Goal: Information Seeking & Learning: Learn about a topic

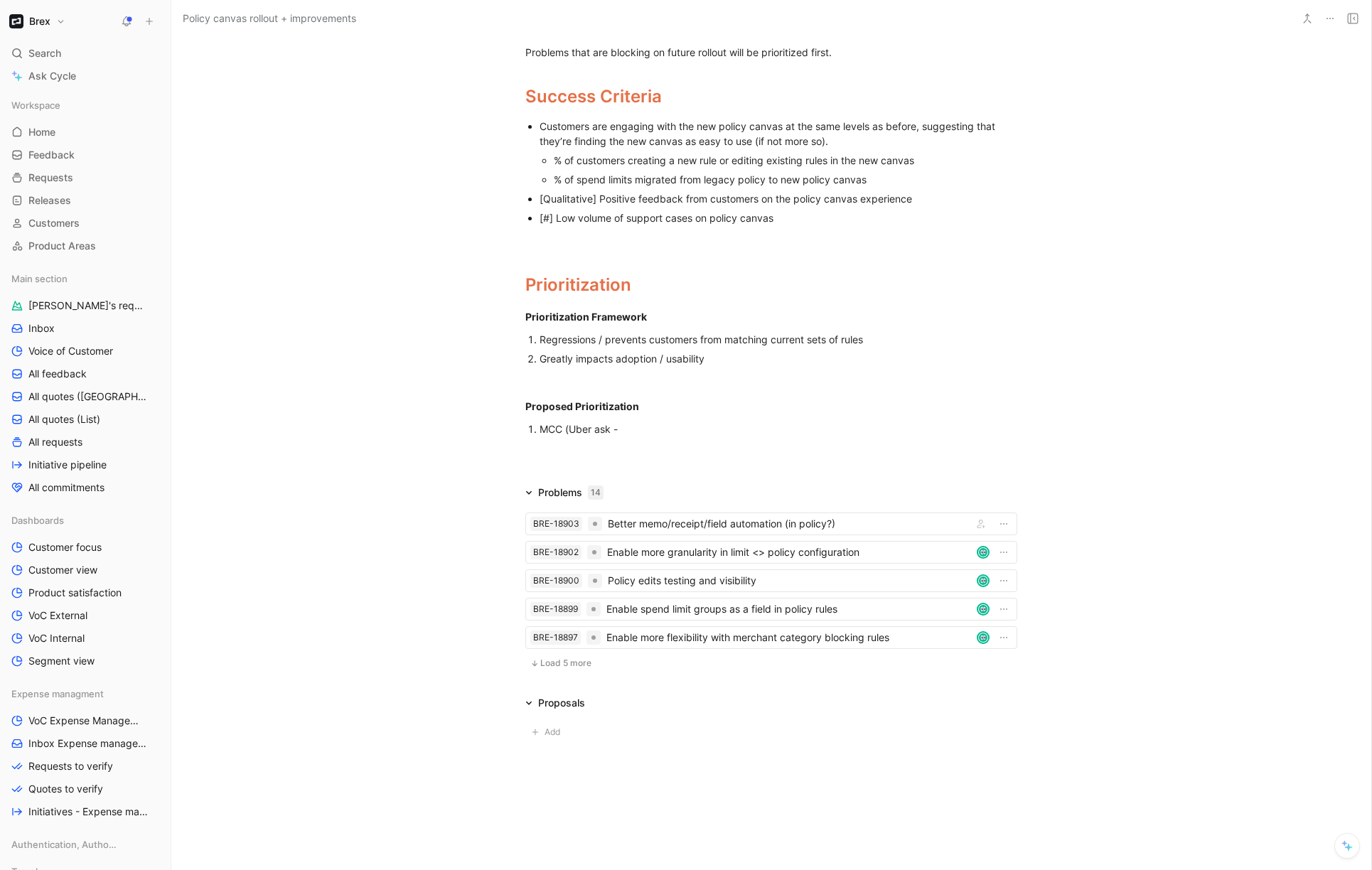
scroll to position [301, 0]
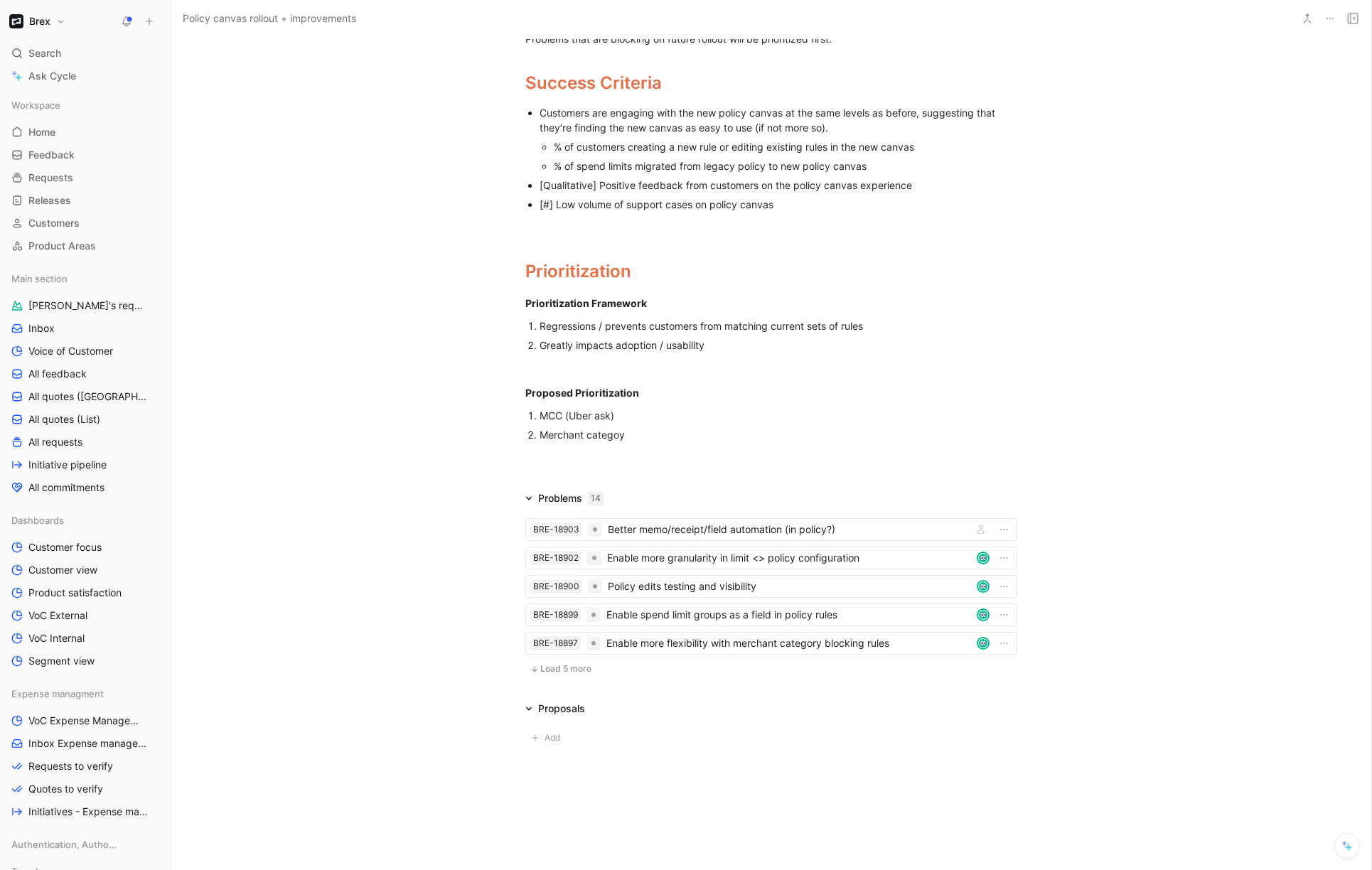
click at [573, 665] on span "Load 5 more" at bounding box center [565, 669] width 51 height 11
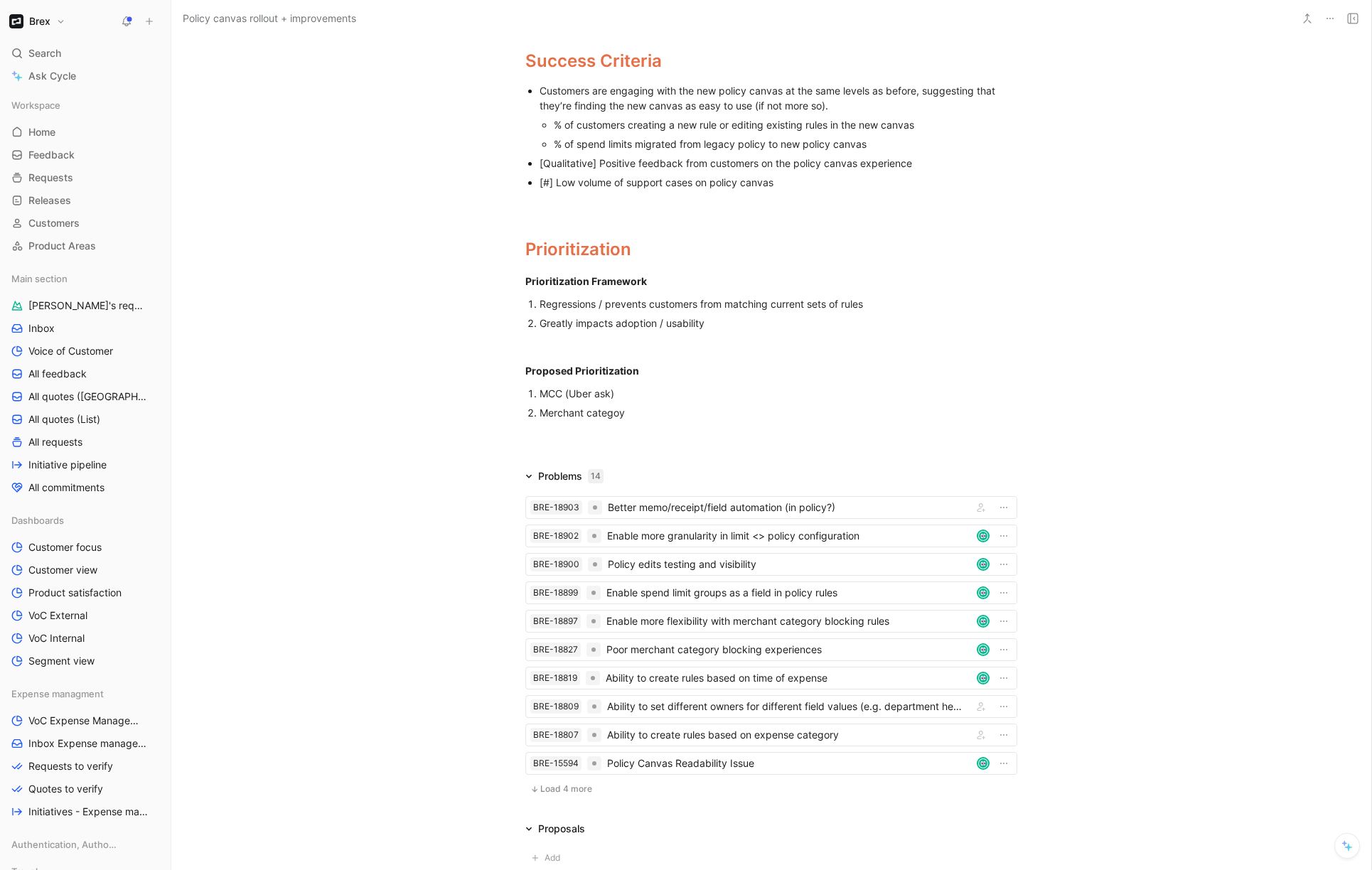
scroll to position [324, 0]
drag, startPoint x: 625, startPoint y: 414, endPoint x: 535, endPoint y: 412, distance: 90.0
click at [539, 412] on div "Merchant categoy" at bounding box center [778, 412] width 477 height 15
click at [696, 740] on div "Ability to create rules based on expense category" at bounding box center [787, 734] width 360 height 17
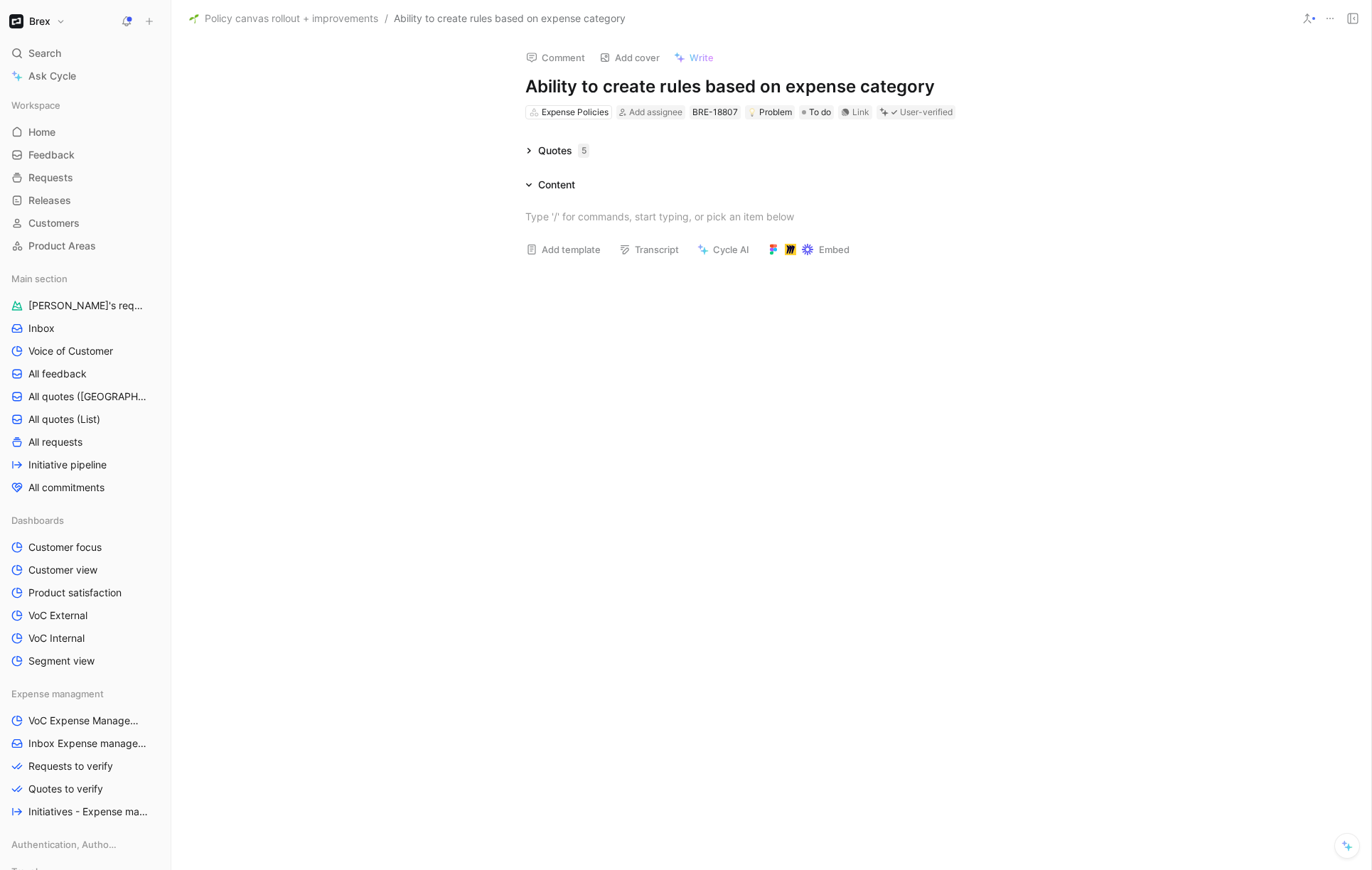
click at [538, 146] on div "Quotes 5" at bounding box center [563, 150] width 51 height 17
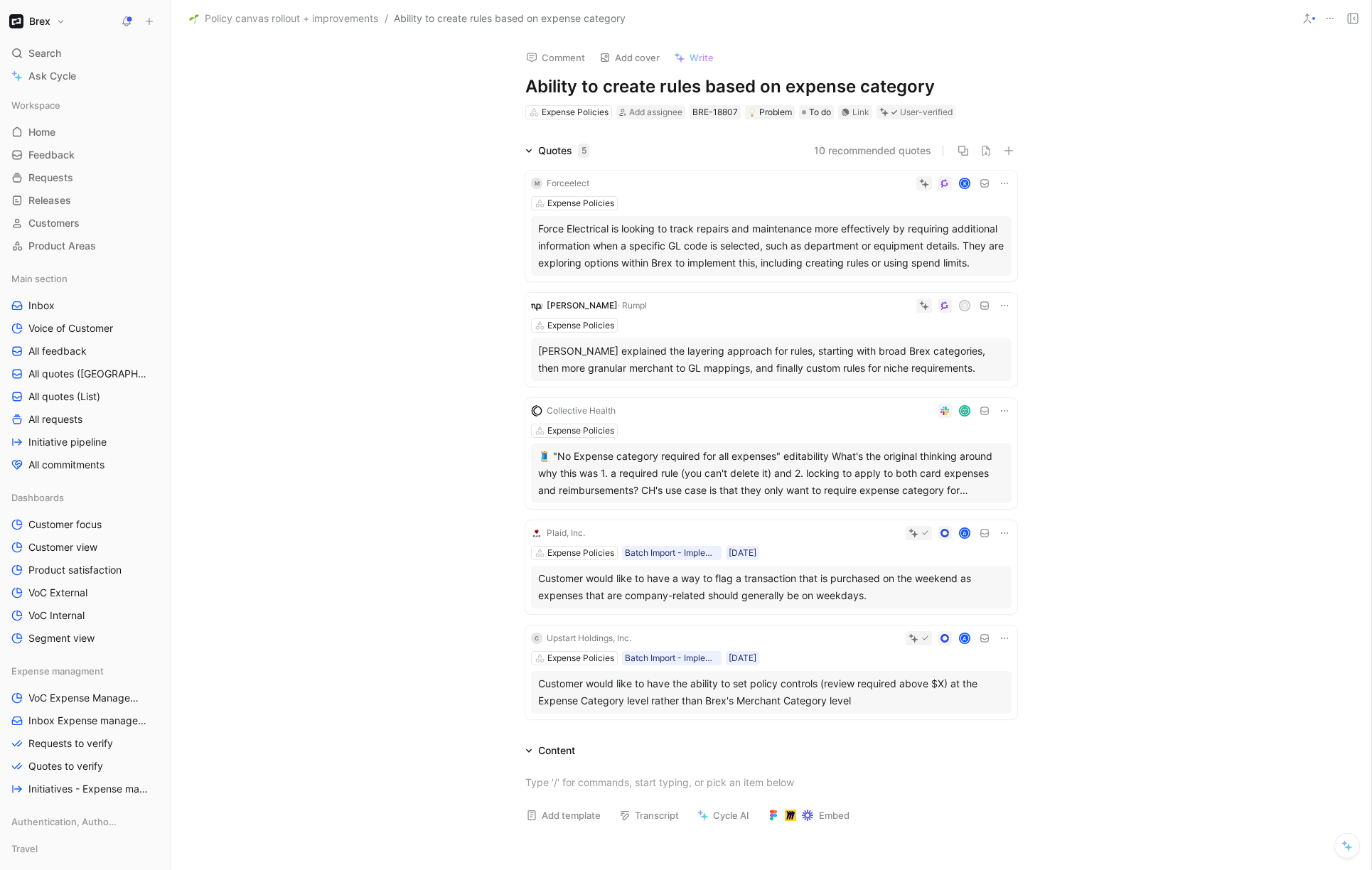
click at [888, 151] on button "10 recommended quotes" at bounding box center [872, 150] width 117 height 17
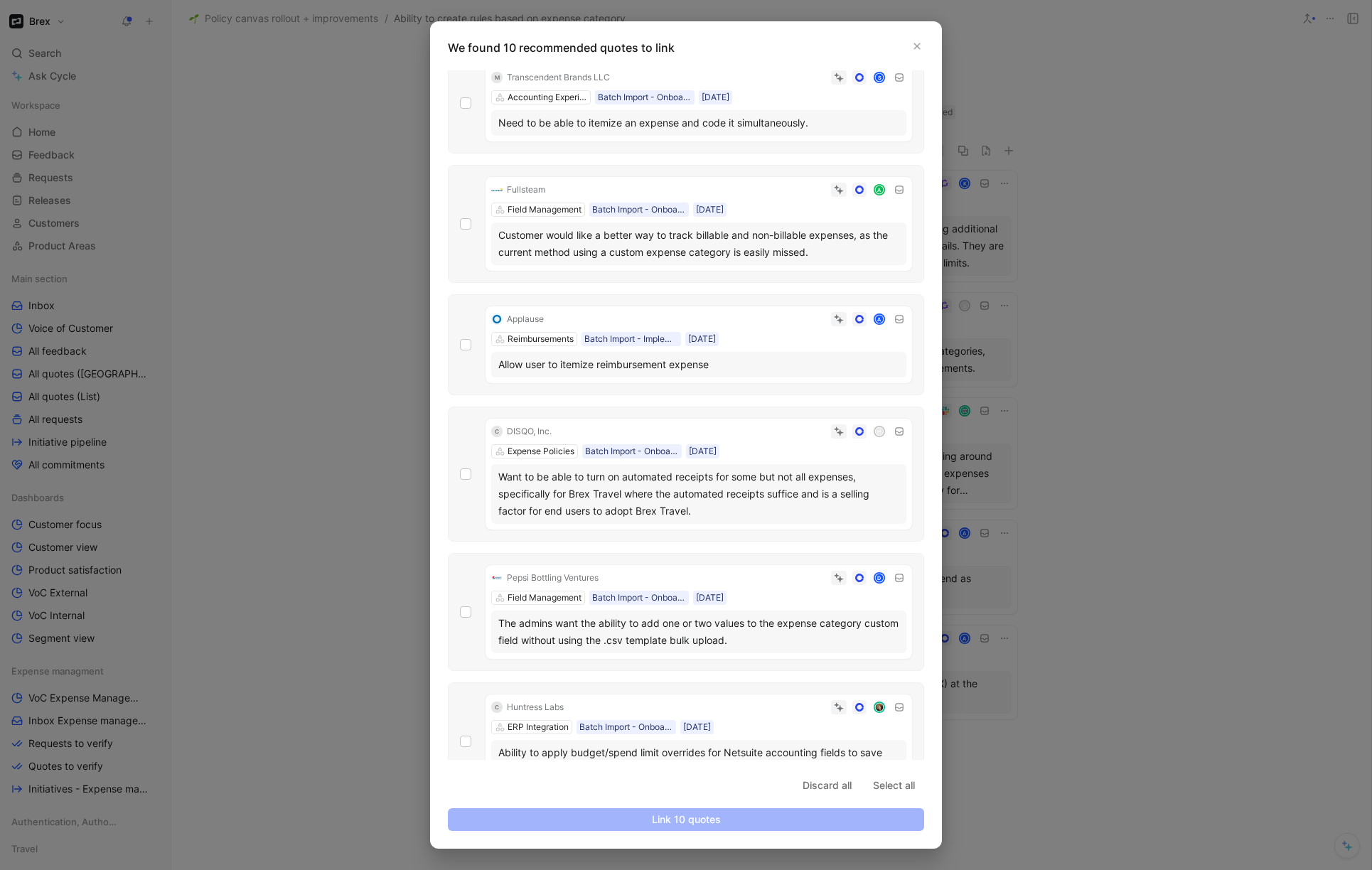
scroll to position [539, 0]
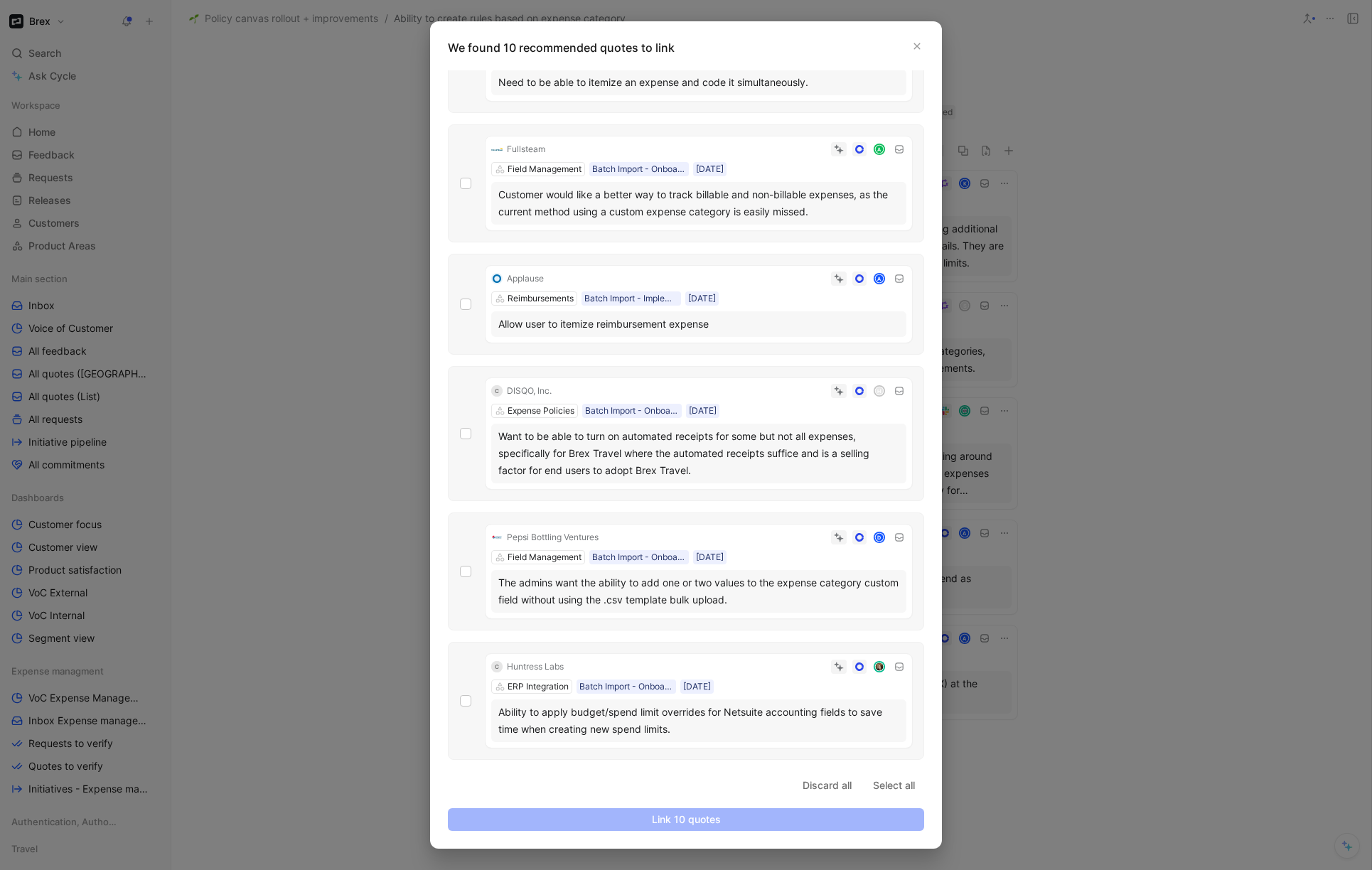
click at [317, 452] on div at bounding box center [686, 435] width 1372 height 870
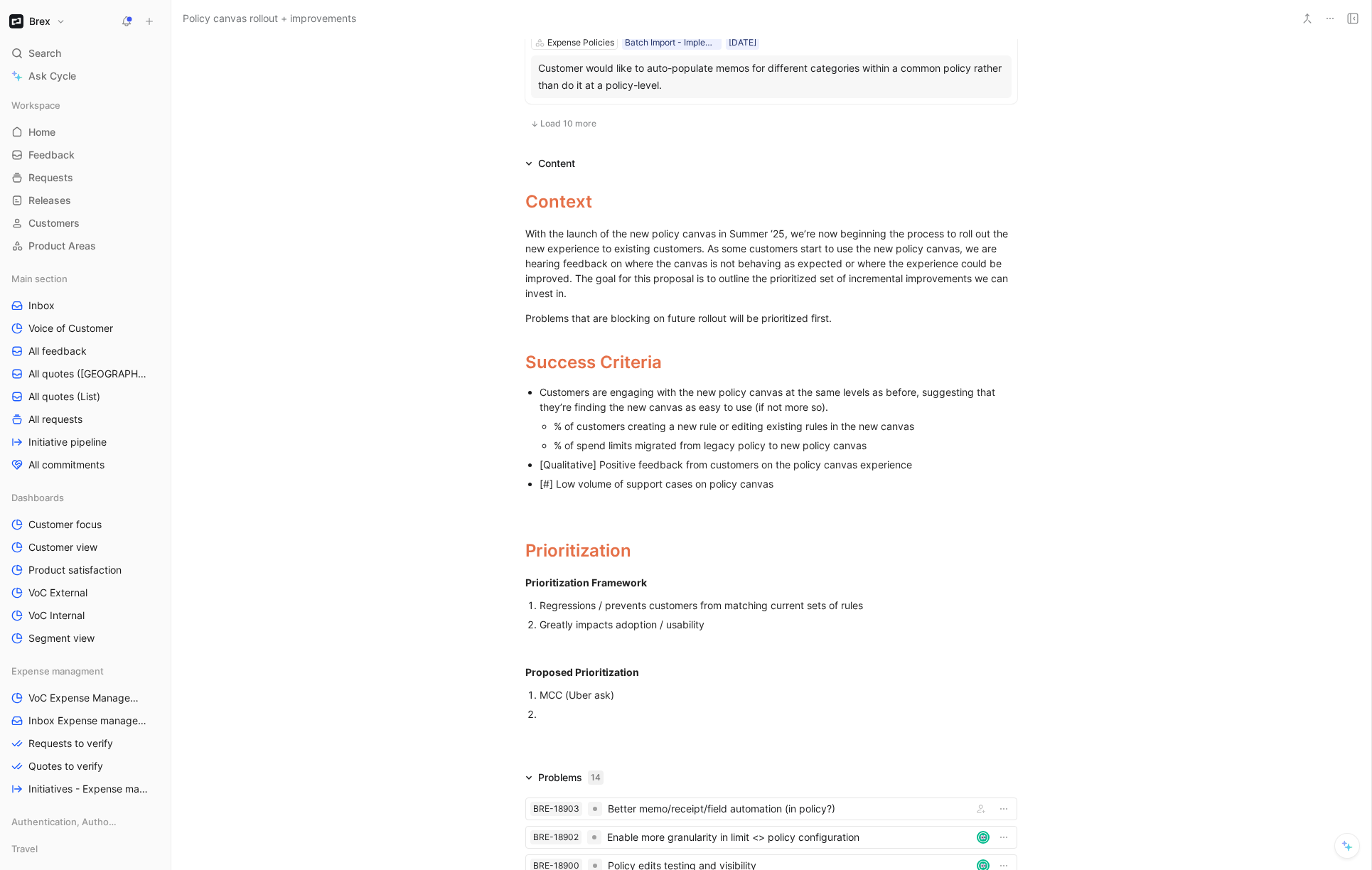
scroll to position [1628, 0]
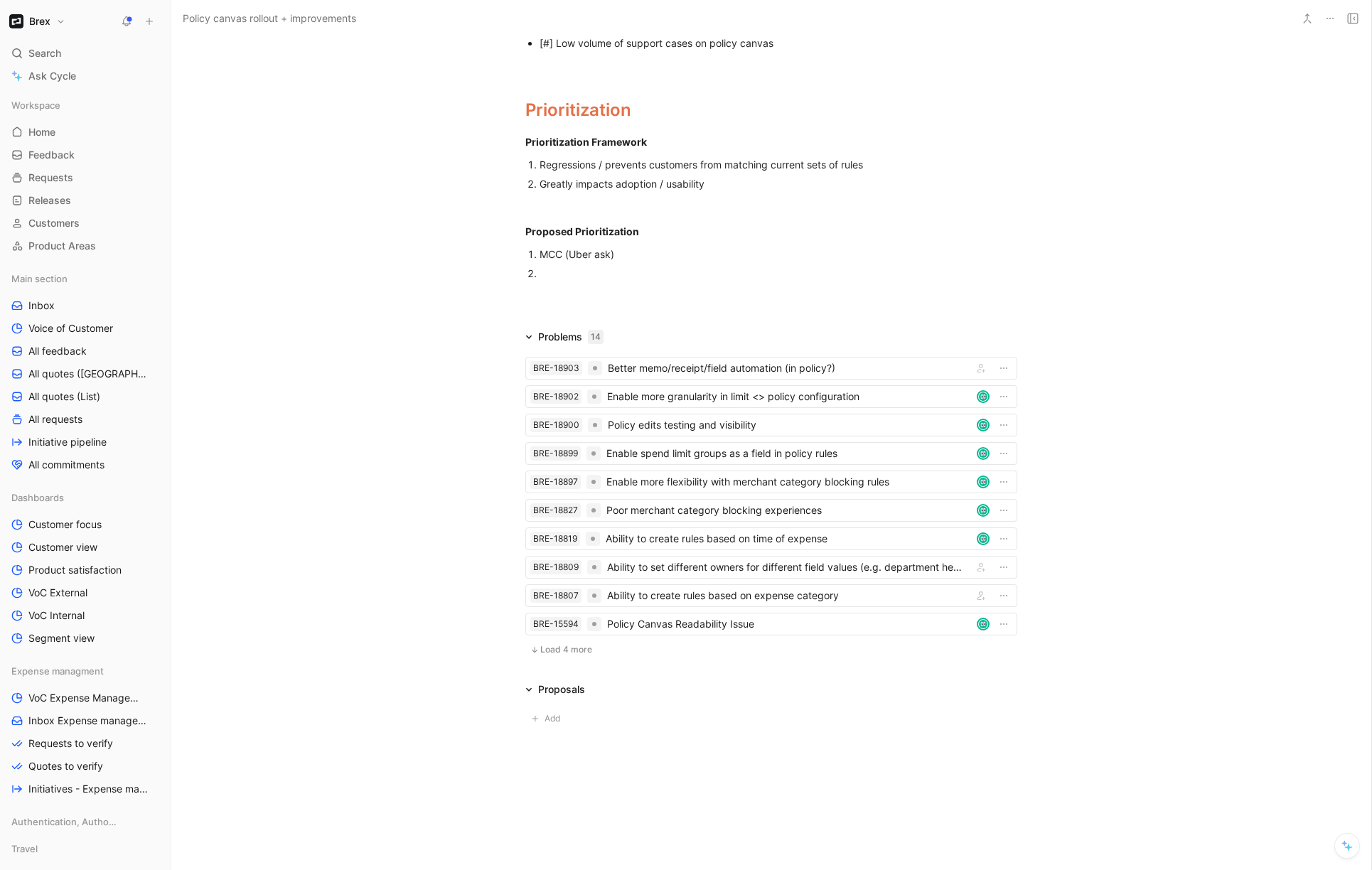
click at [594, 270] on div at bounding box center [778, 273] width 477 height 15
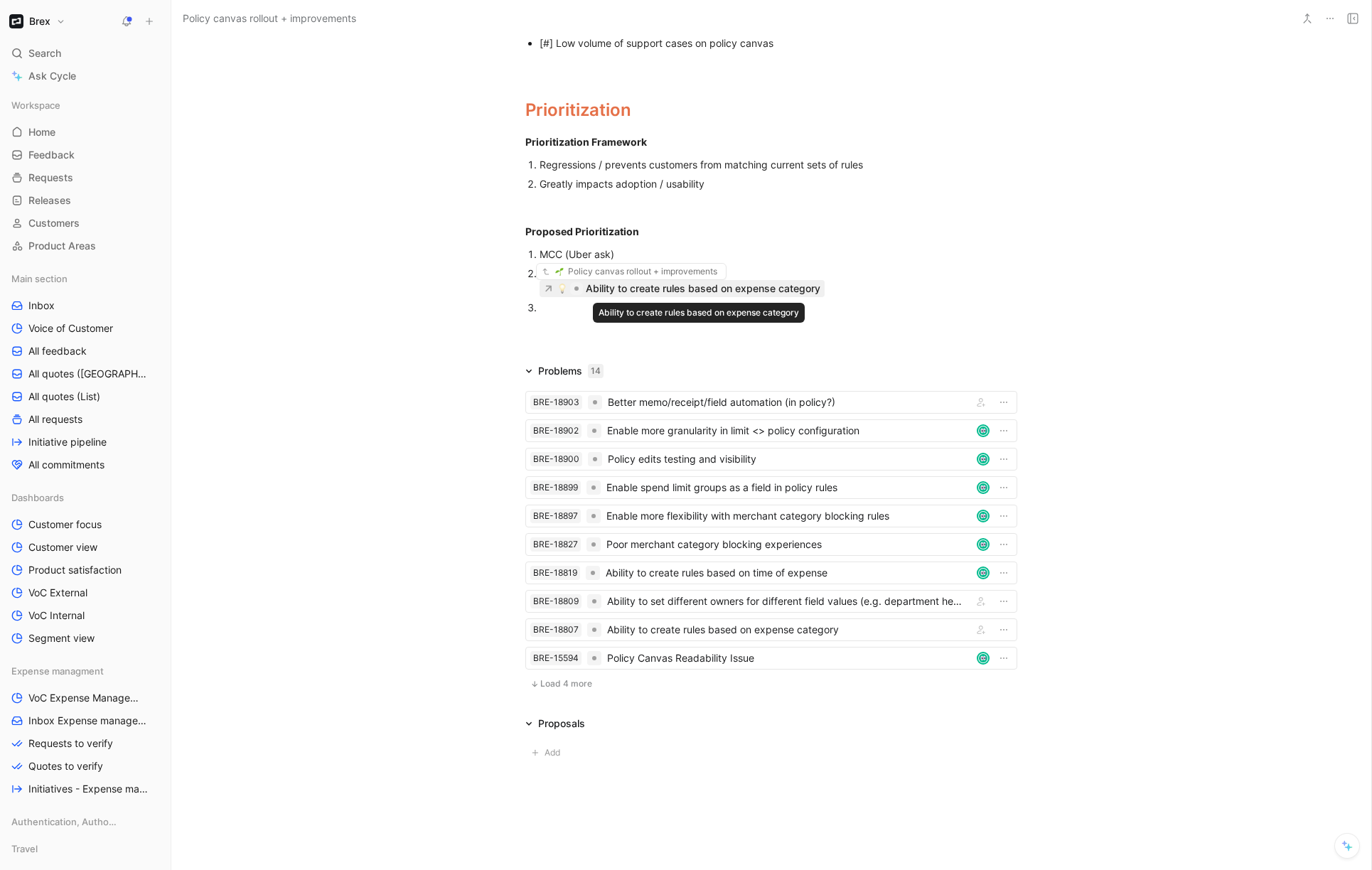
click at [594, 288] on div "Ability to create rules based on expense category" at bounding box center [703, 288] width 234 height 17
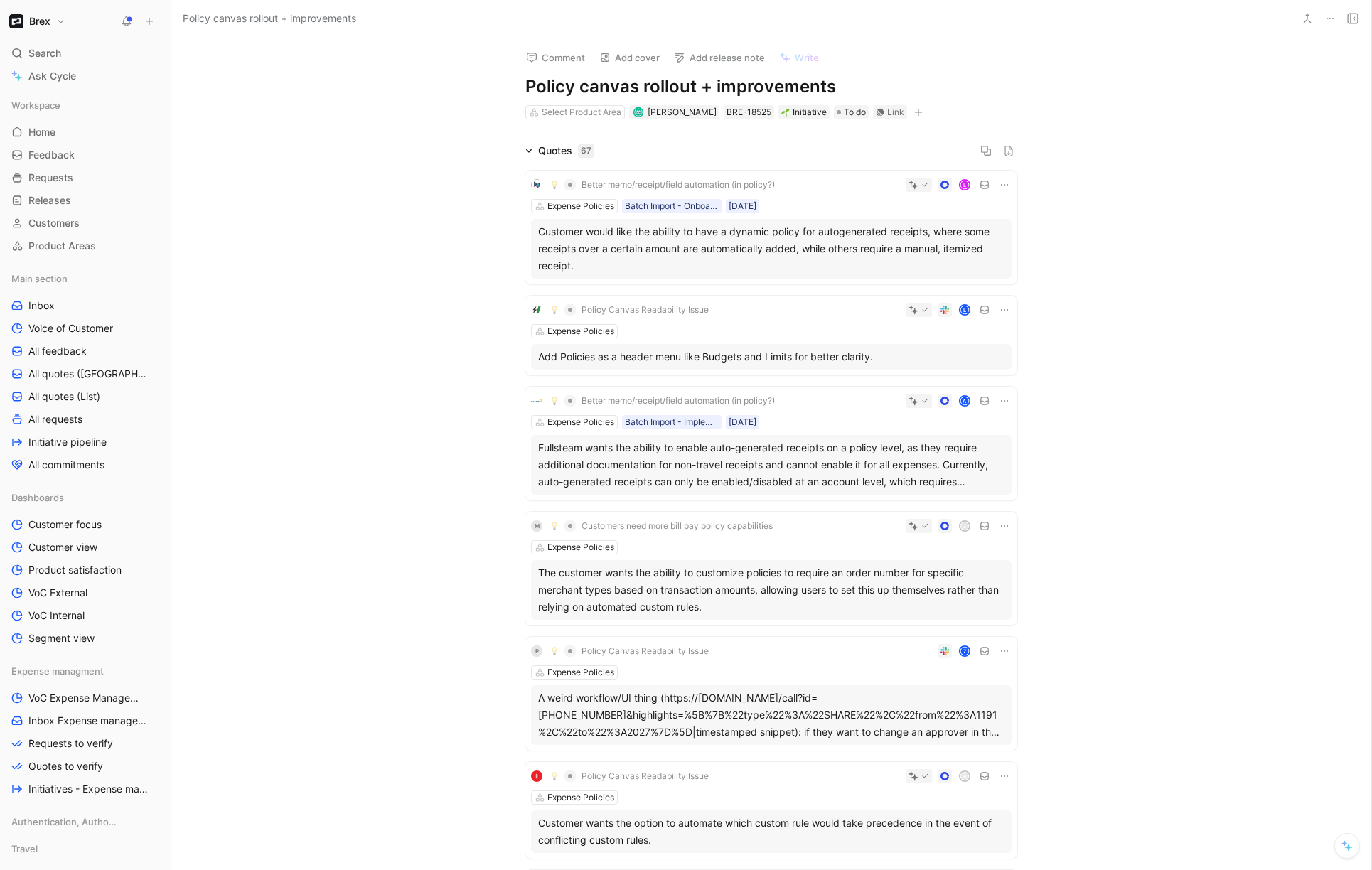
click at [528, 151] on icon at bounding box center [529, 151] width 7 height 7
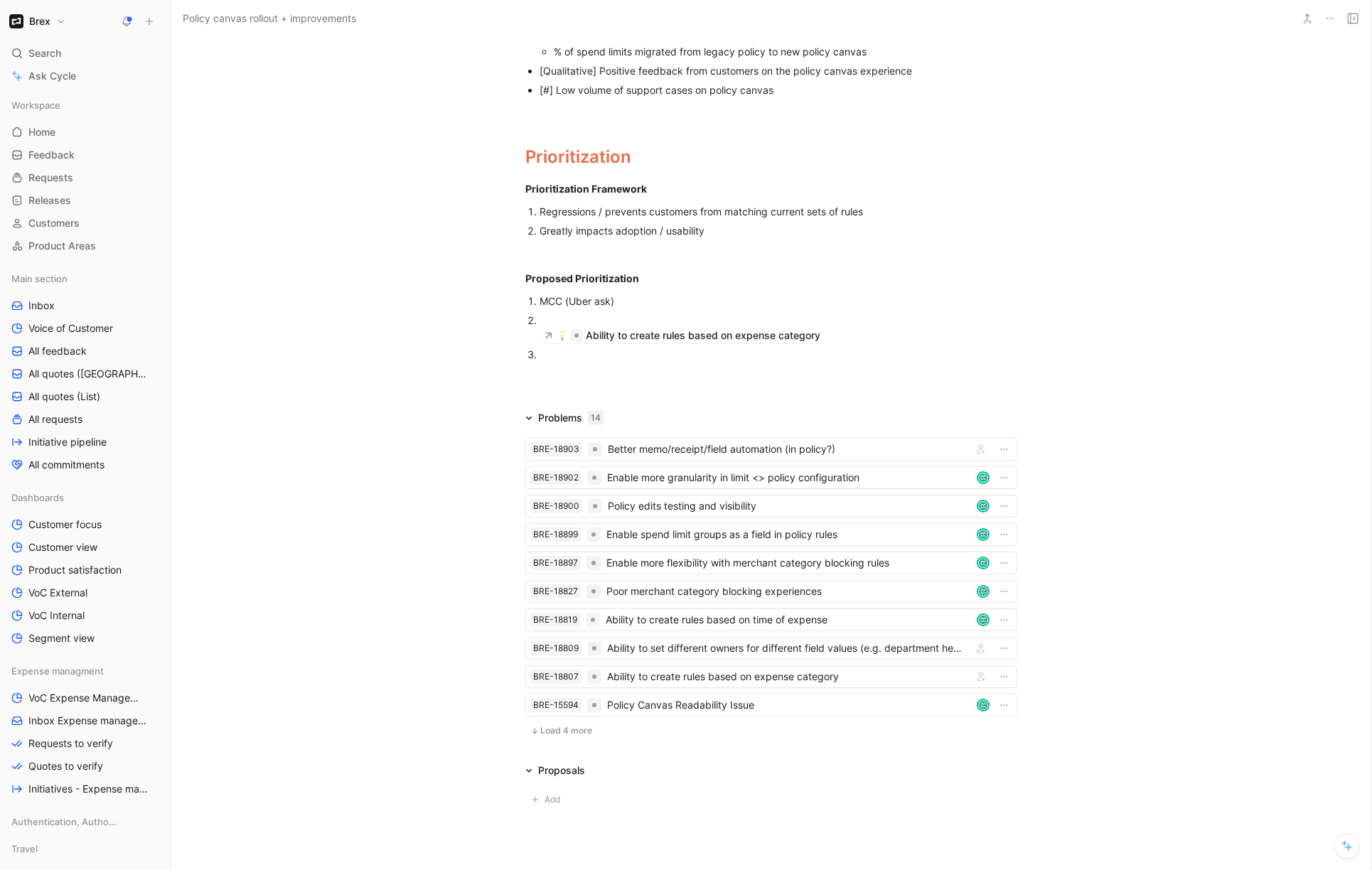
scroll to position [427, 0]
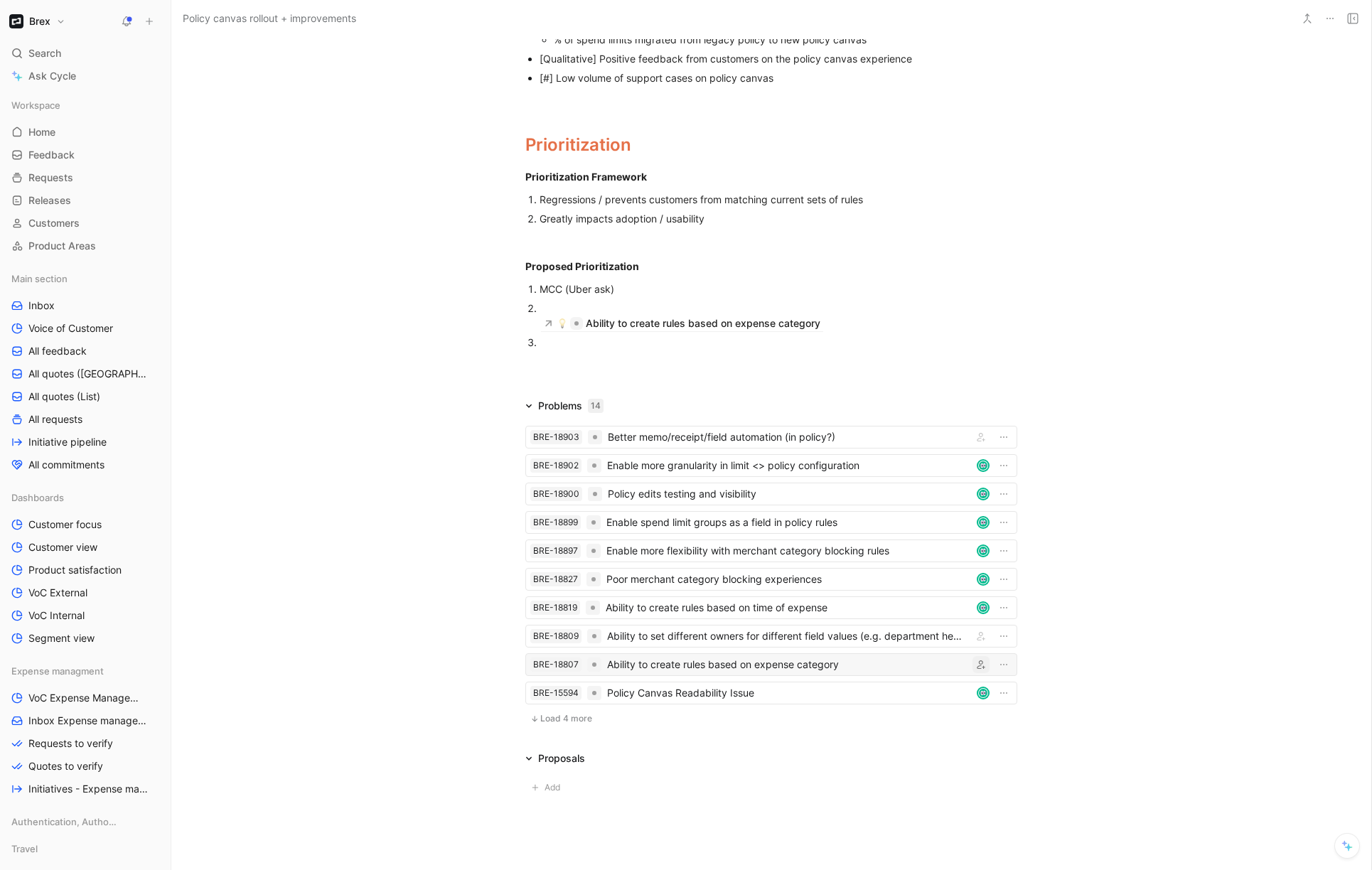
click at [977, 661] on icon "button" at bounding box center [981, 665] width 9 height 9
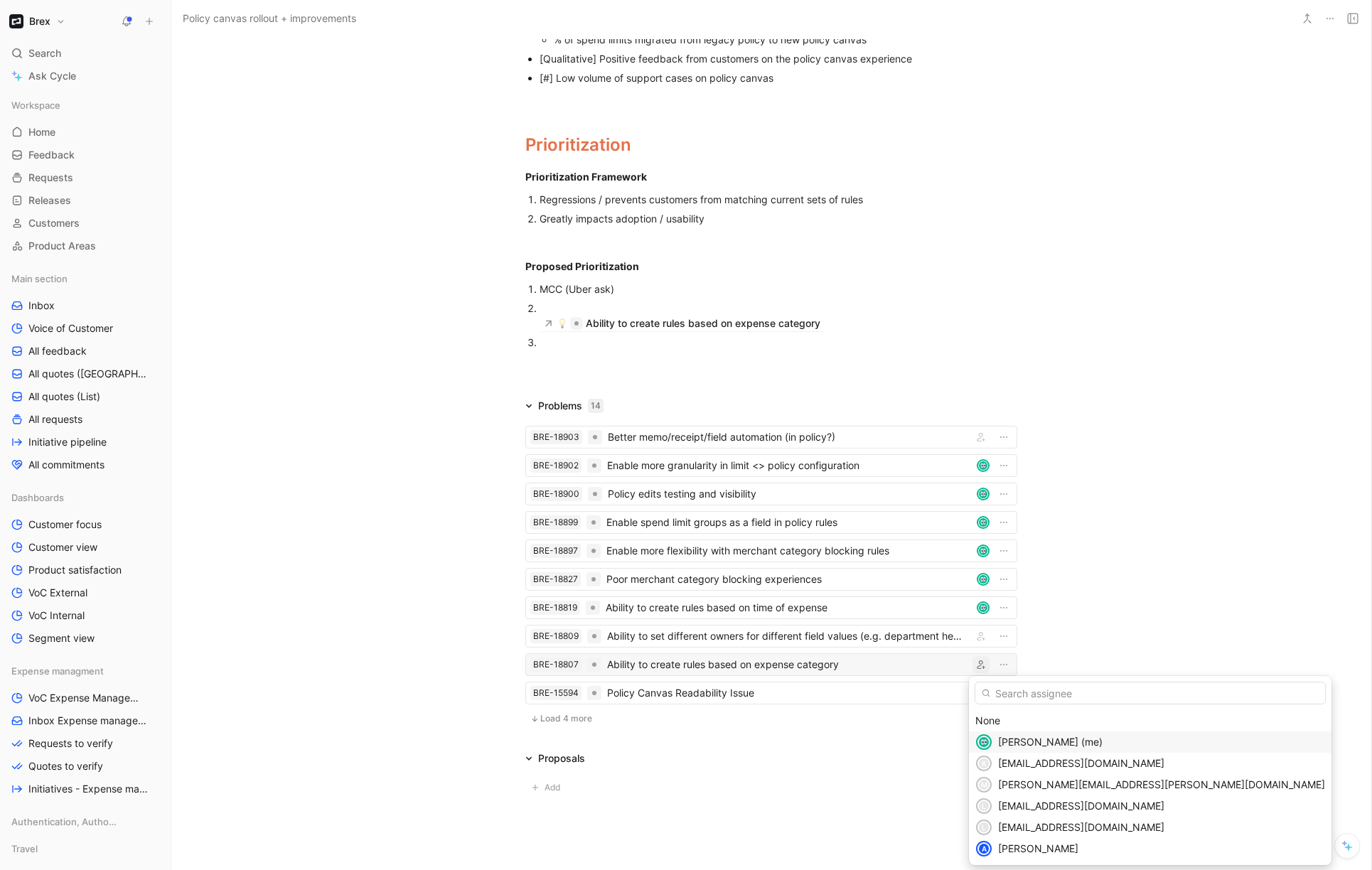
click at [1003, 742] on span "[PERSON_NAME] (me)" at bounding box center [1050, 742] width 104 height 12
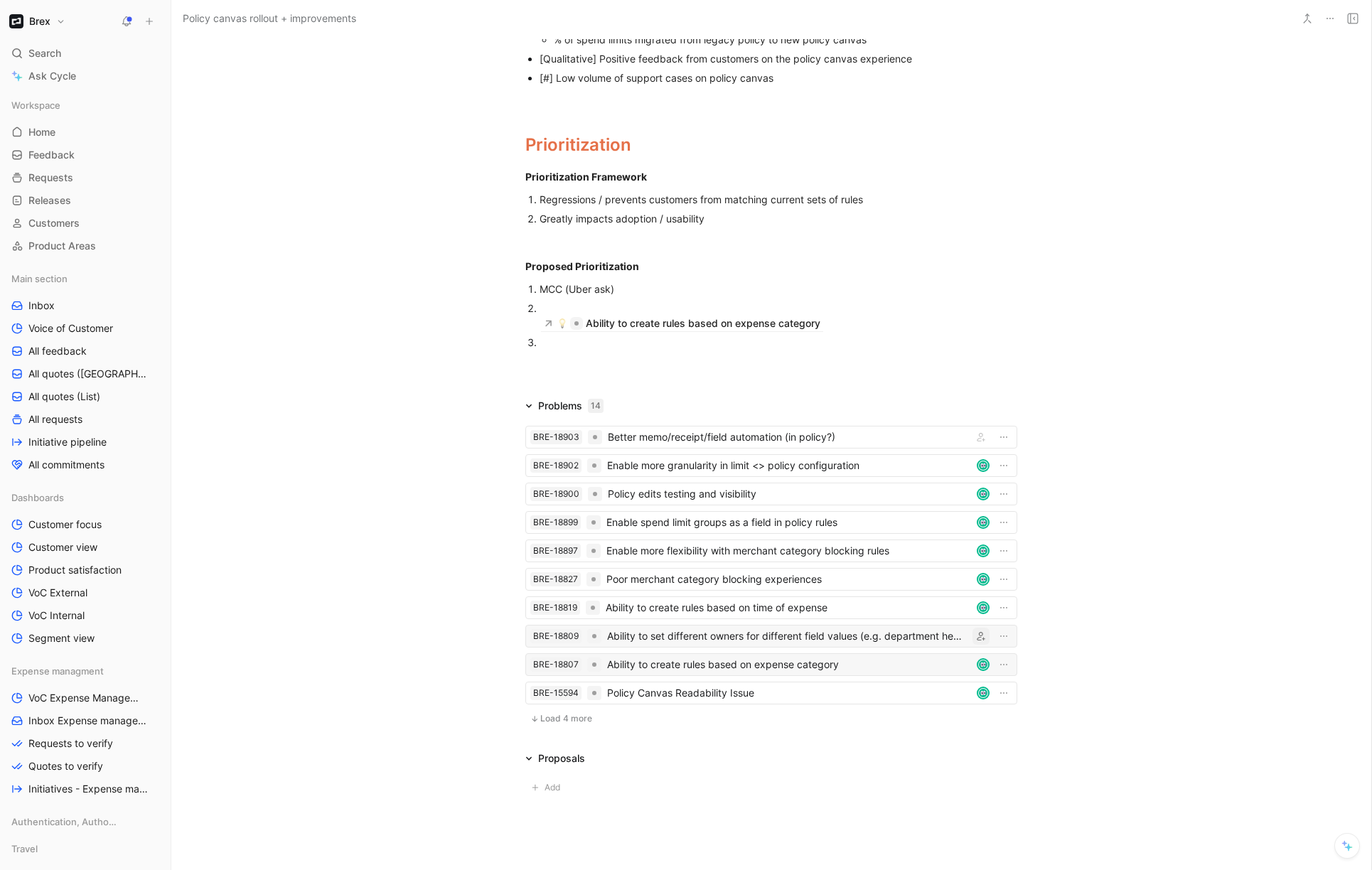
click at [980, 637] on icon "button" at bounding box center [981, 636] width 9 height 9
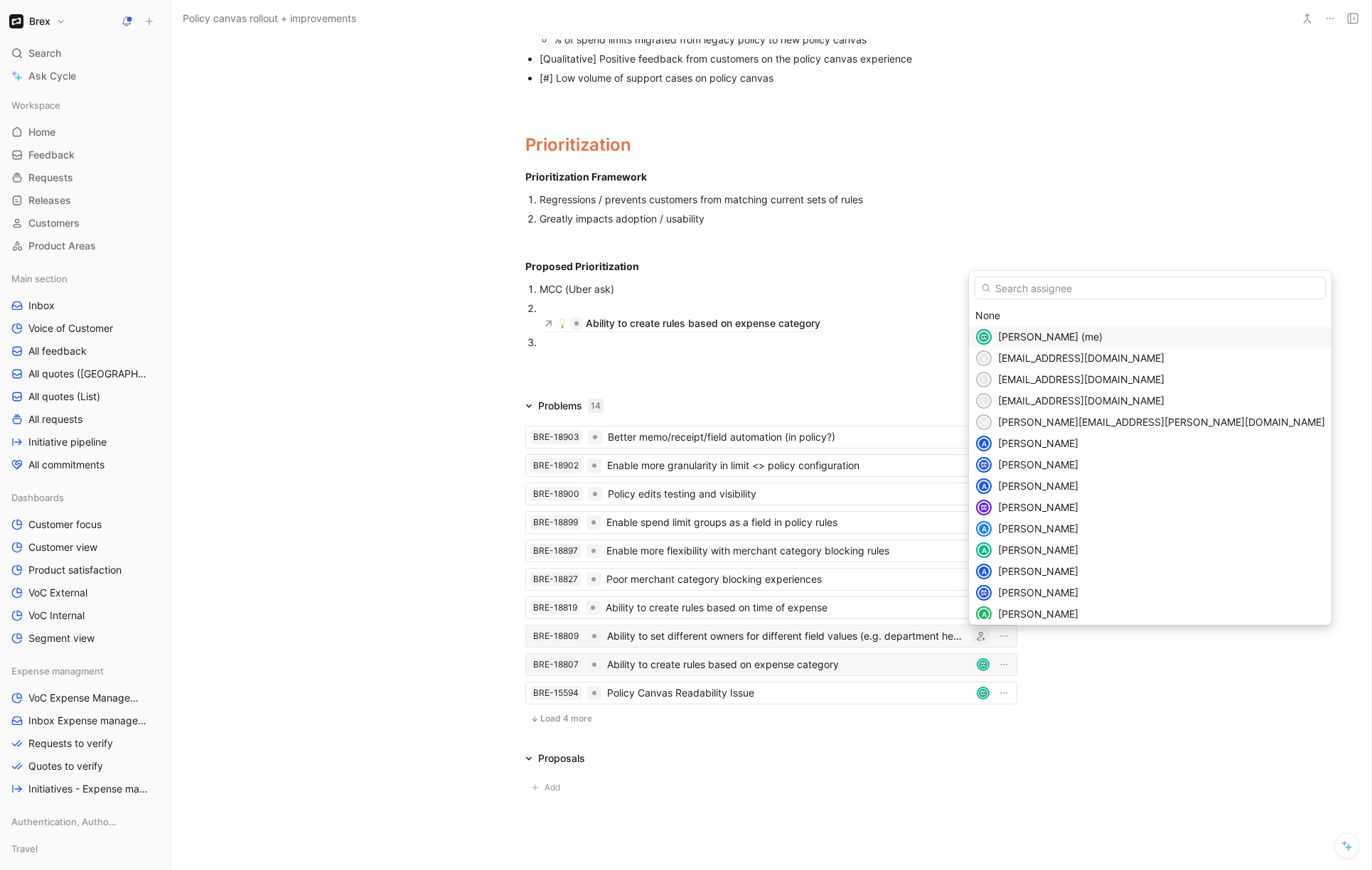
click at [1046, 333] on span "[PERSON_NAME] (me)" at bounding box center [1050, 336] width 104 height 12
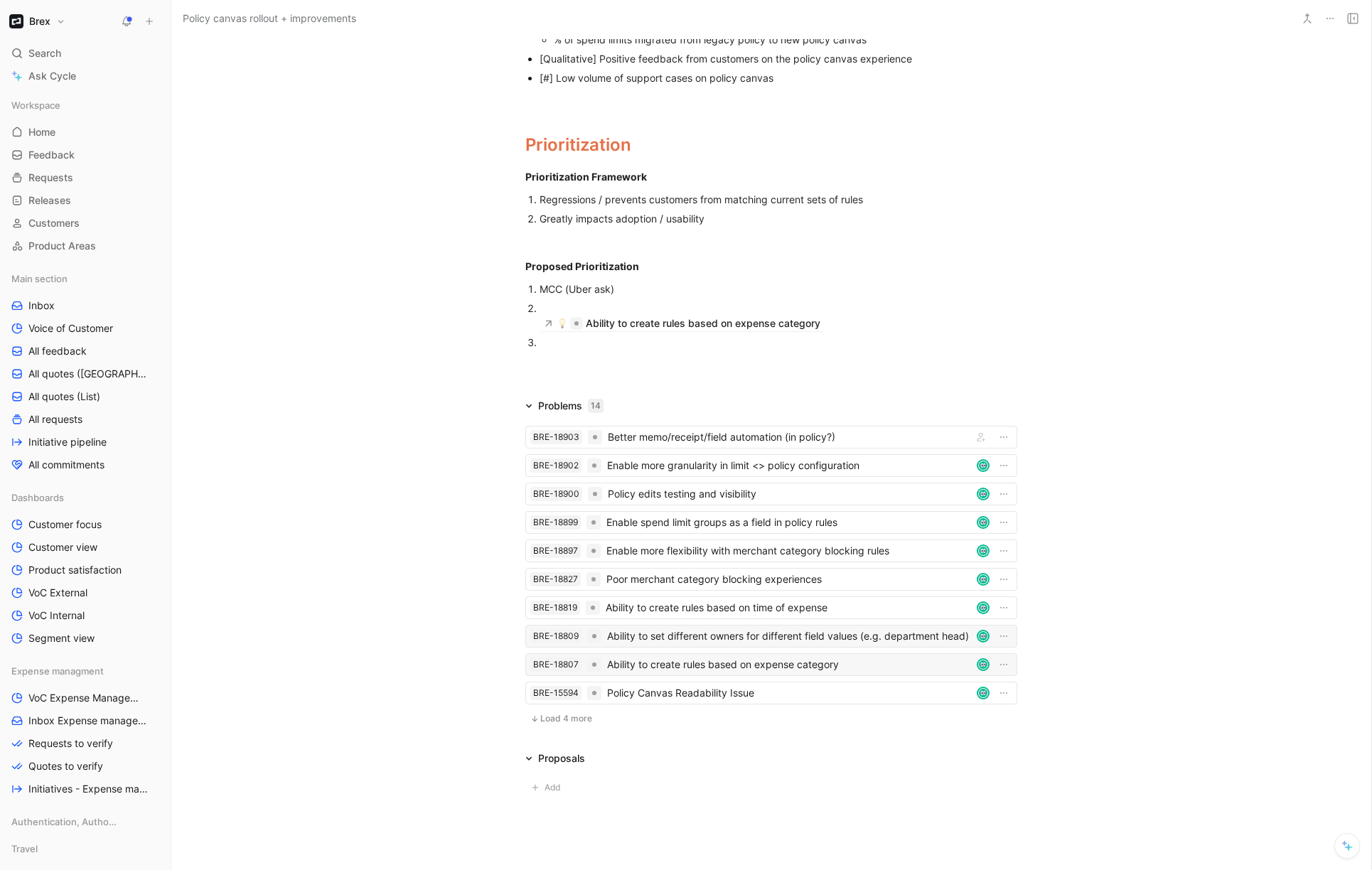
click at [836, 639] on div "Ability to set different owners for different field values (e.g. department hea…" at bounding box center [789, 636] width 364 height 17
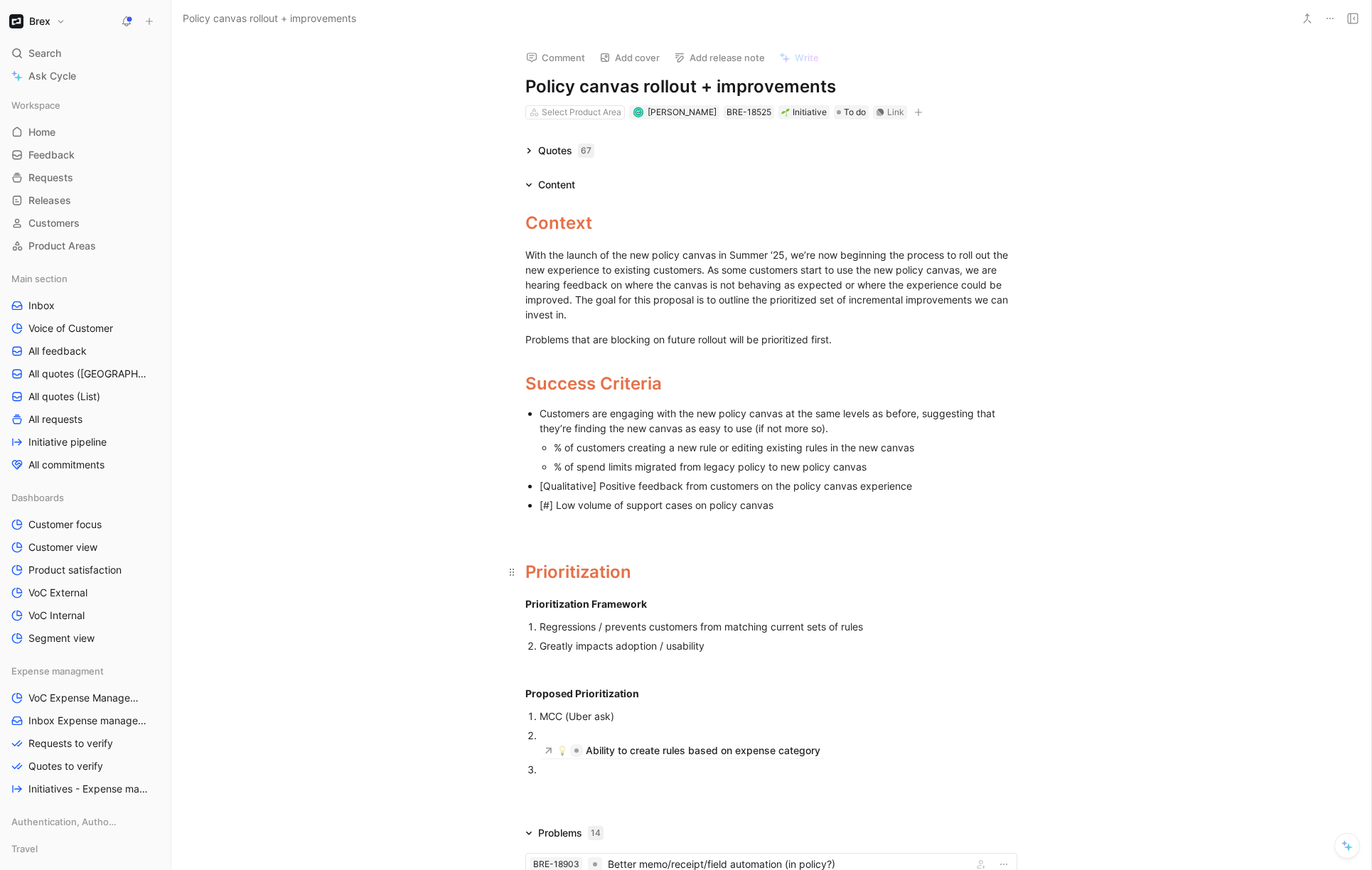
scroll to position [496, 0]
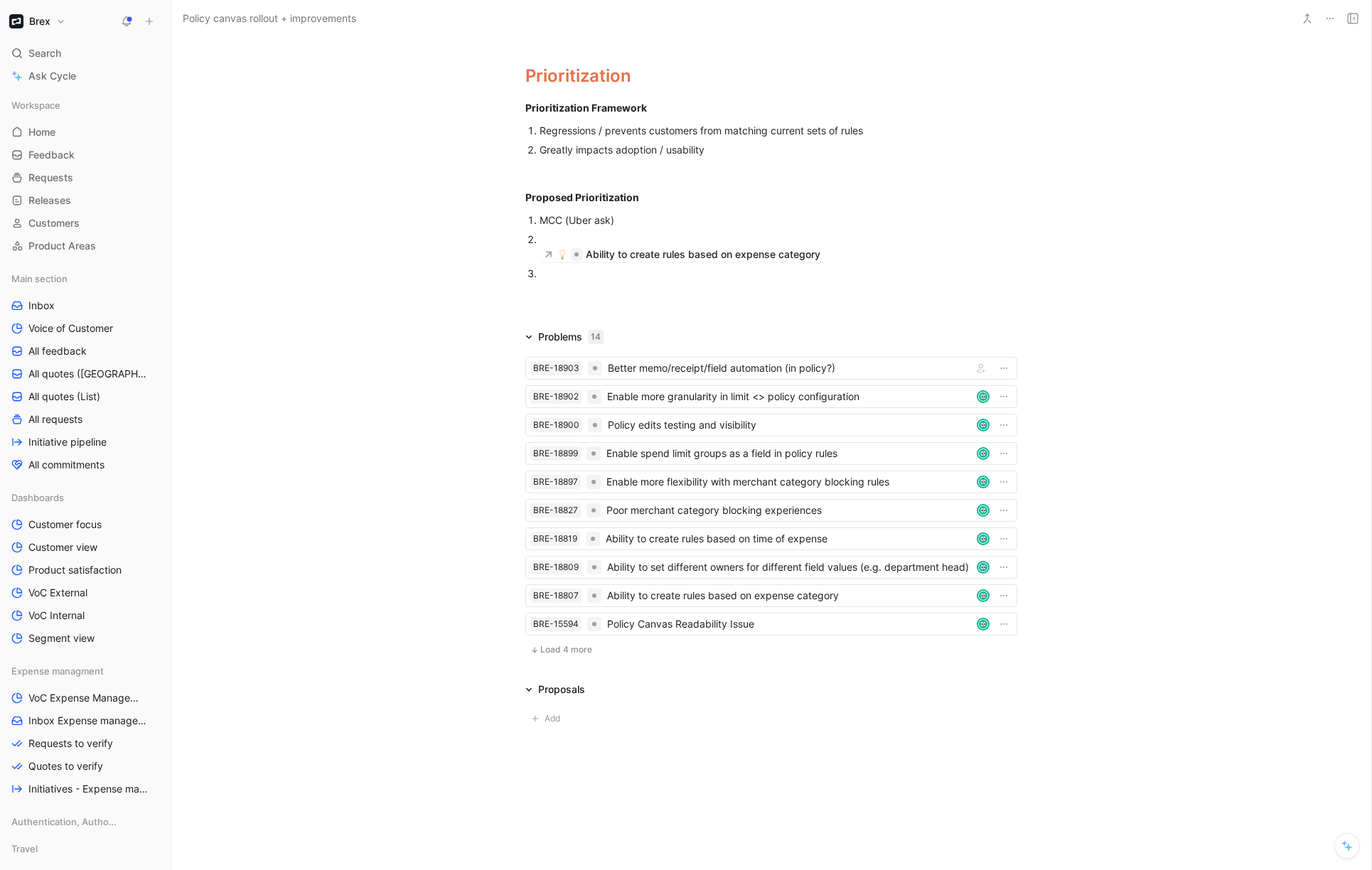
click at [782, 277] on div at bounding box center [778, 273] width 477 height 15
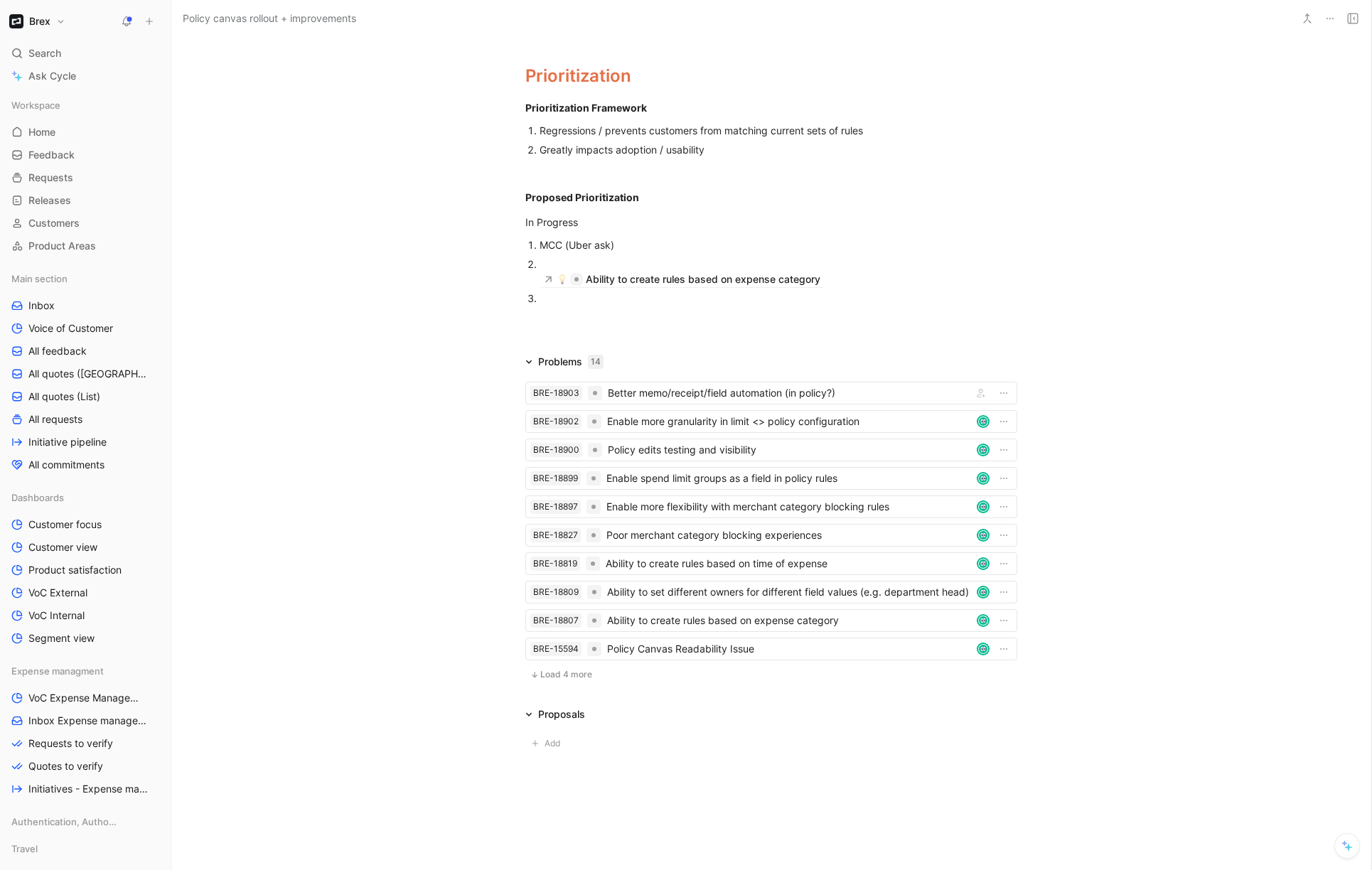
click at [746, 256] on div "Ability to create rules based on expense category" at bounding box center [778, 271] width 477 height 30
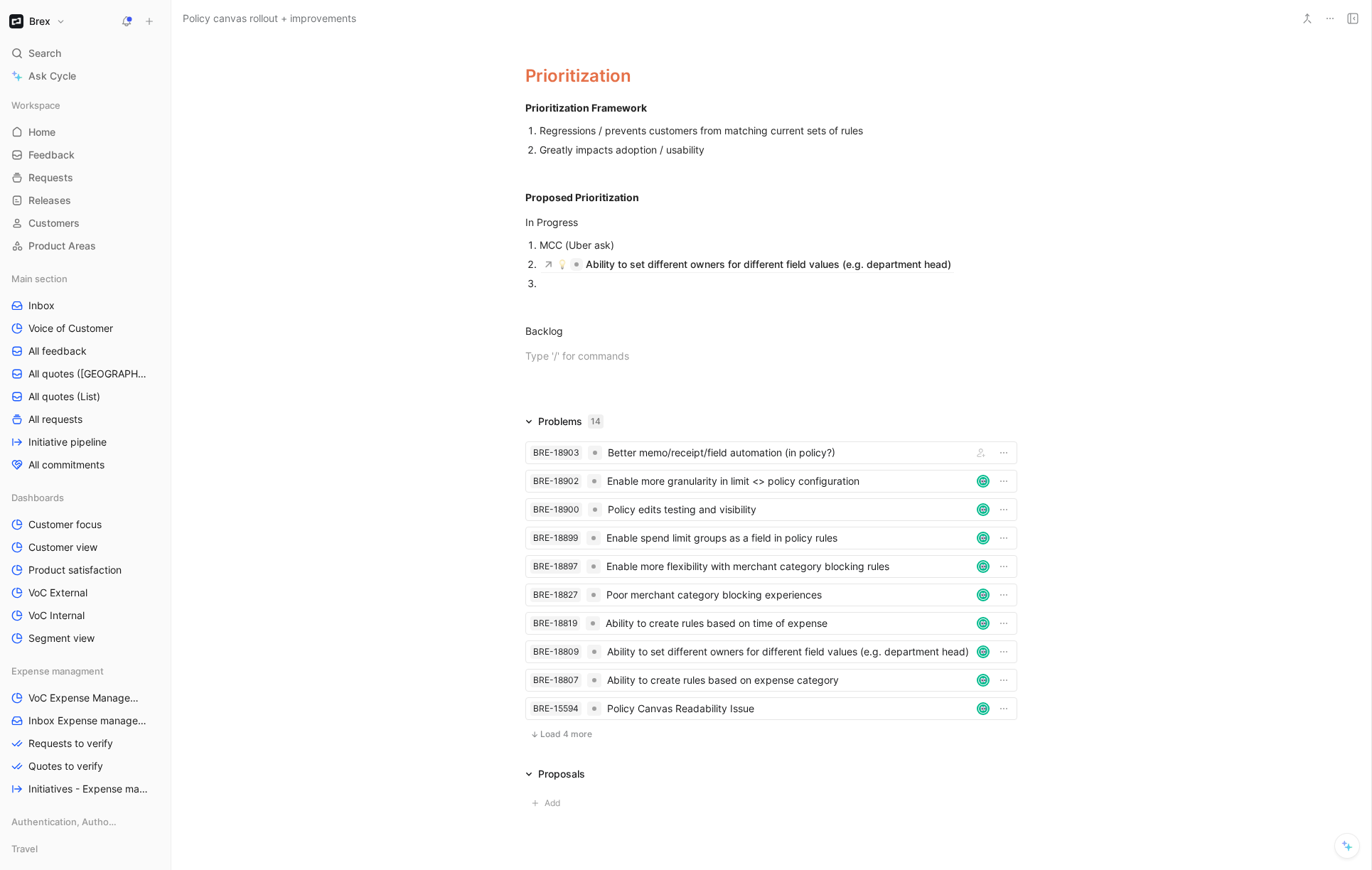
click at [575, 285] on div at bounding box center [778, 283] width 477 height 15
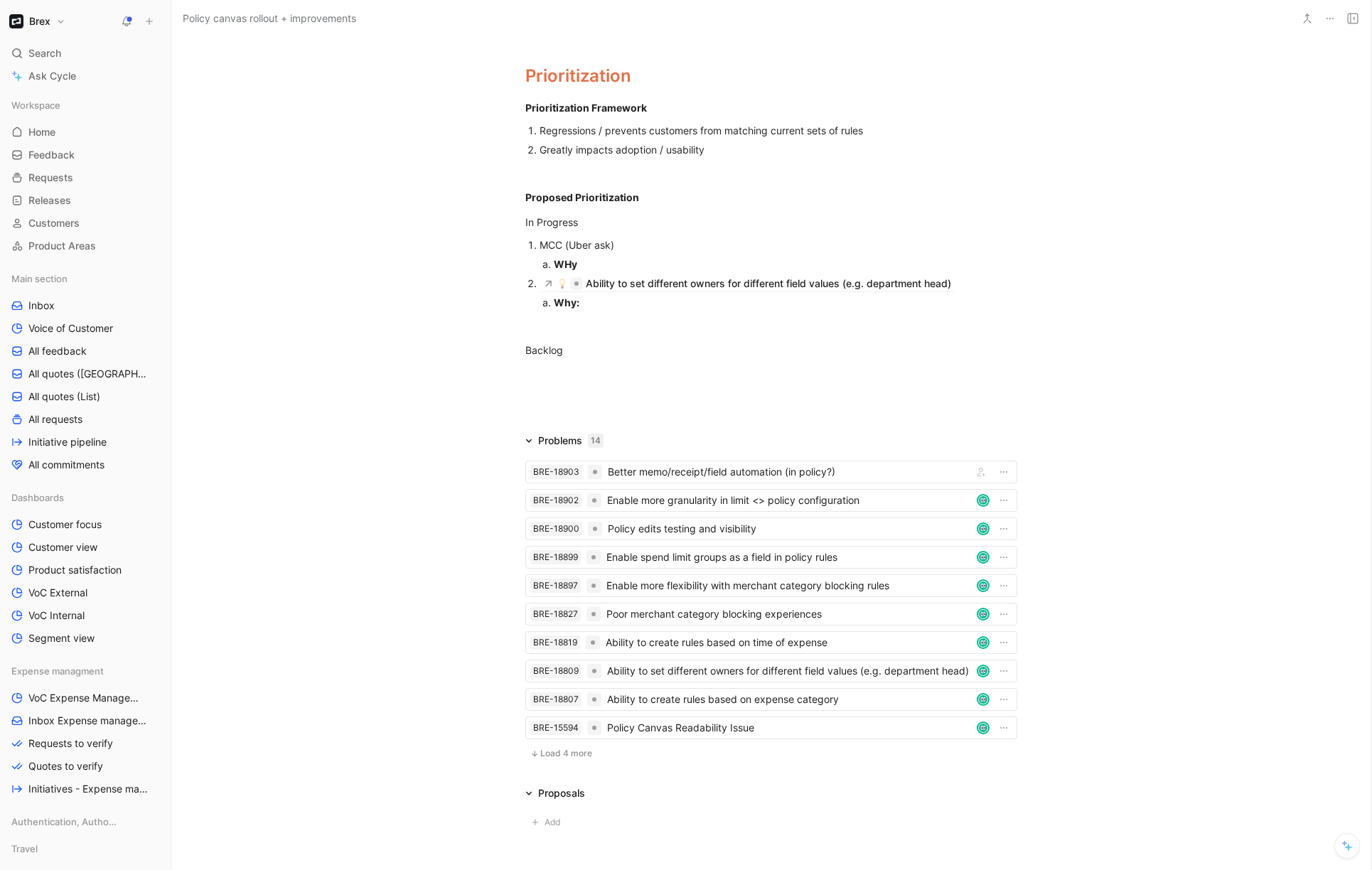
click at [644, 240] on div "MCC (Uber ask)" at bounding box center [778, 245] width 477 height 15
click at [663, 195] on div "Proposed Prioritization" at bounding box center [771, 197] width 492 height 15
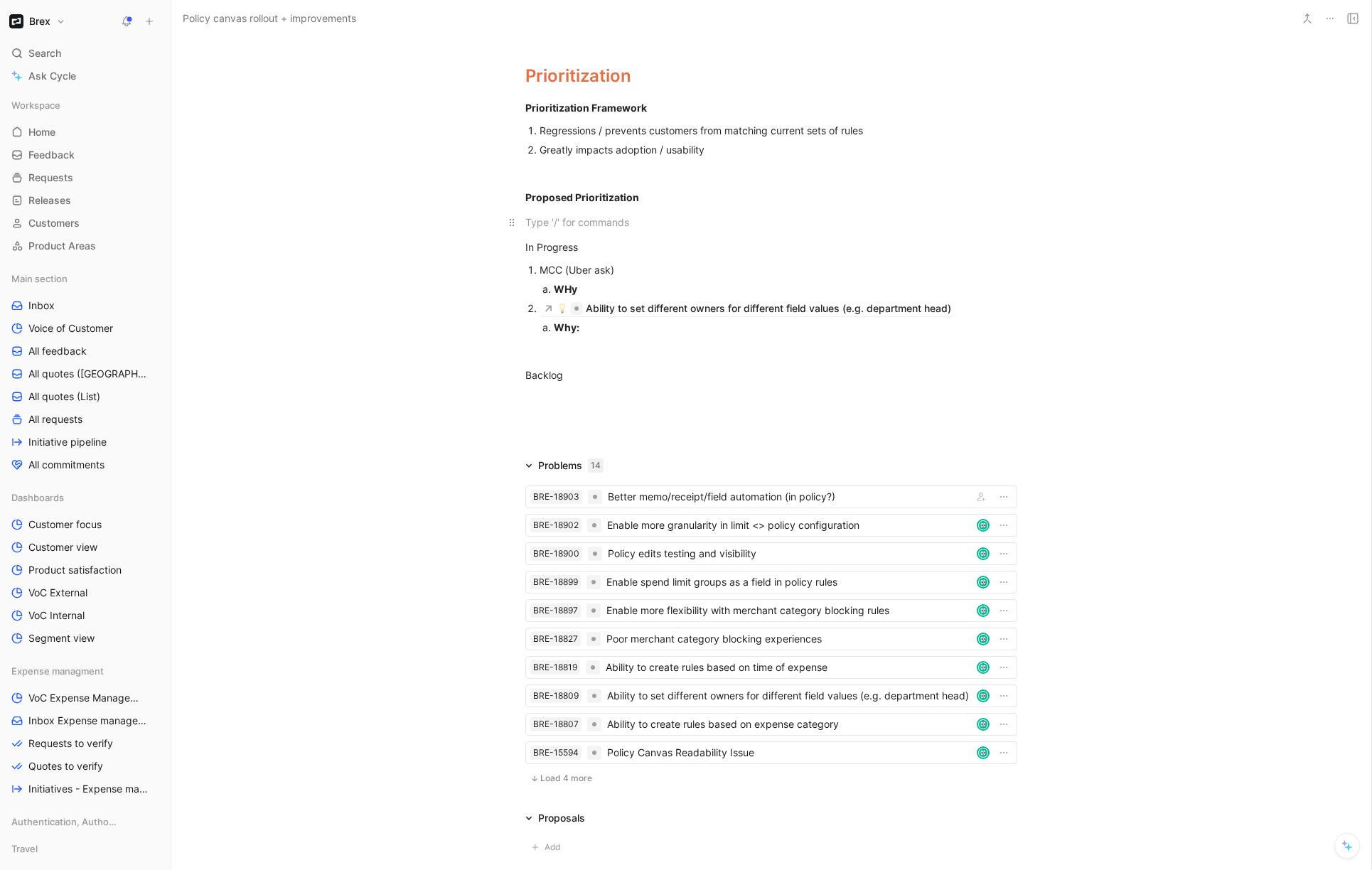
click at [535, 226] on div at bounding box center [771, 222] width 492 height 15
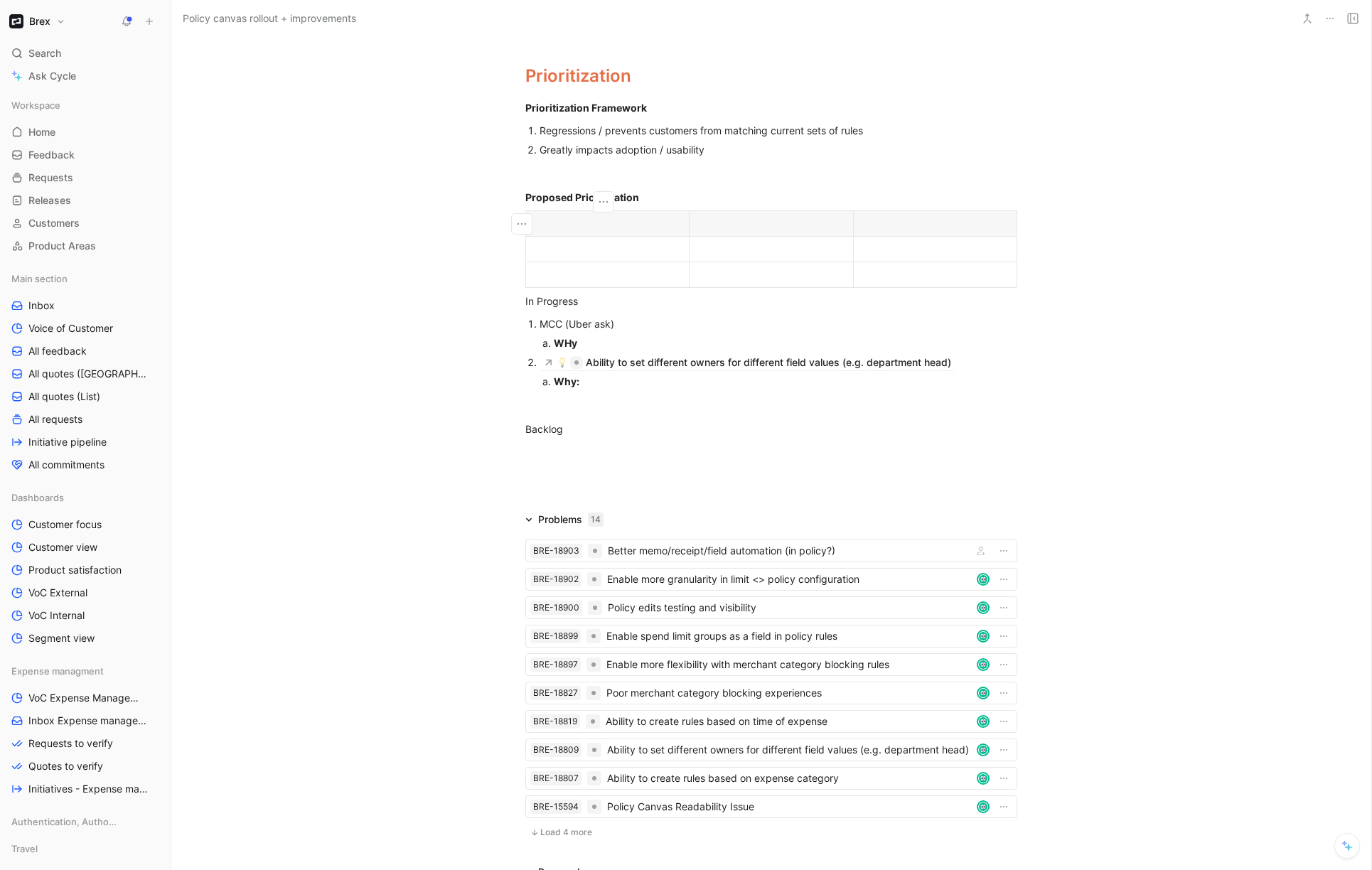
click at [736, 220] on div at bounding box center [771, 223] width 146 height 15
click at [924, 225] on div at bounding box center [935, 223] width 146 height 15
click at [759, 228] on div "S" at bounding box center [771, 223] width 146 height 15
click at [898, 249] on div at bounding box center [935, 249] width 146 height 15
click at [582, 255] on div at bounding box center [607, 249] width 146 height 15
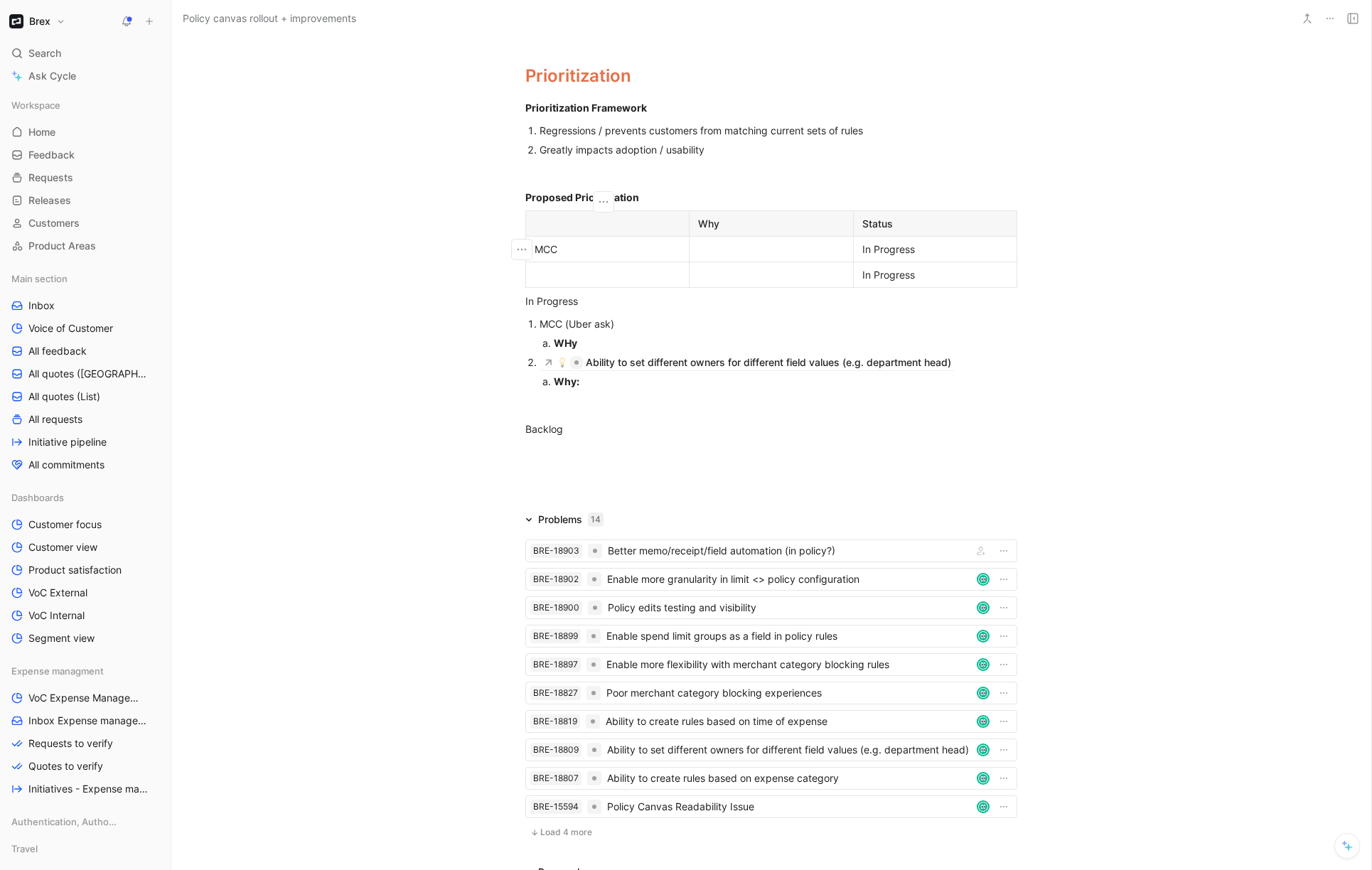
click at [535, 224] on div at bounding box center [607, 223] width 146 height 15
click at [627, 281] on div at bounding box center [607, 275] width 146 height 15
click at [567, 222] on div "Prioritization" at bounding box center [607, 223] width 146 height 15
click at [562, 279] on div at bounding box center [607, 275] width 146 height 15
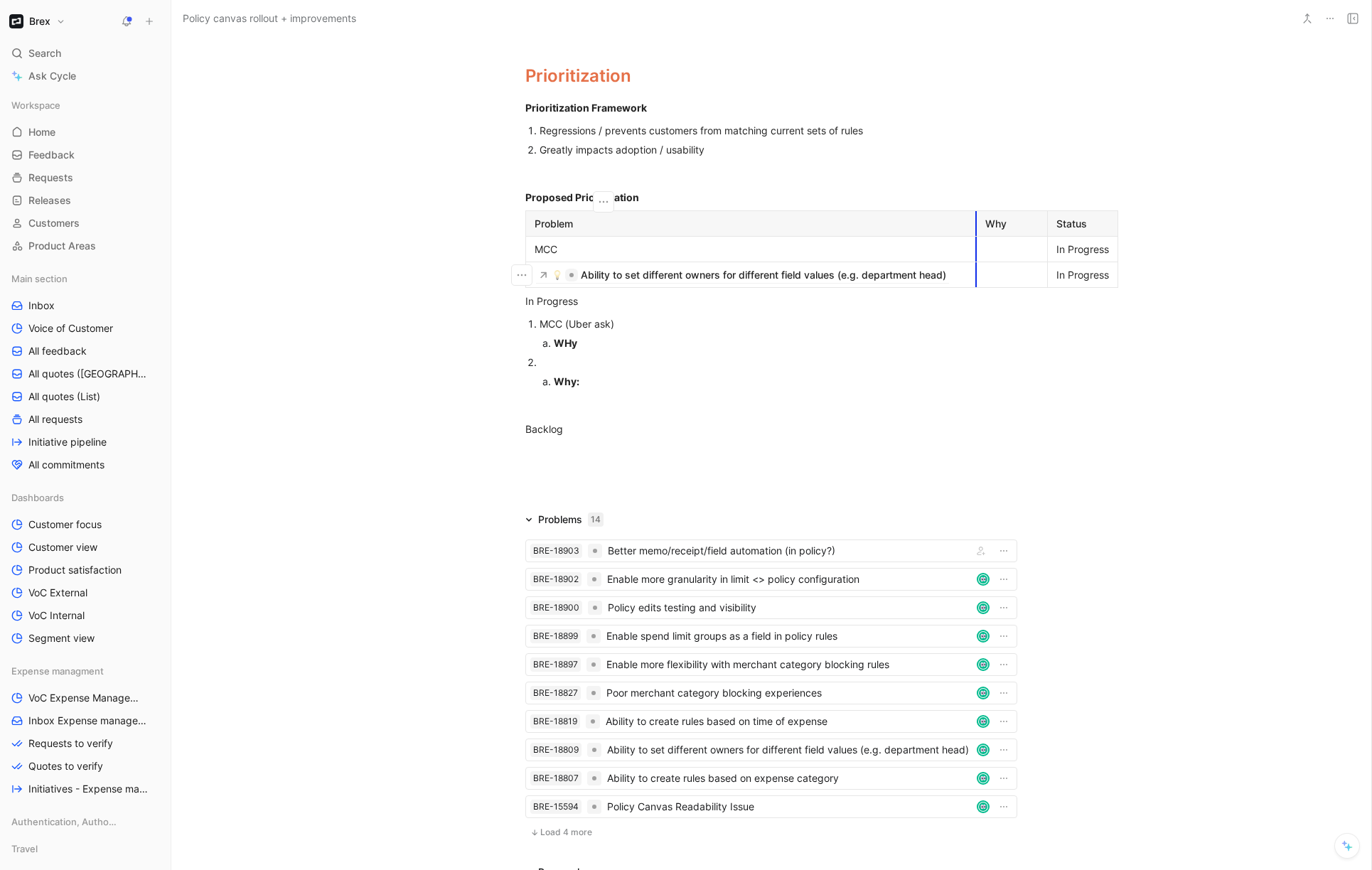
drag, startPoint x: 686, startPoint y: 220, endPoint x: 974, endPoint y: 214, distance: 288.1
click at [977, 214] on th "Why" at bounding box center [1012, 223] width 71 height 26
drag, startPoint x: 1044, startPoint y: 226, endPoint x: 1156, endPoint y: 227, distance: 112.0
click at [1159, 227] on th "Status" at bounding box center [1194, 223] width 70 height 26
drag, startPoint x: 972, startPoint y: 222, endPoint x: 842, endPoint y: 235, distance: 130.6
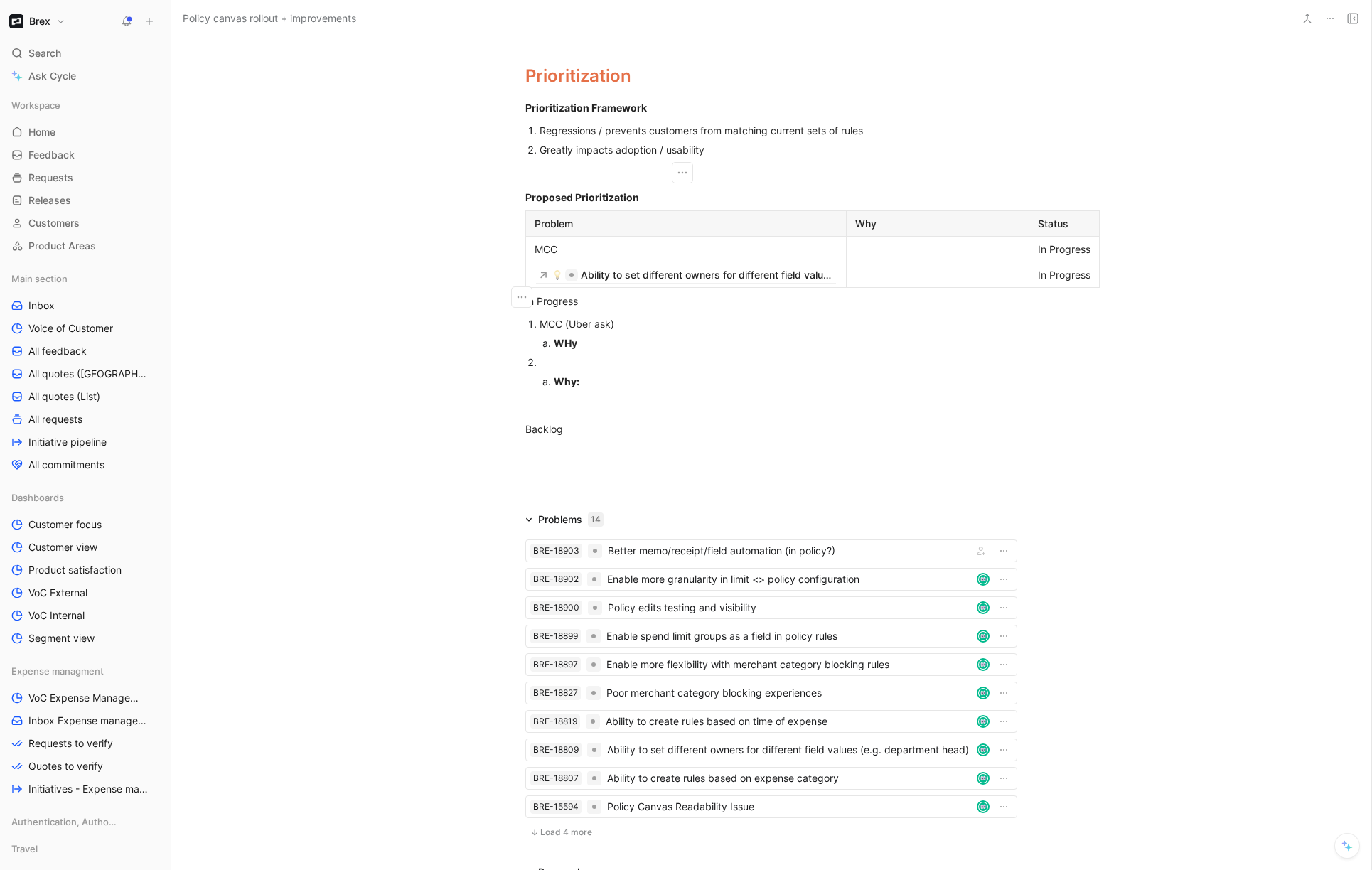
click at [876, 282] on div at bounding box center [937, 275] width 165 height 15
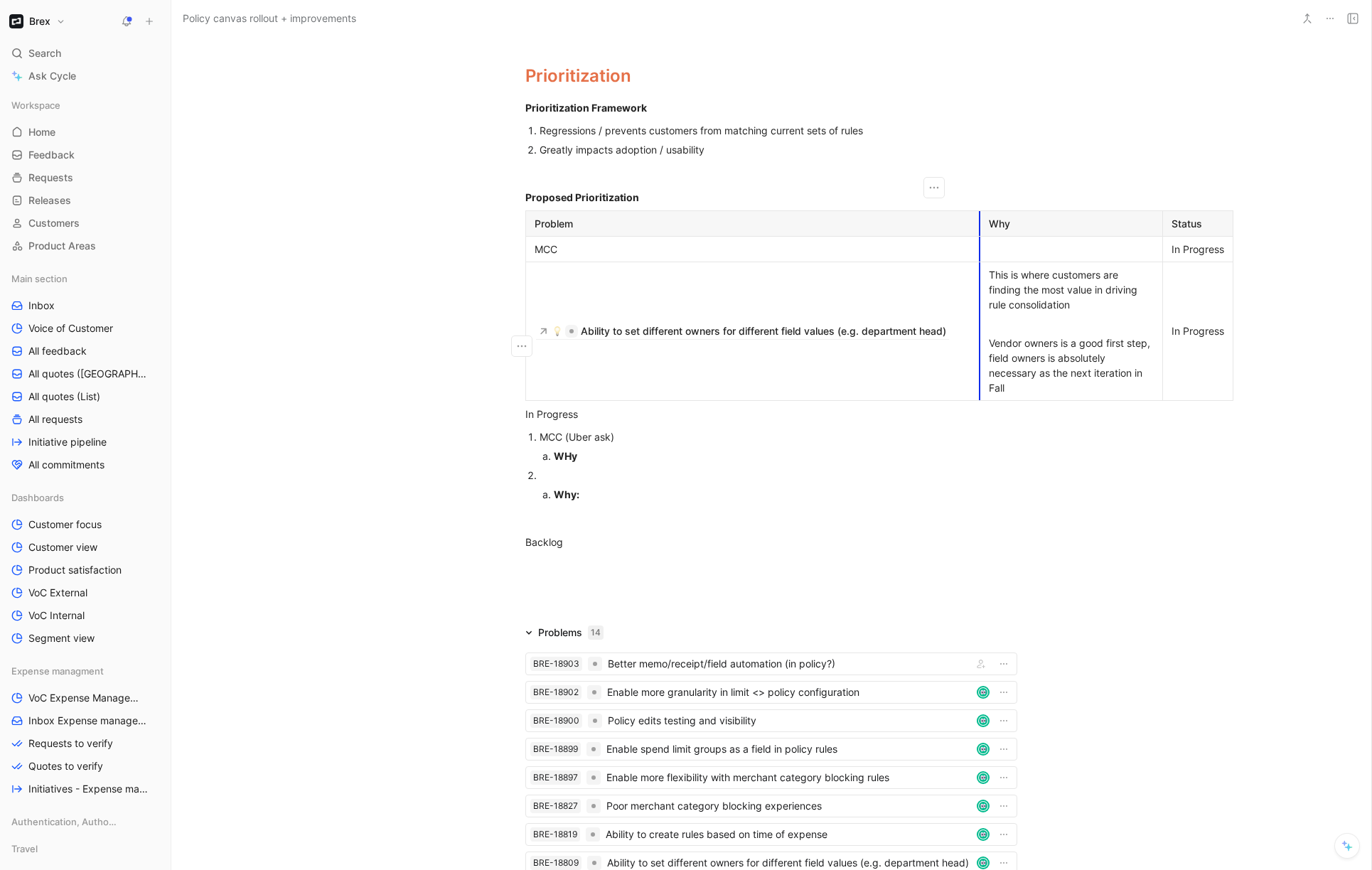
drag, startPoint x: 840, startPoint y: 228, endPoint x: 974, endPoint y: 223, distance: 134.1
click at [706, 390] on td "Ability to set different owners for different field values (e.g. department hea…" at bounding box center [753, 331] width 454 height 139
click at [511, 345] on div "Problem Why Status MCC In Progress Ability to set different owners for differen…" at bounding box center [771, 306] width 546 height 191
click at [514, 348] on icon "button" at bounding box center [521, 346] width 14 height 14
click at [526, 384] on span "Add row below" at bounding box center [522, 378] width 69 height 12
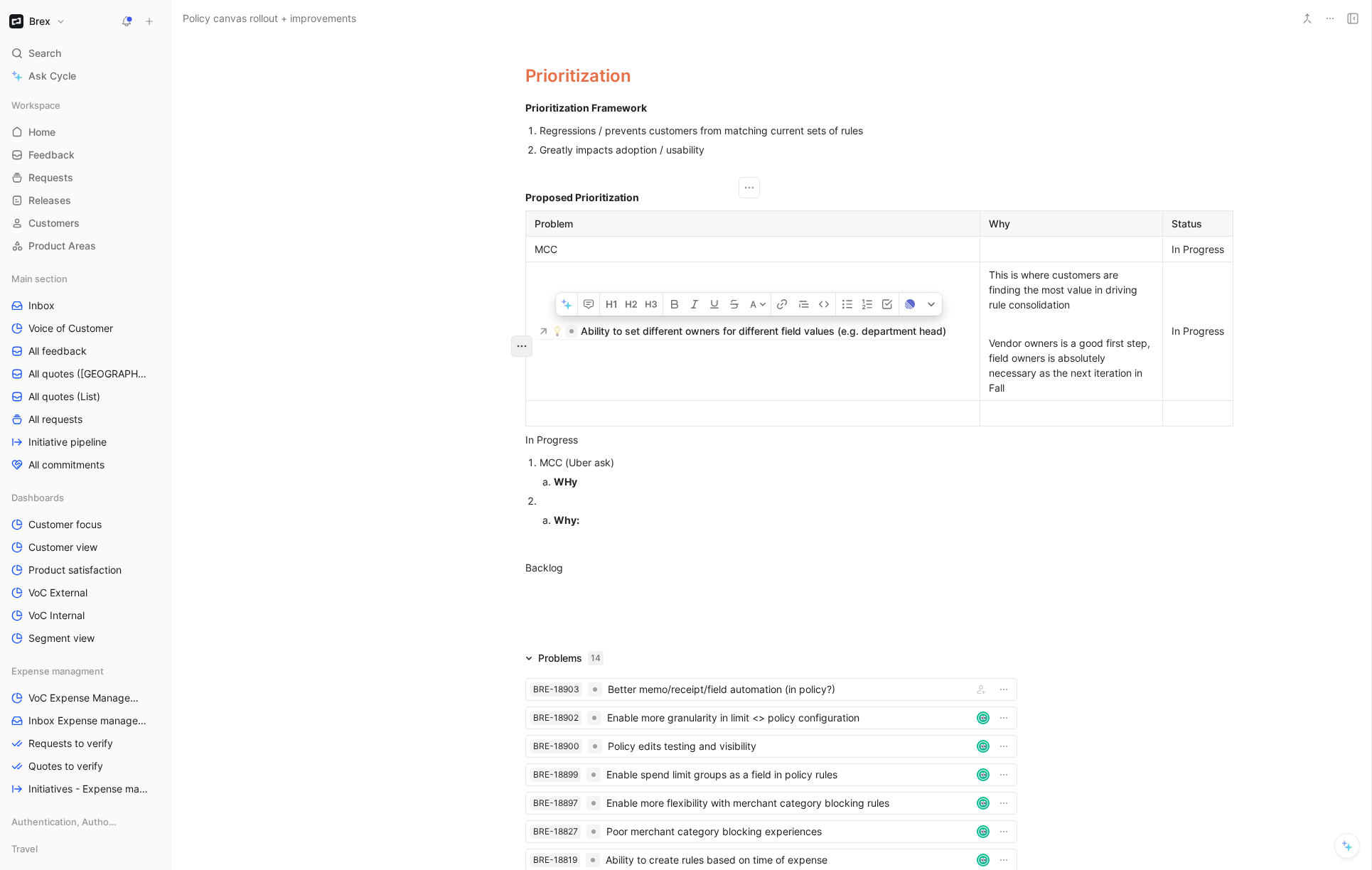
click at [514, 350] on icon "button" at bounding box center [521, 346] width 14 height 14
click at [521, 378] on span "Add row below" at bounding box center [522, 378] width 69 height 12
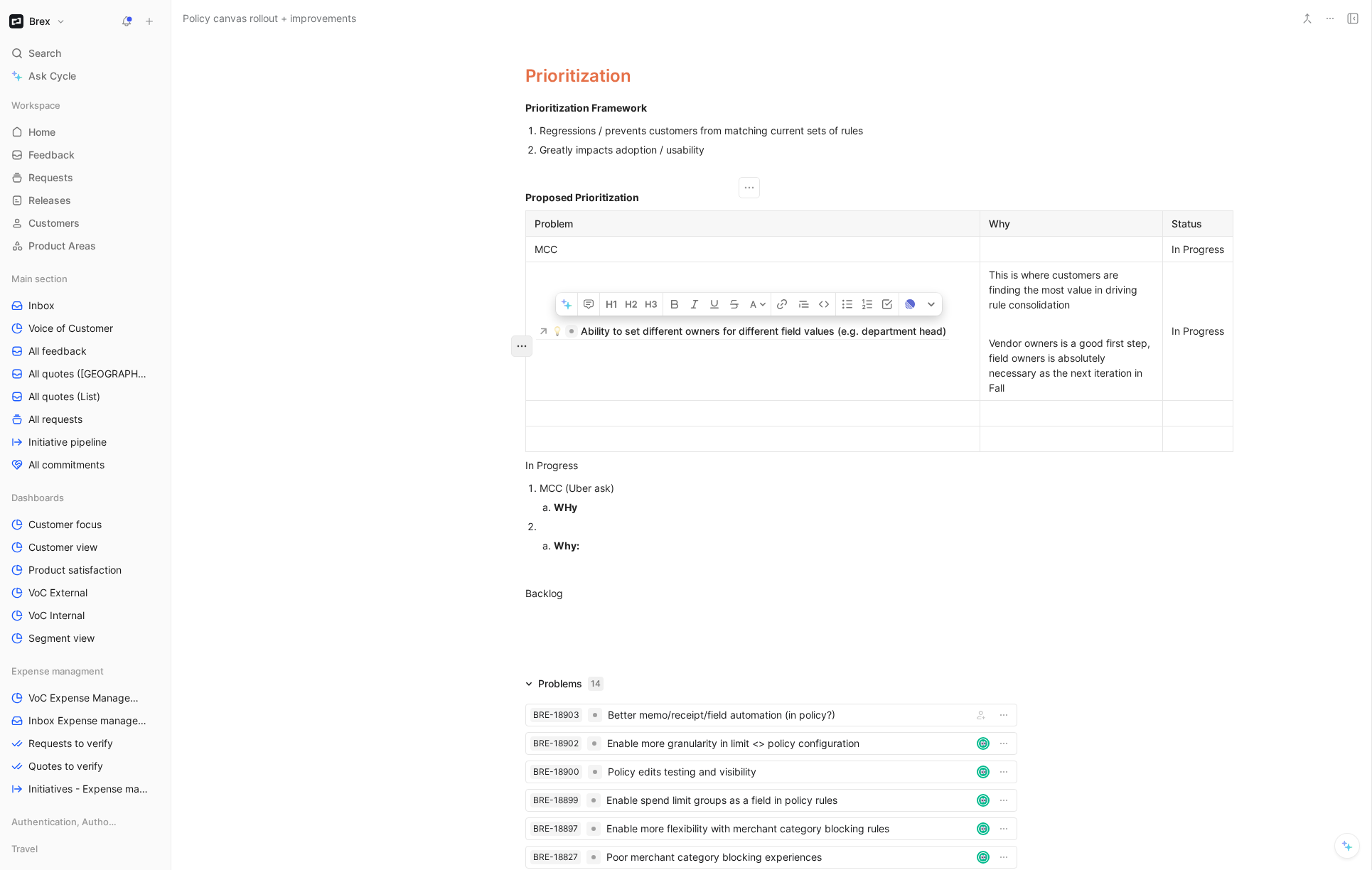
click at [514, 349] on icon "button" at bounding box center [521, 346] width 14 height 14
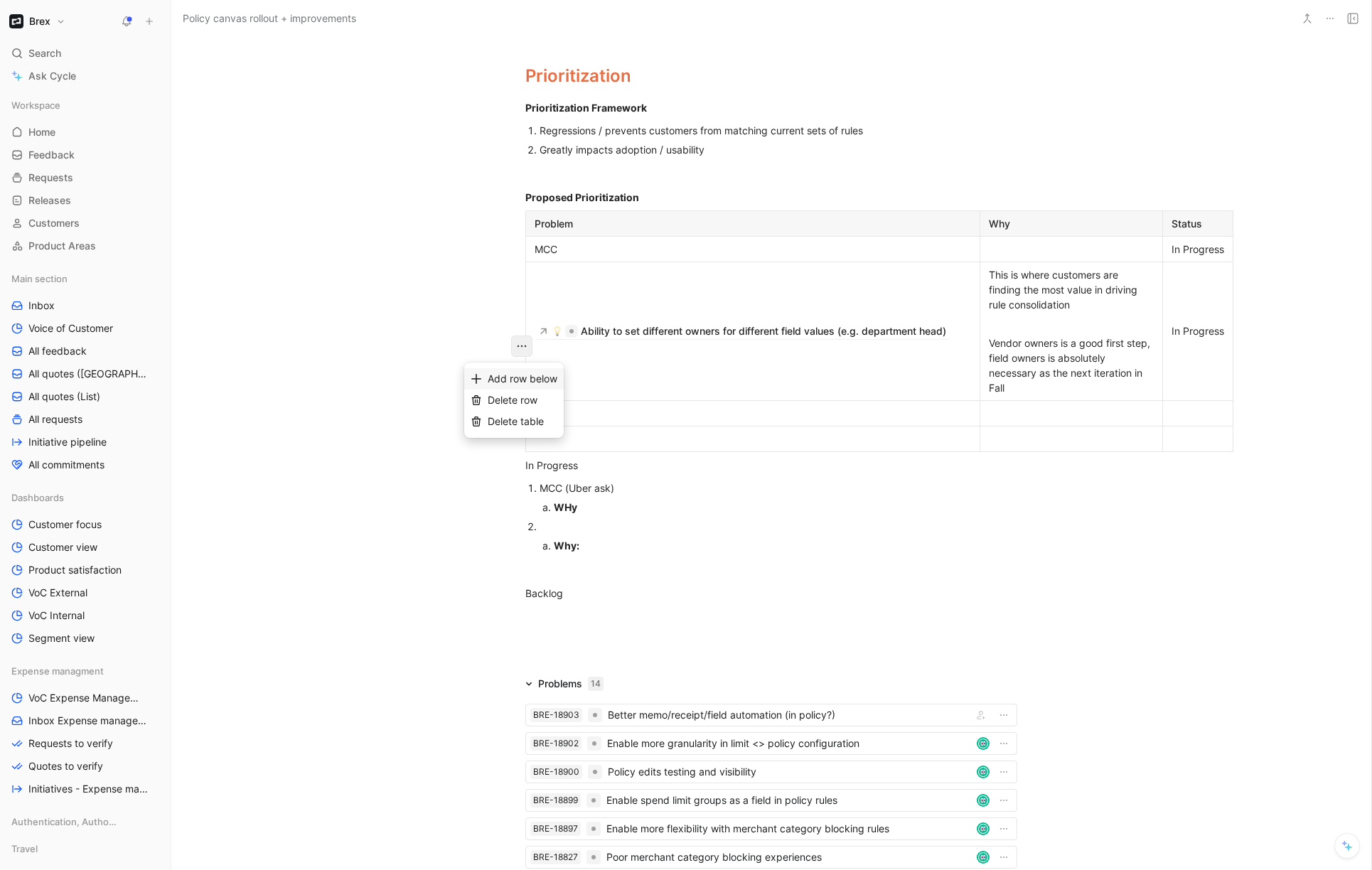
click at [519, 376] on span "Add row below" at bounding box center [522, 378] width 69 height 12
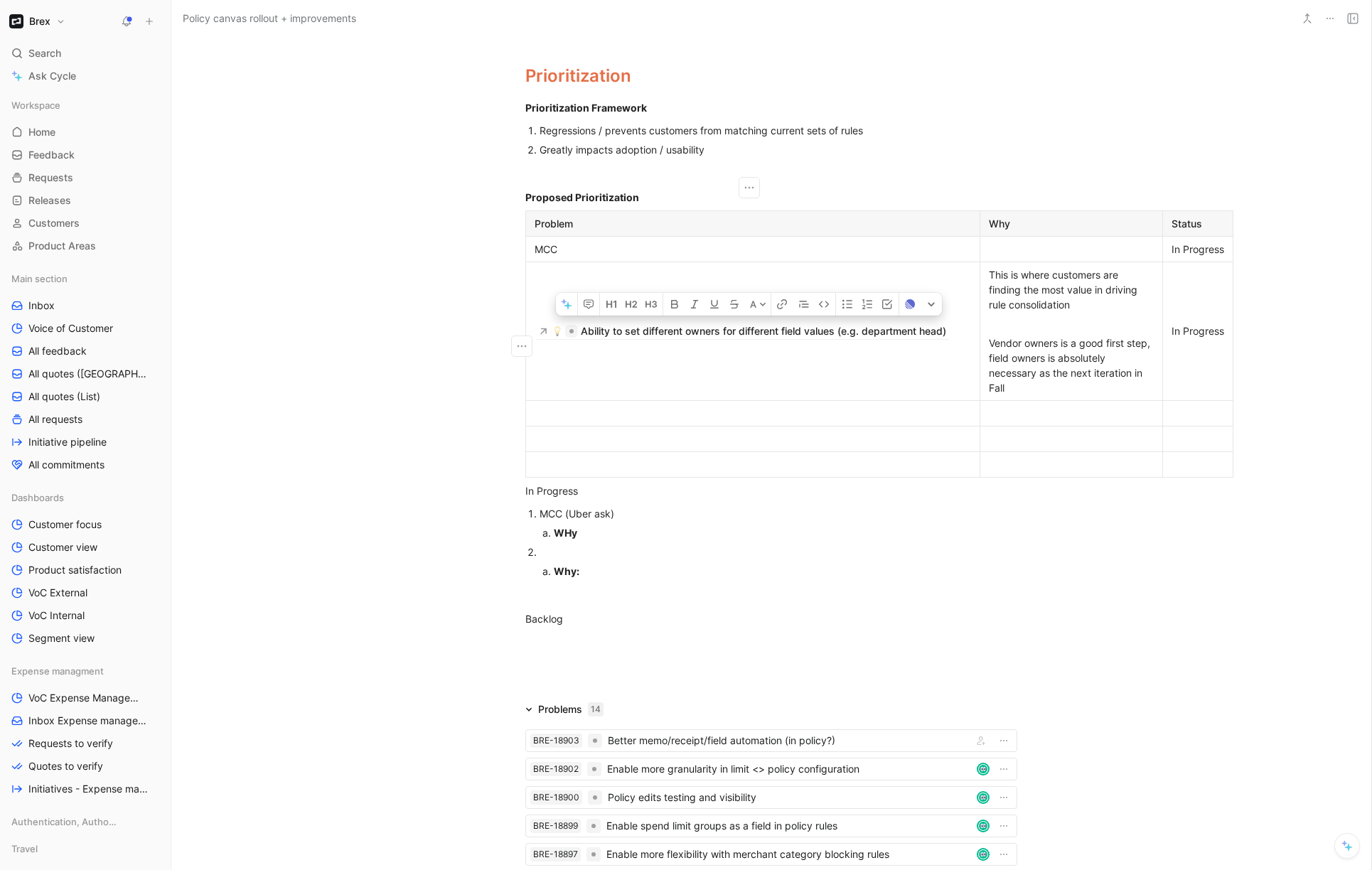
click at [583, 421] on div at bounding box center [752, 413] width 437 height 15
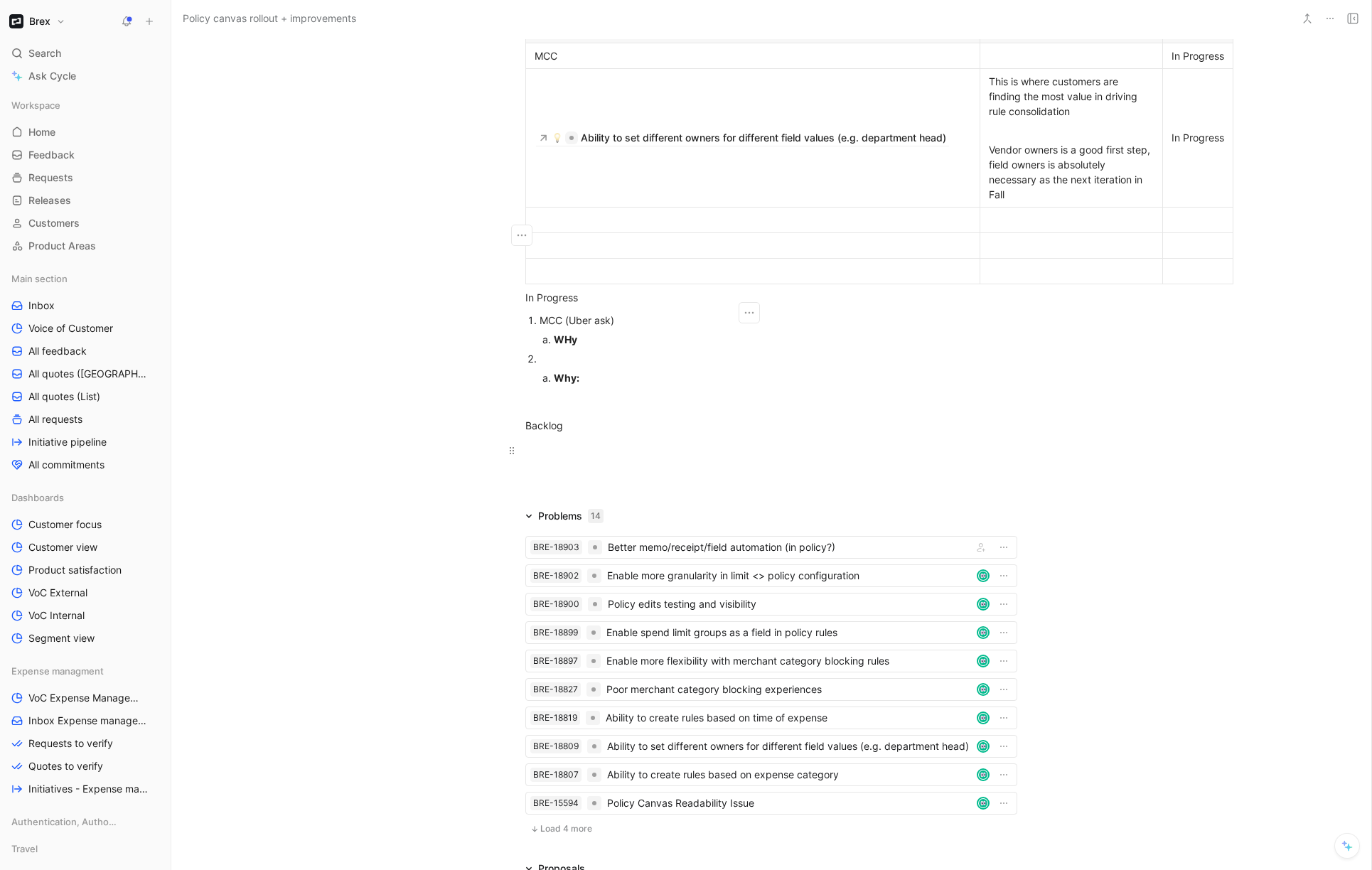
scroll to position [685, 0]
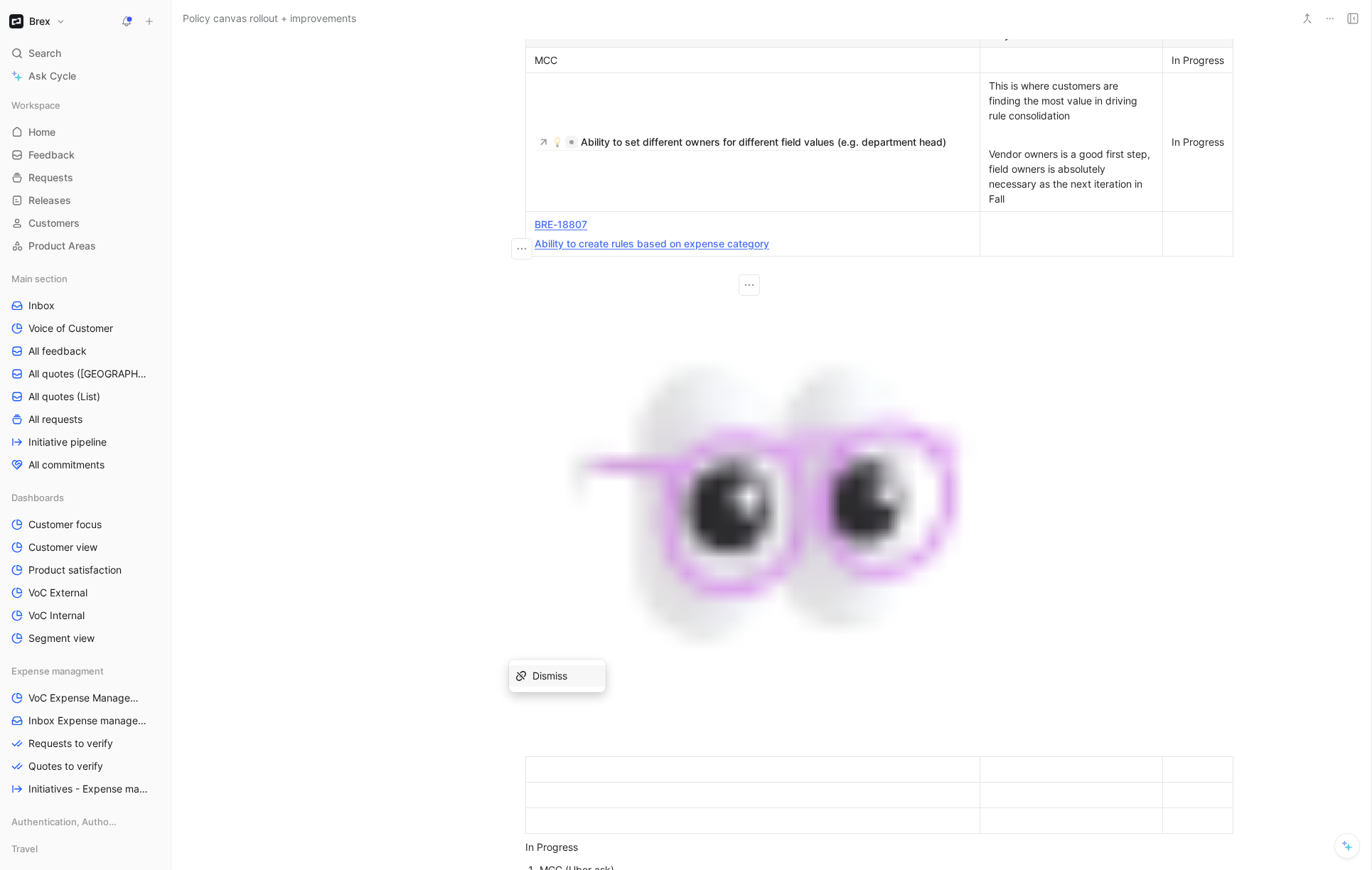
click at [1187, 480] on div "Context With the launch of the new policy canvas in Summer ‘25, we’re now begin…" at bounding box center [771, 265] width 1200 height 1515
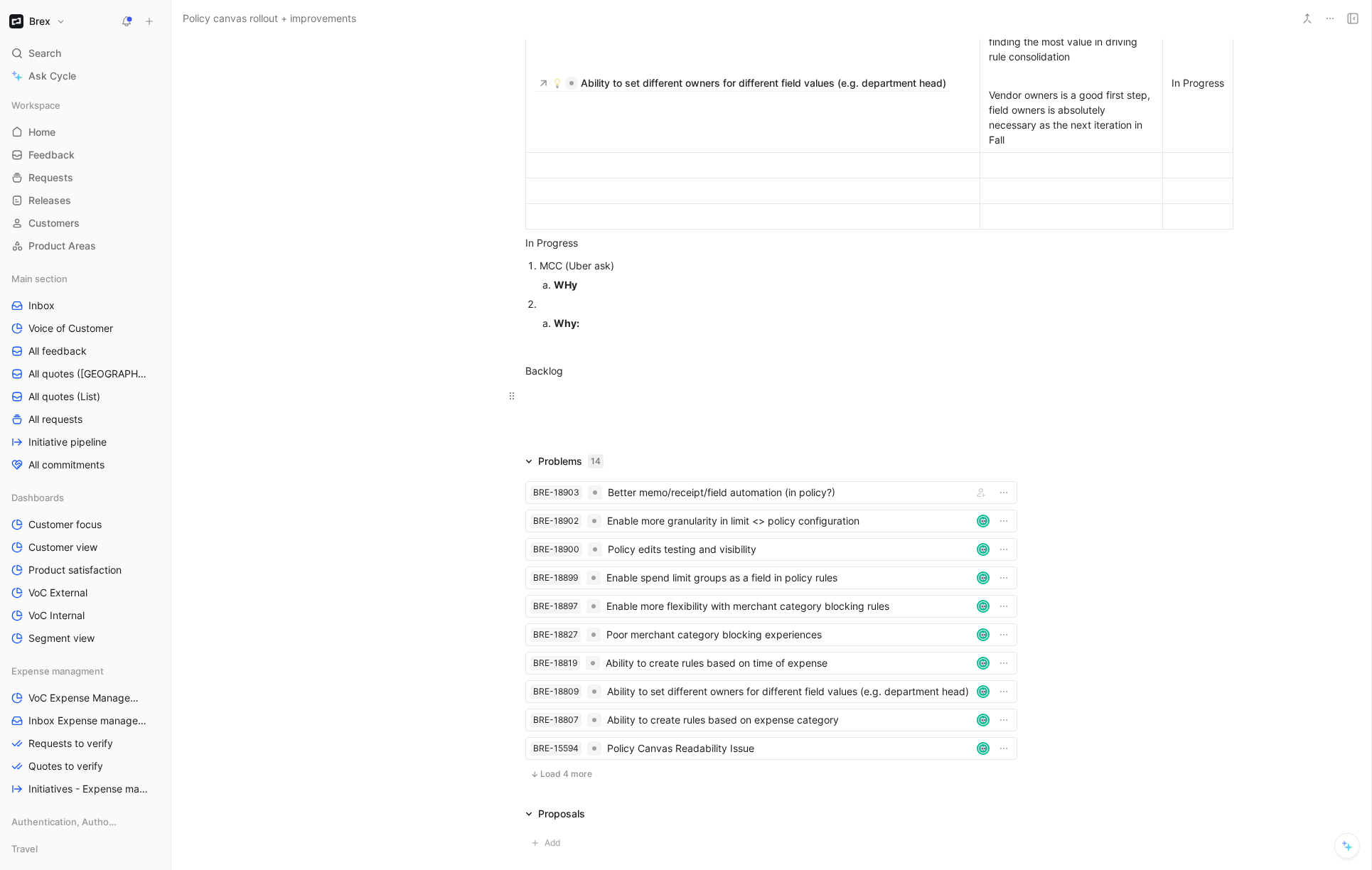
scroll to position [721, 0]
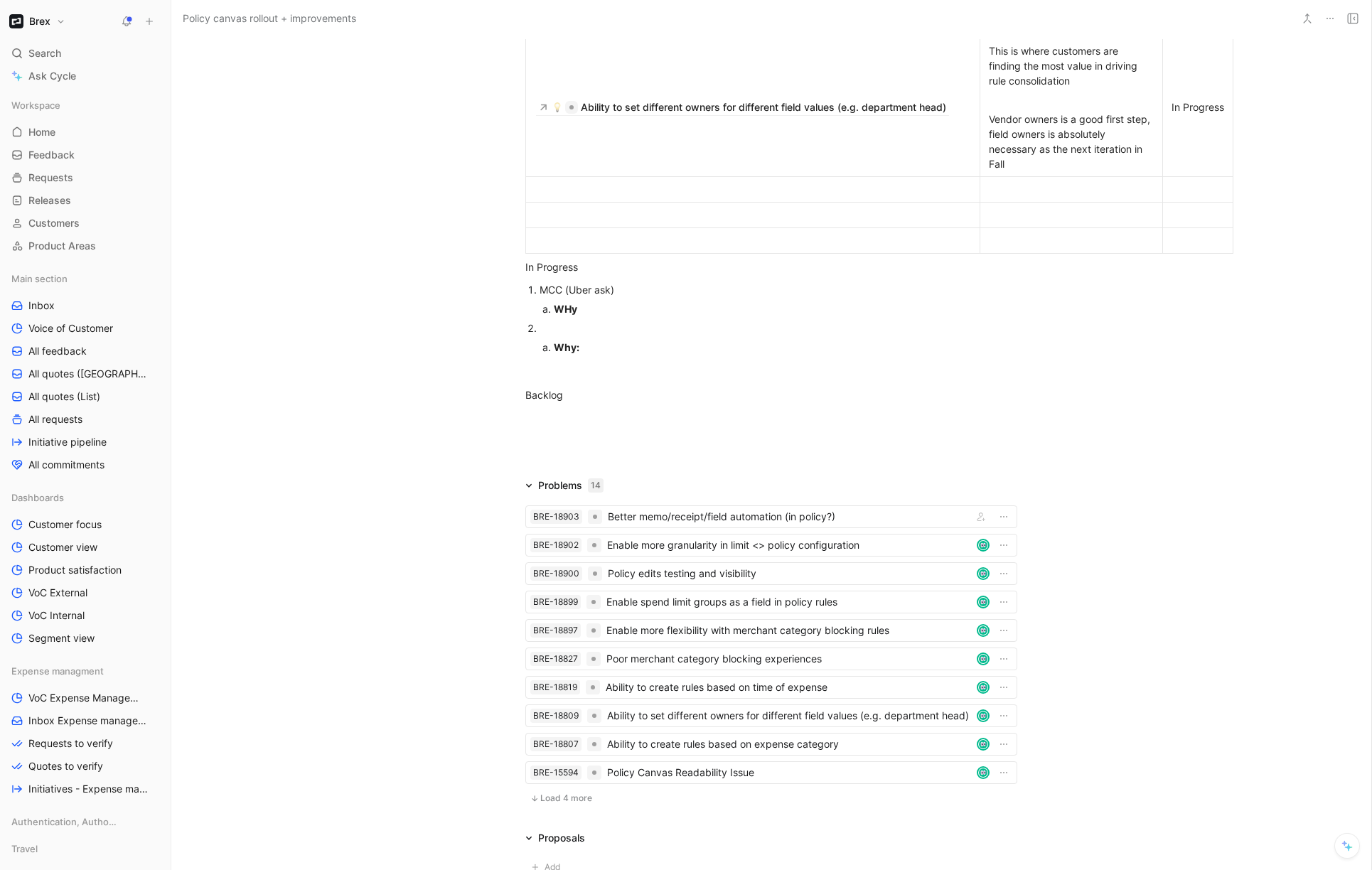
click at [644, 197] on div at bounding box center [752, 189] width 437 height 15
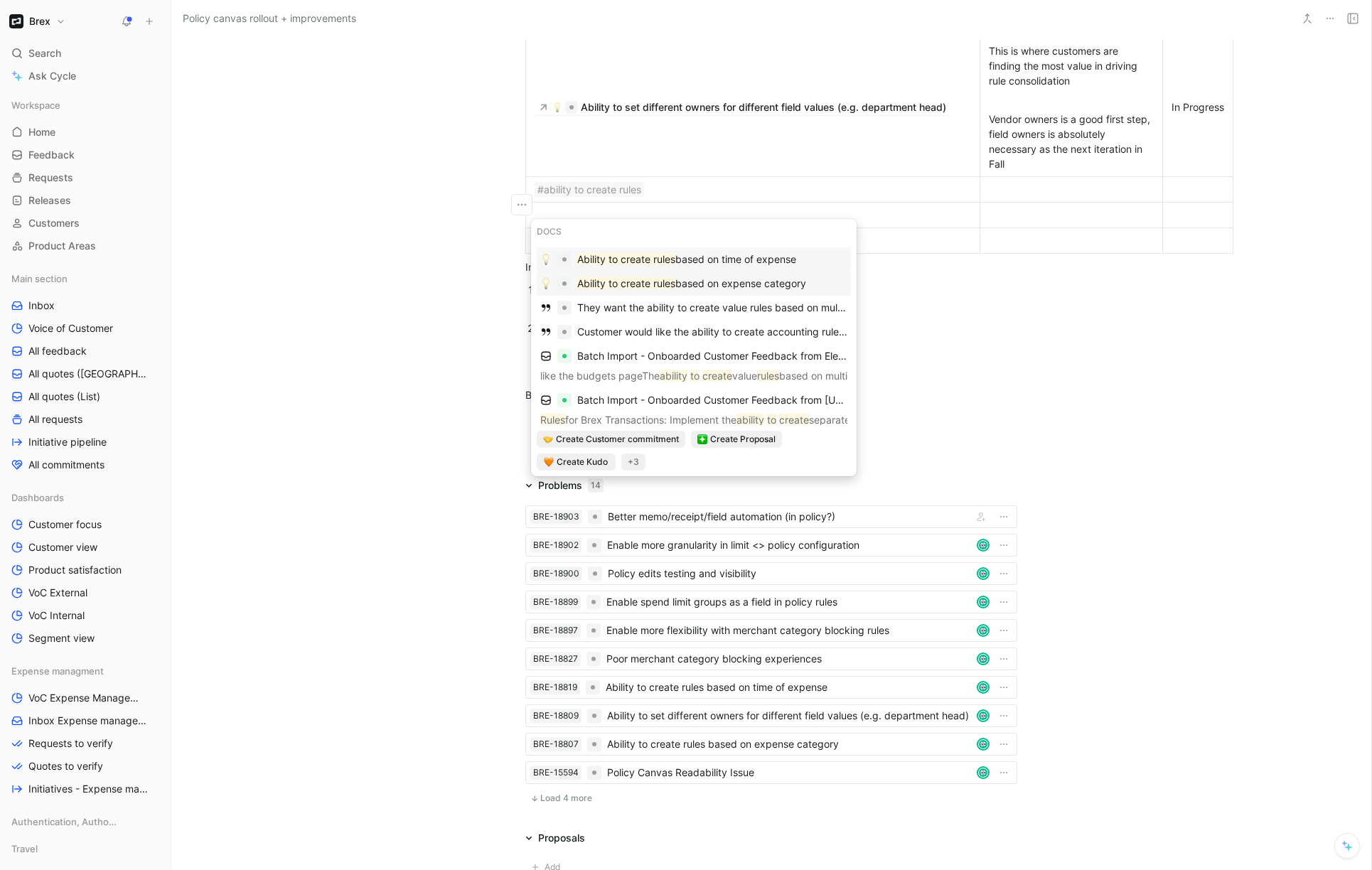
click at [733, 286] on span "based on expense category" at bounding box center [740, 283] width 131 height 12
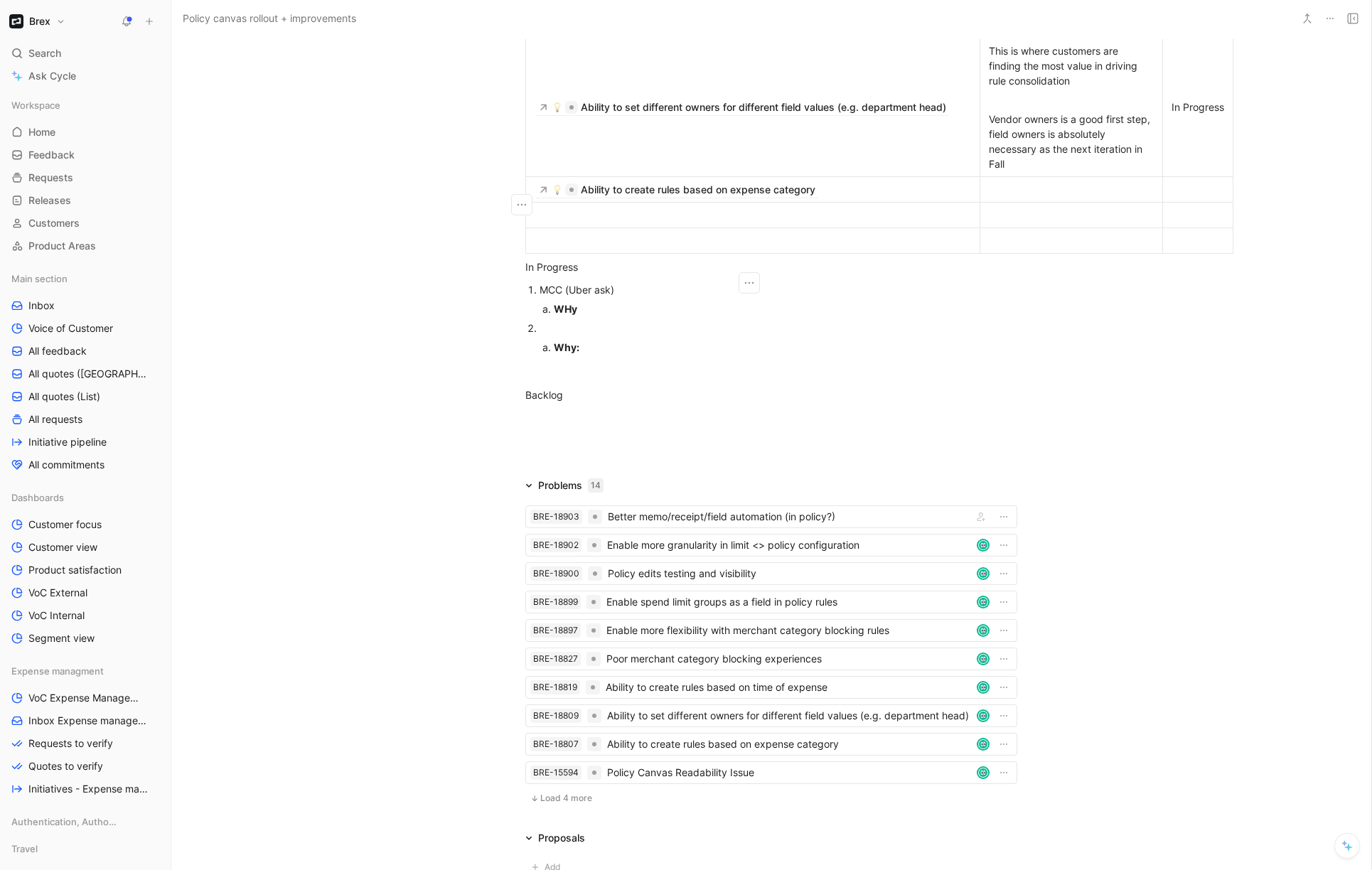
click at [1003, 197] on div at bounding box center [1071, 189] width 165 height 15
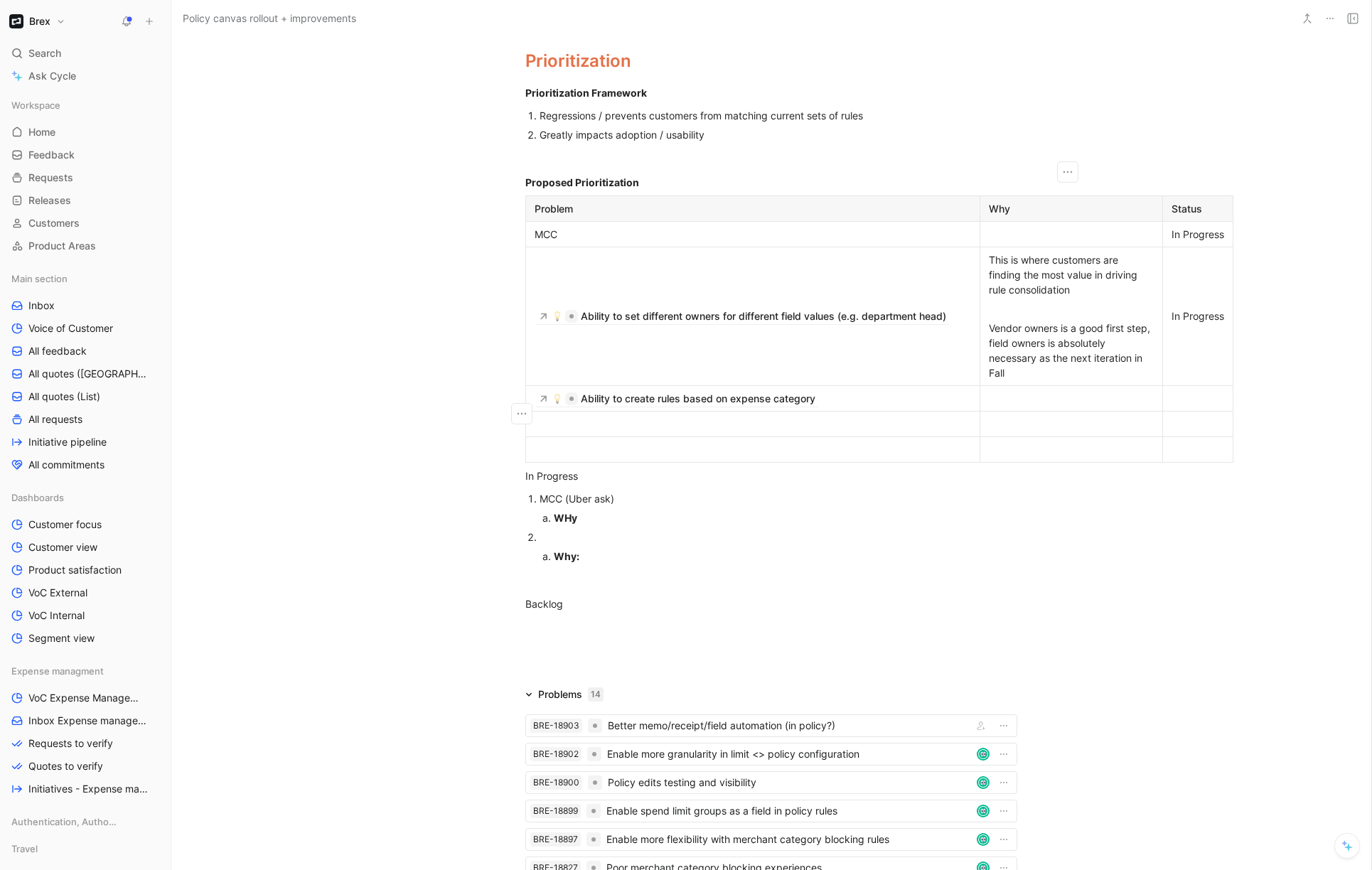
scroll to position [510, 0]
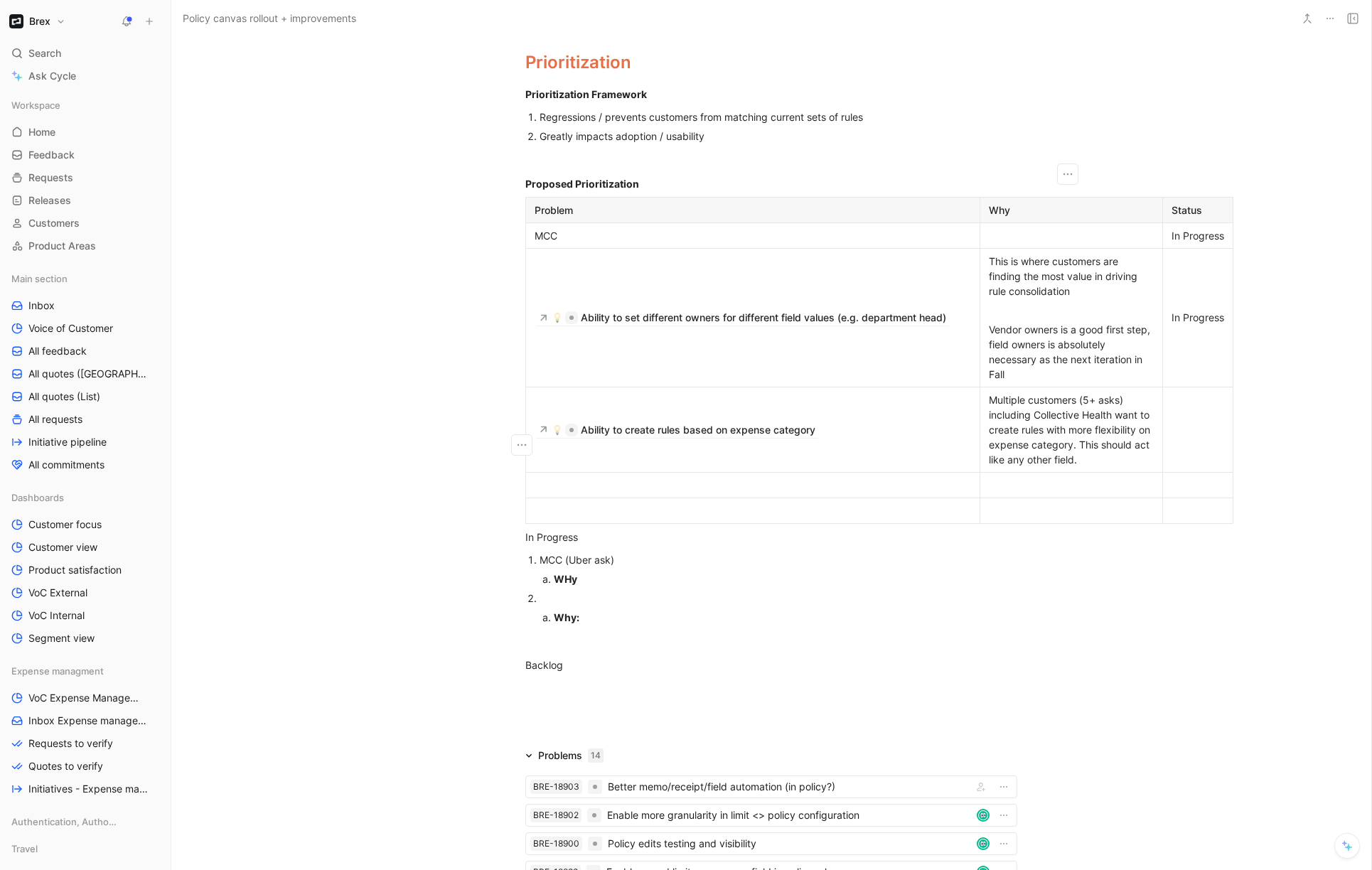
click at [1182, 438] on div at bounding box center [1197, 429] width 52 height 15
click at [781, 497] on td at bounding box center [753, 485] width 454 height 26
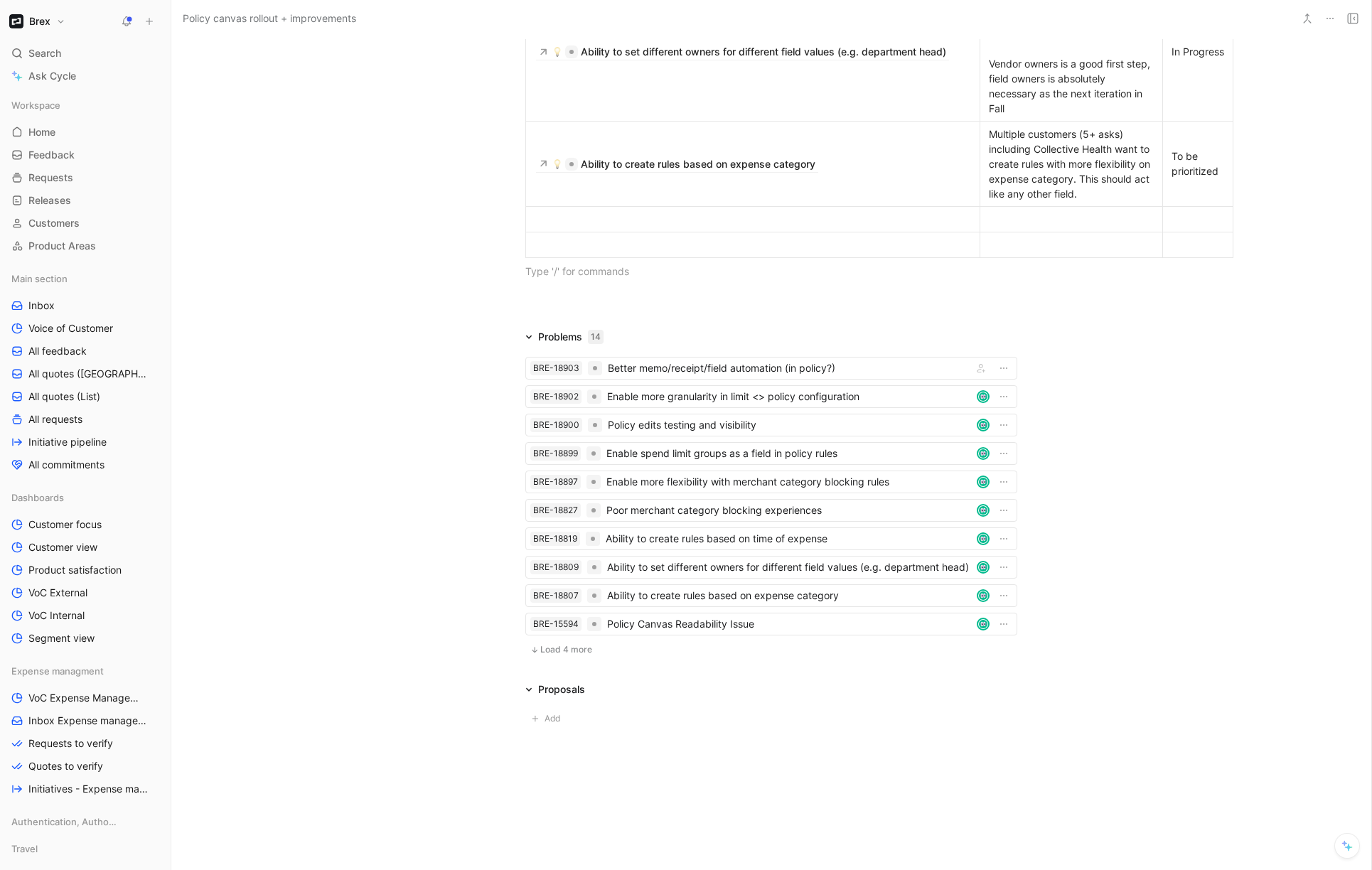
scroll to position [791, 0]
drag, startPoint x: 521, startPoint y: 118, endPoint x: 612, endPoint y: 266, distance: 173.7
click at [612, 266] on div at bounding box center [771, 271] width 492 height 15
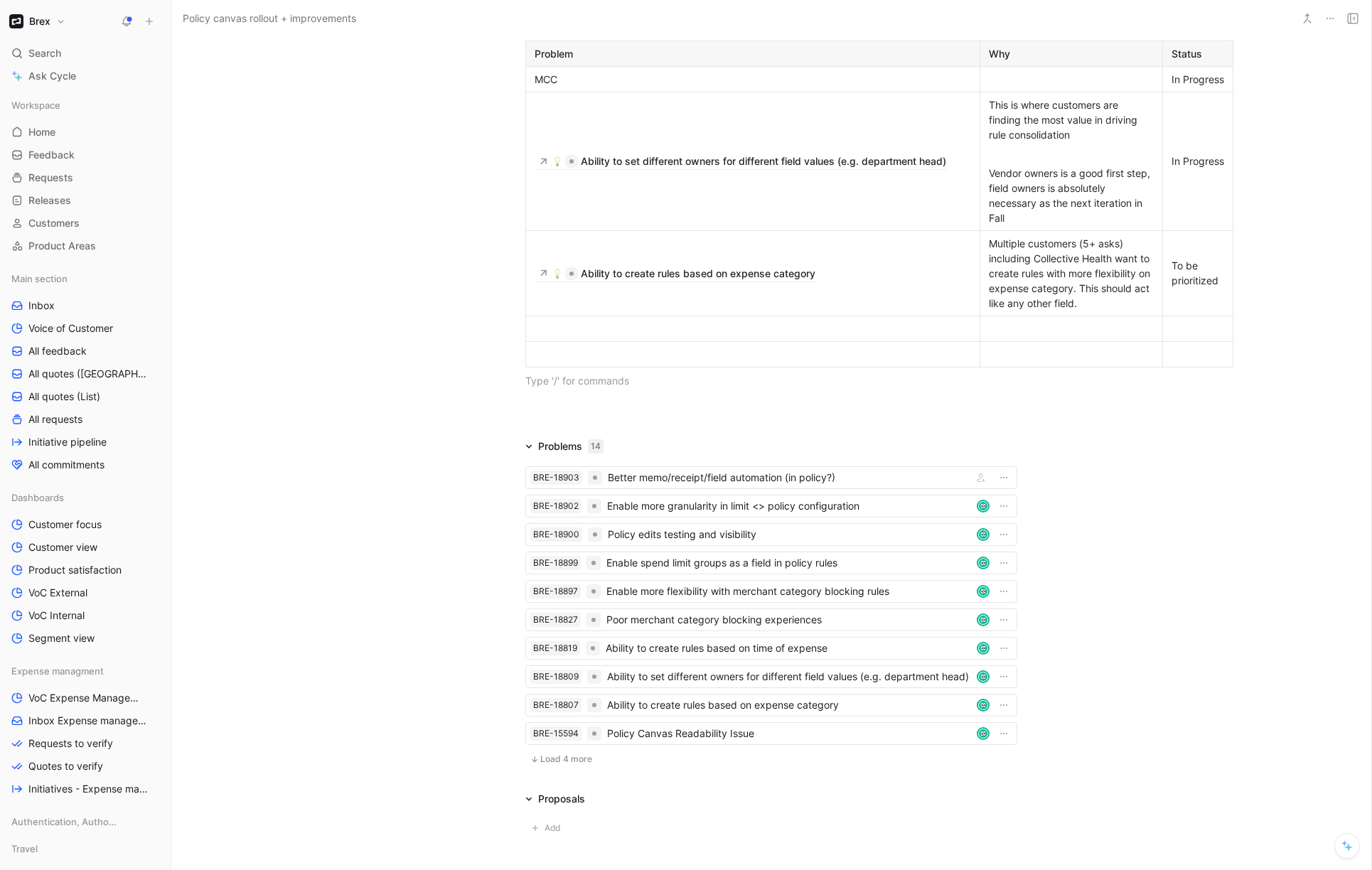
scroll to position [623, 0]
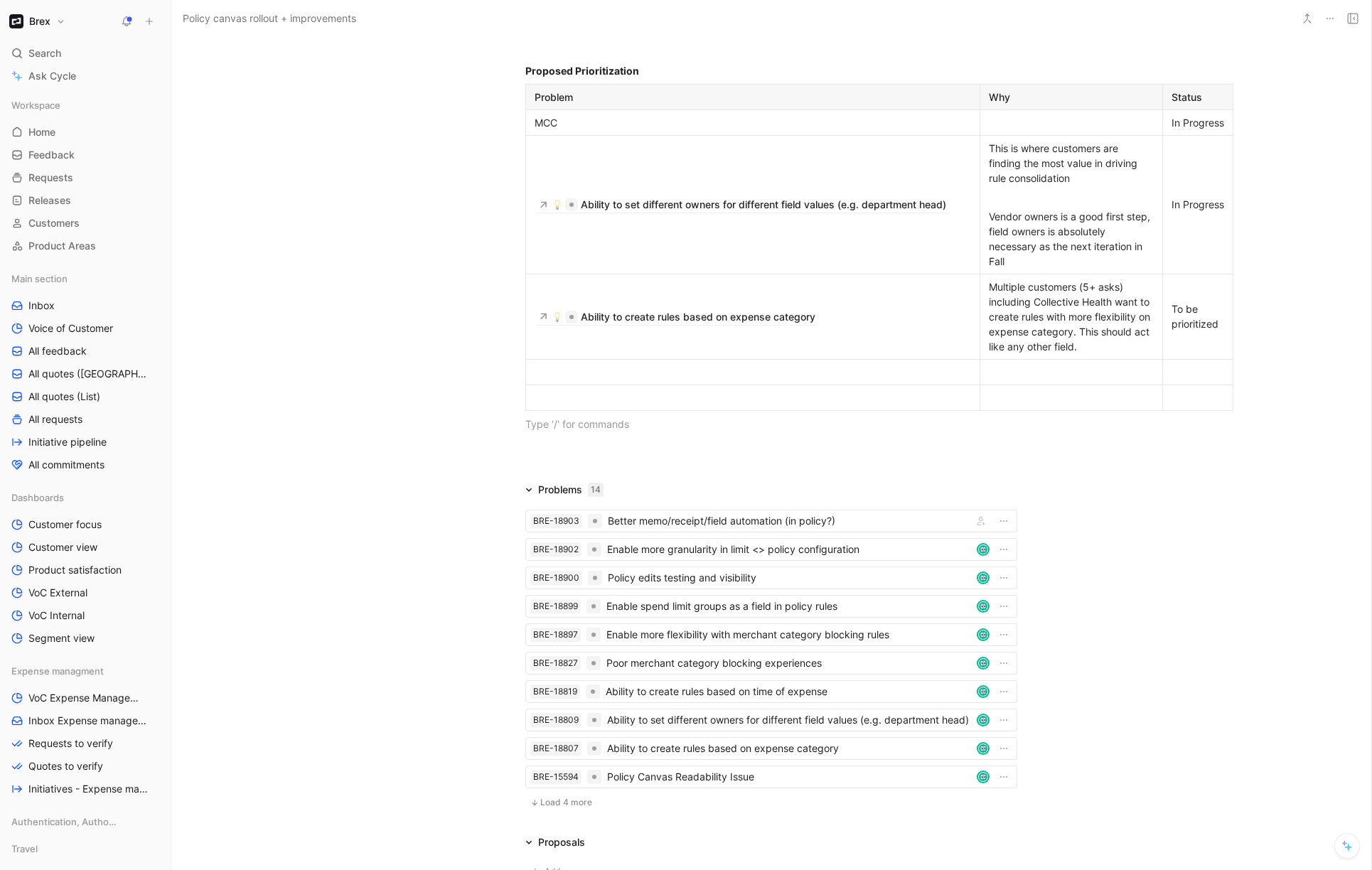
click at [1091, 126] on div at bounding box center [1071, 123] width 165 height 15
click at [777, 380] on div at bounding box center [752, 373] width 437 height 15
click at [1051, 380] on div at bounding box center [1071, 373] width 165 height 15
click at [1200, 273] on td "In Progress" at bounding box center [1198, 205] width 70 height 139
click at [1079, 380] on div "Requirement to scale" at bounding box center [1071, 373] width 165 height 15
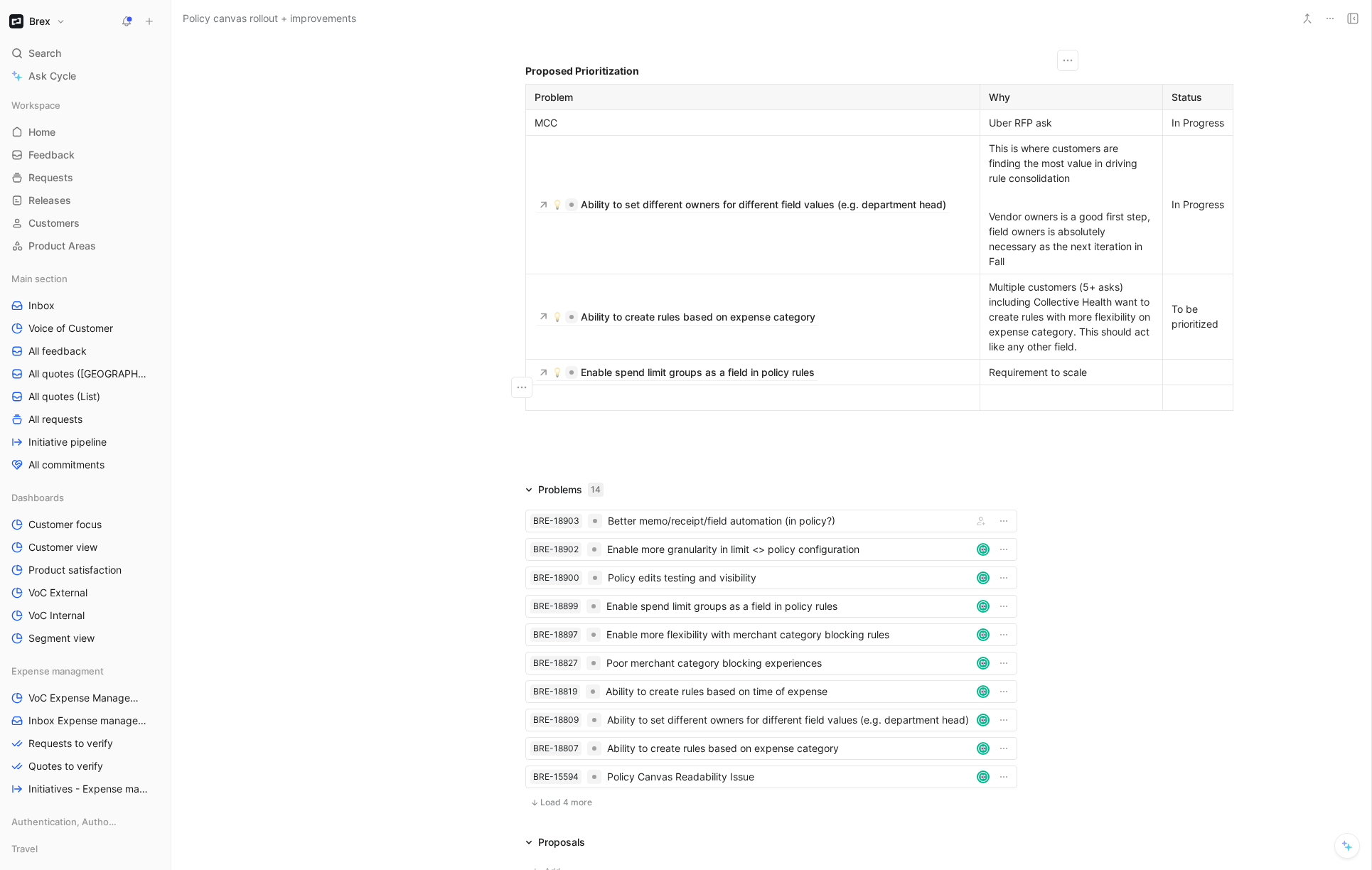
click at [1096, 380] on div "Requirement to scale" at bounding box center [1071, 373] width 165 height 15
click at [1105, 354] on div "Multiple customers (5+ asks) including Collective Health want to create rules w…" at bounding box center [1071, 316] width 165 height 75
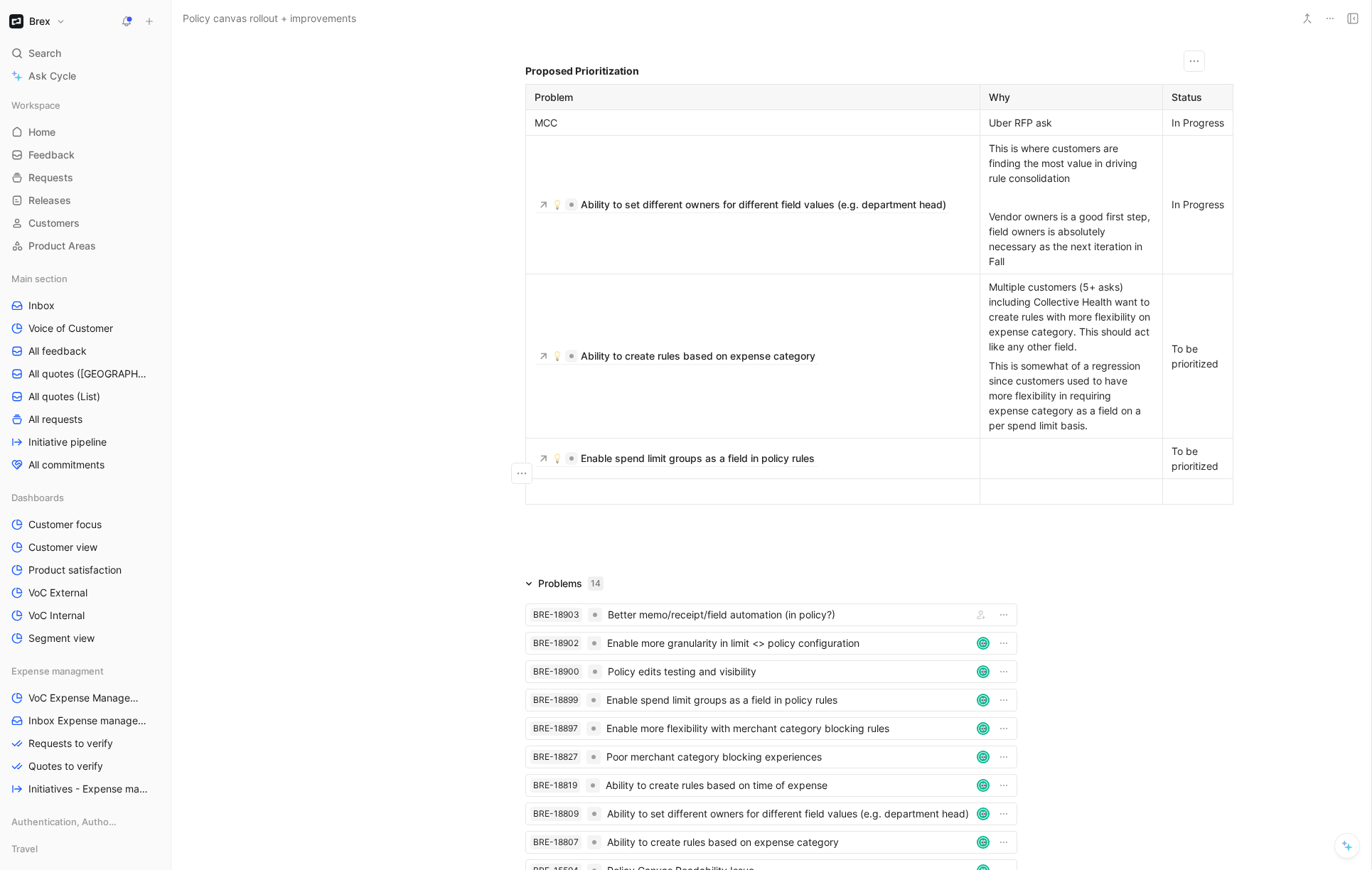
click at [844, 392] on td "Ability to create rules based on expense category" at bounding box center [753, 356] width 454 height 164
click at [1046, 234] on div "Vendor owners is a good first step, field owners is absolutely necessary as the…" at bounding box center [1071, 239] width 165 height 60
click at [1034, 466] on div at bounding box center [1071, 458] width 165 height 15
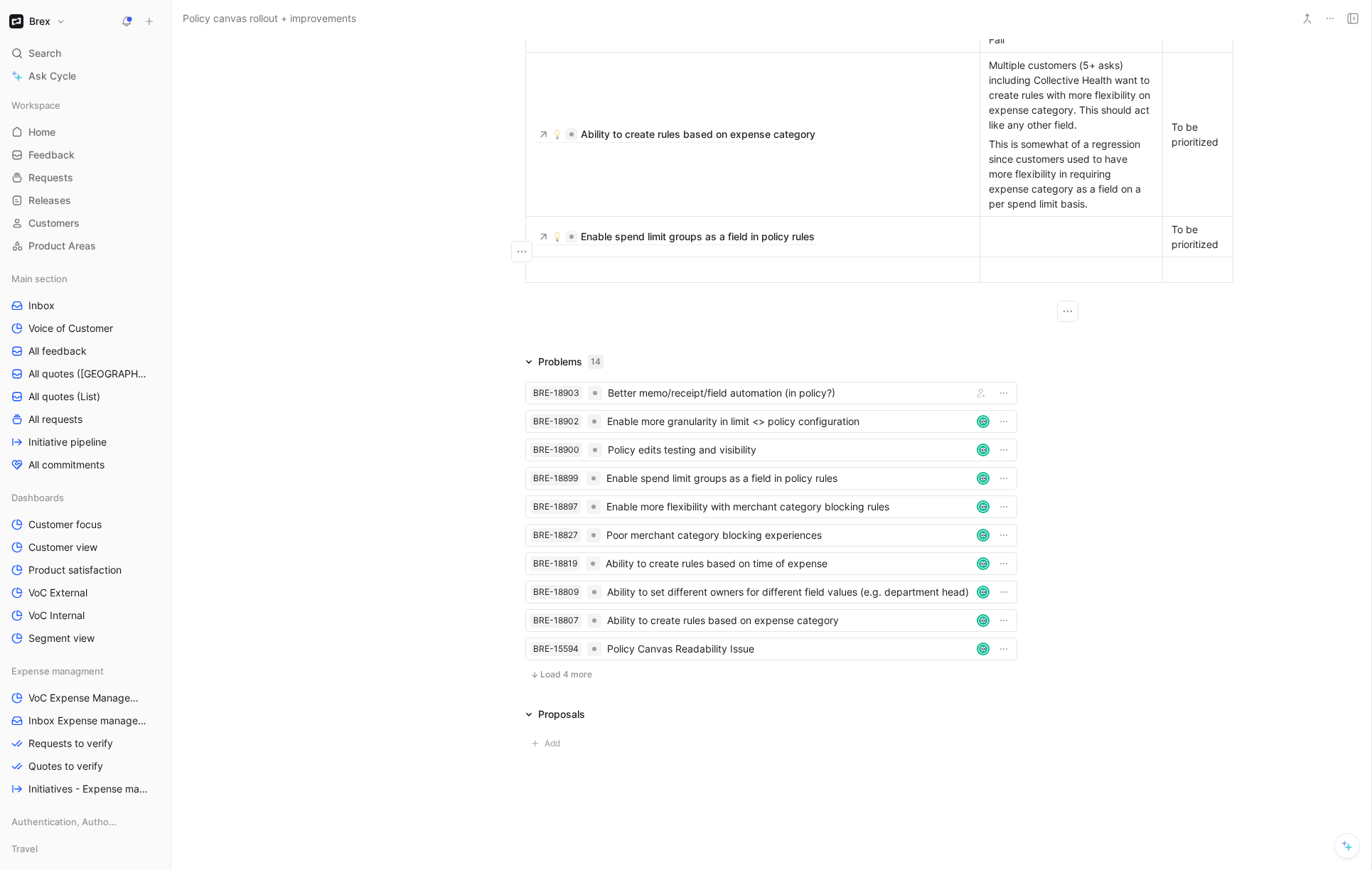
scroll to position [840, 0]
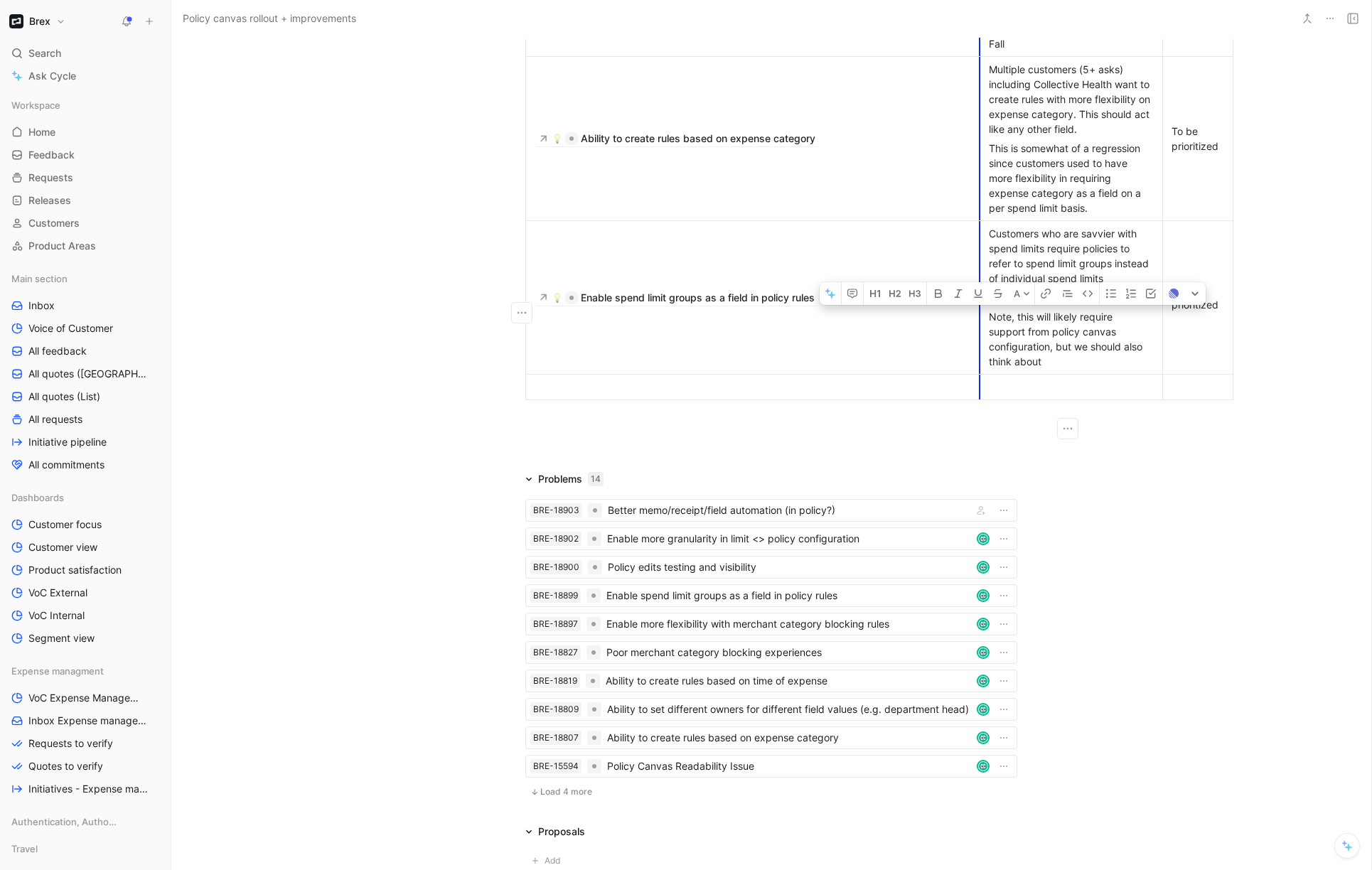
copy div "Note, this will likely require support from policy canvas configuration, but we…"
drag, startPoint x: 1064, startPoint y: 381, endPoint x: 980, endPoint y: 326, distance: 100.4
click at [983, 326] on p "Note, this will likely require support from policy canvas configuration, but we…" at bounding box center [1071, 339] width 177 height 64
click at [887, 344] on td "Enable spend limit groups as a field in policy rules" at bounding box center [753, 297] width 454 height 154
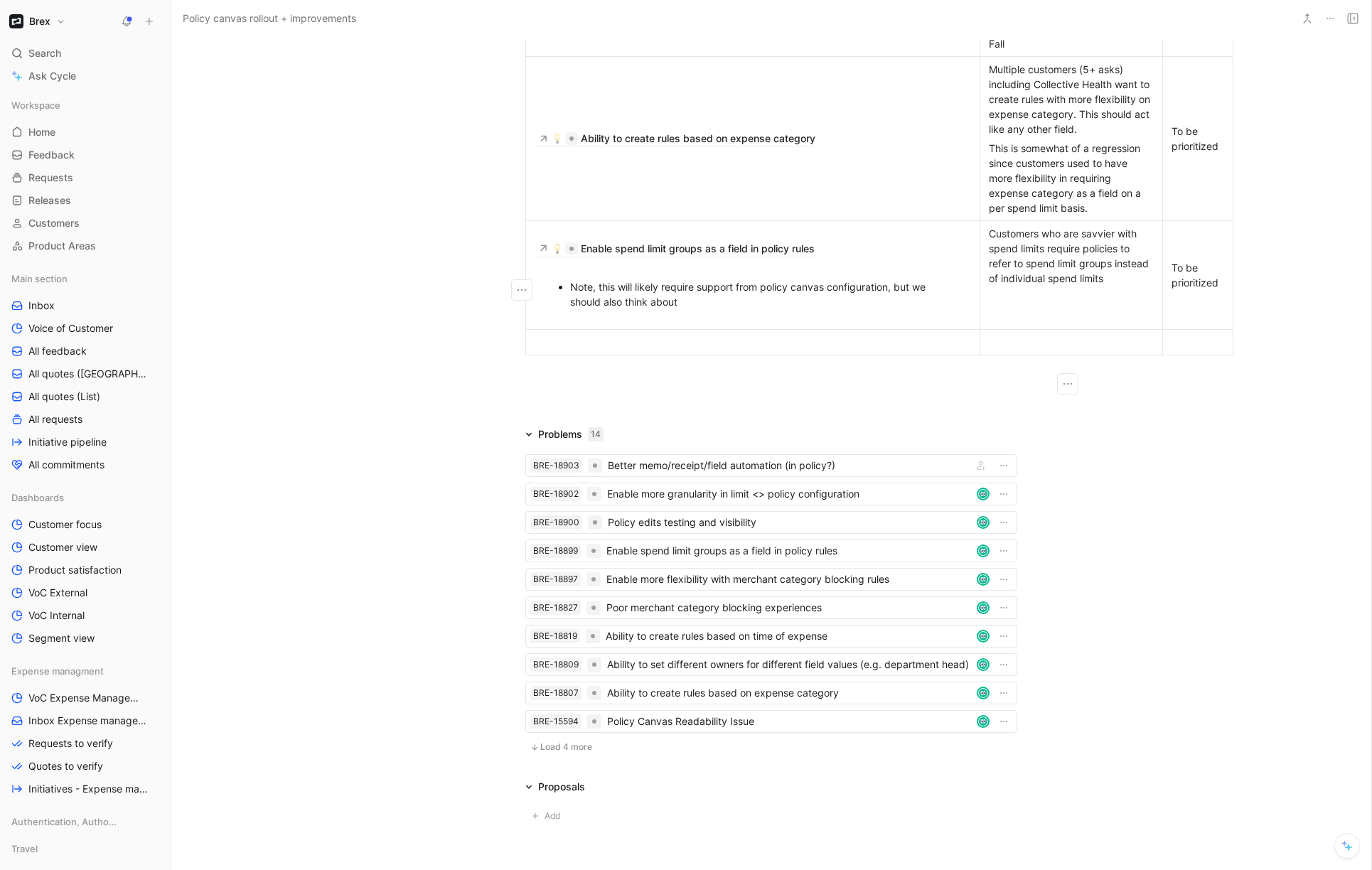
drag, startPoint x: 1057, startPoint y: 374, endPoint x: 984, endPoint y: 333, distance: 83.7
click at [989, 324] on div at bounding box center [1071, 316] width 165 height 15
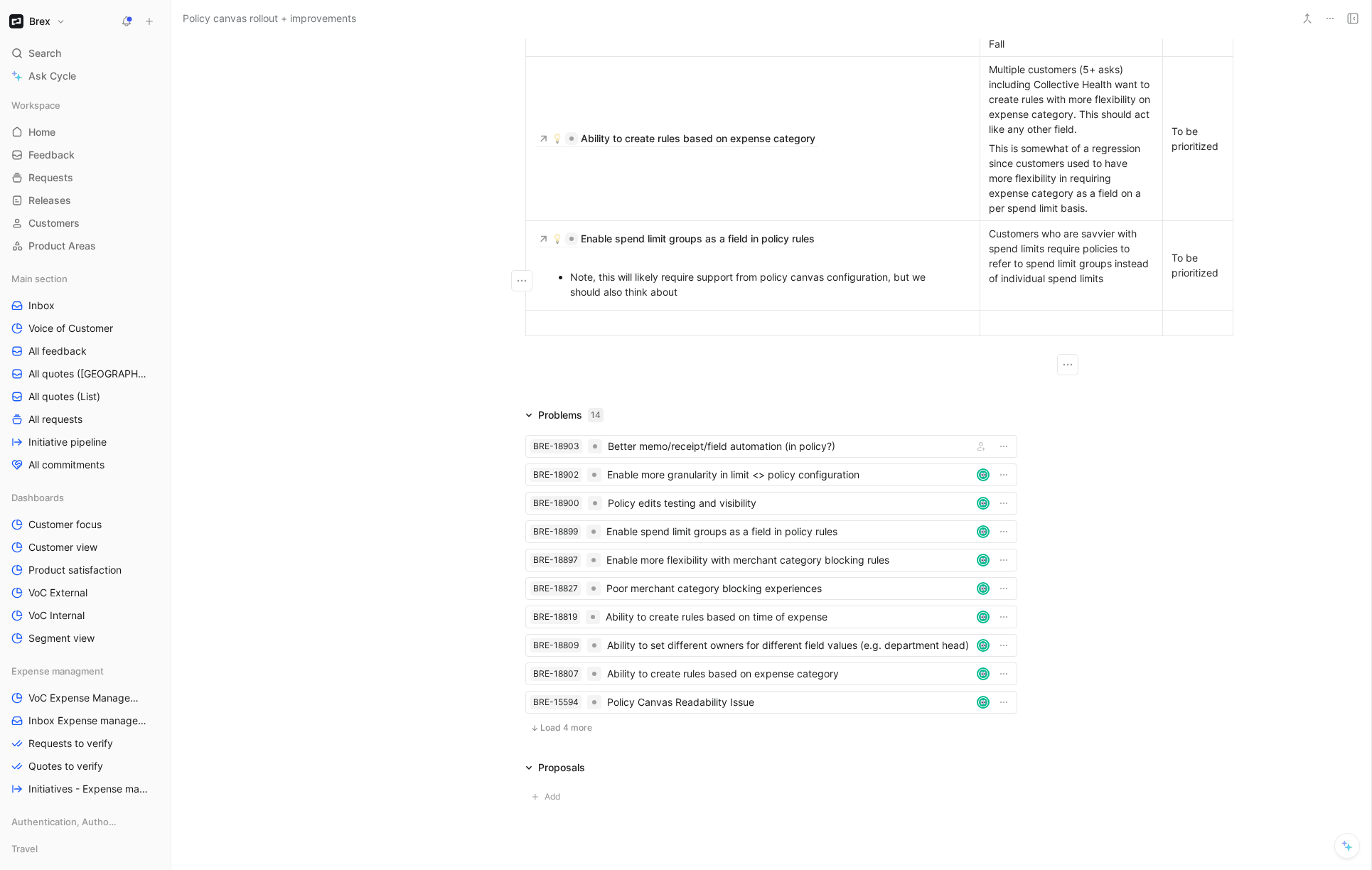
click at [562, 295] on ul "Note, this will likely require support from policy canvas configuration, but we…" at bounding box center [753, 285] width 448 height 34
click at [1082, 305] on div at bounding box center [1071, 297] width 165 height 15
click at [1116, 286] on div "Customers who are savvier with spend limits require policies to refer to spend …" at bounding box center [1071, 256] width 165 height 60
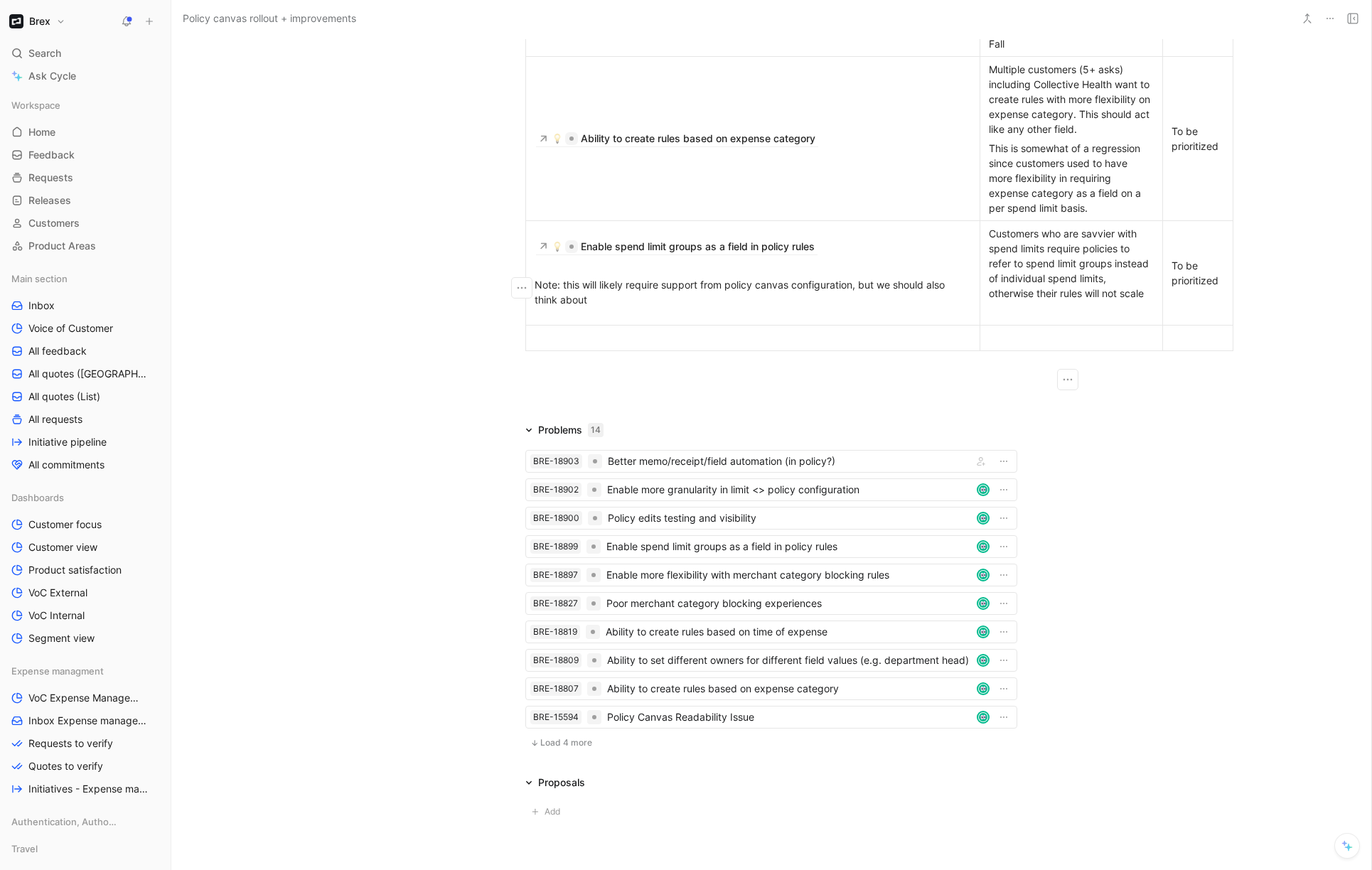
click at [902, 347] on p at bounding box center [753, 338] width 448 height 19
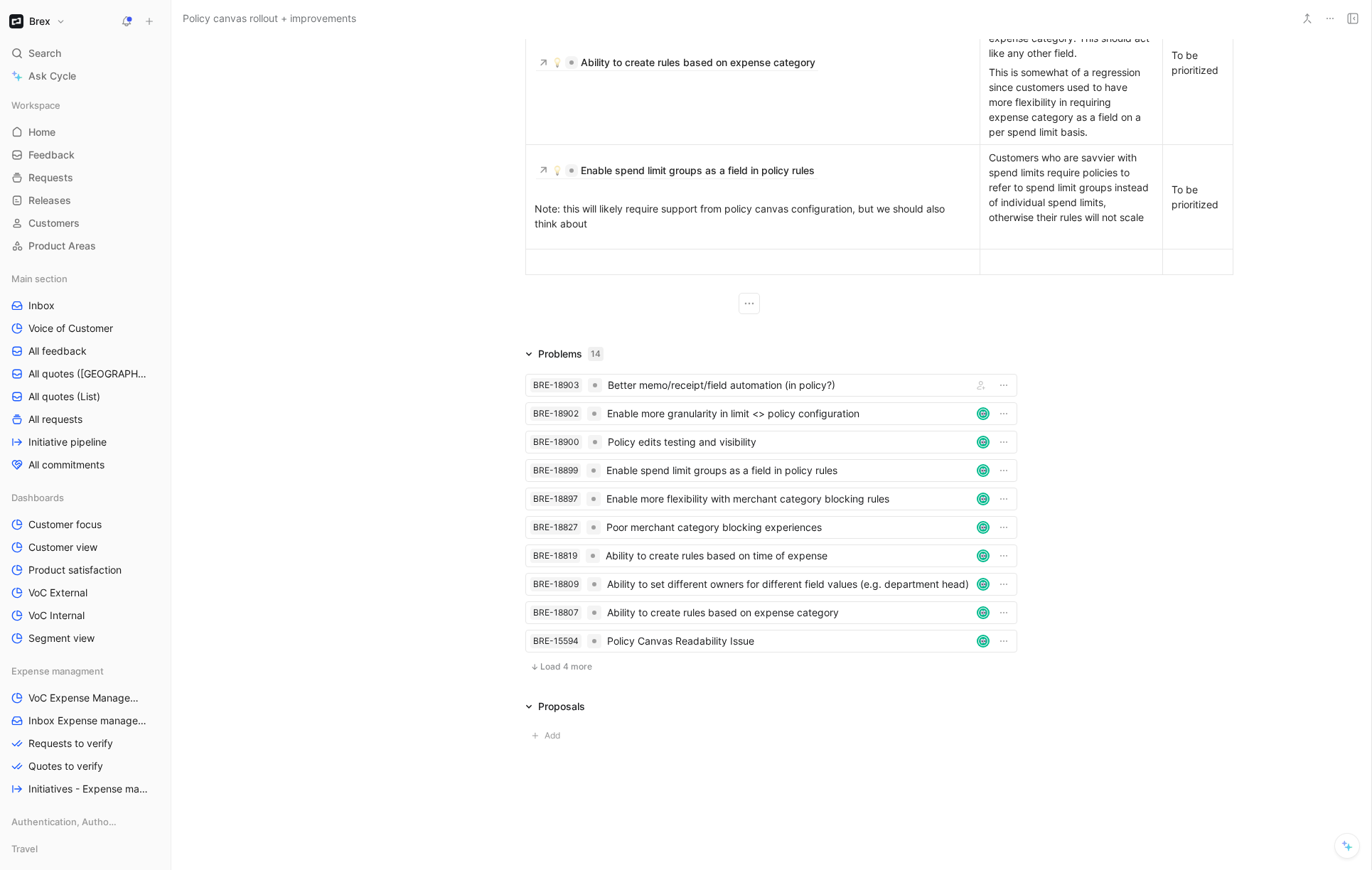
scroll to position [926, 0]
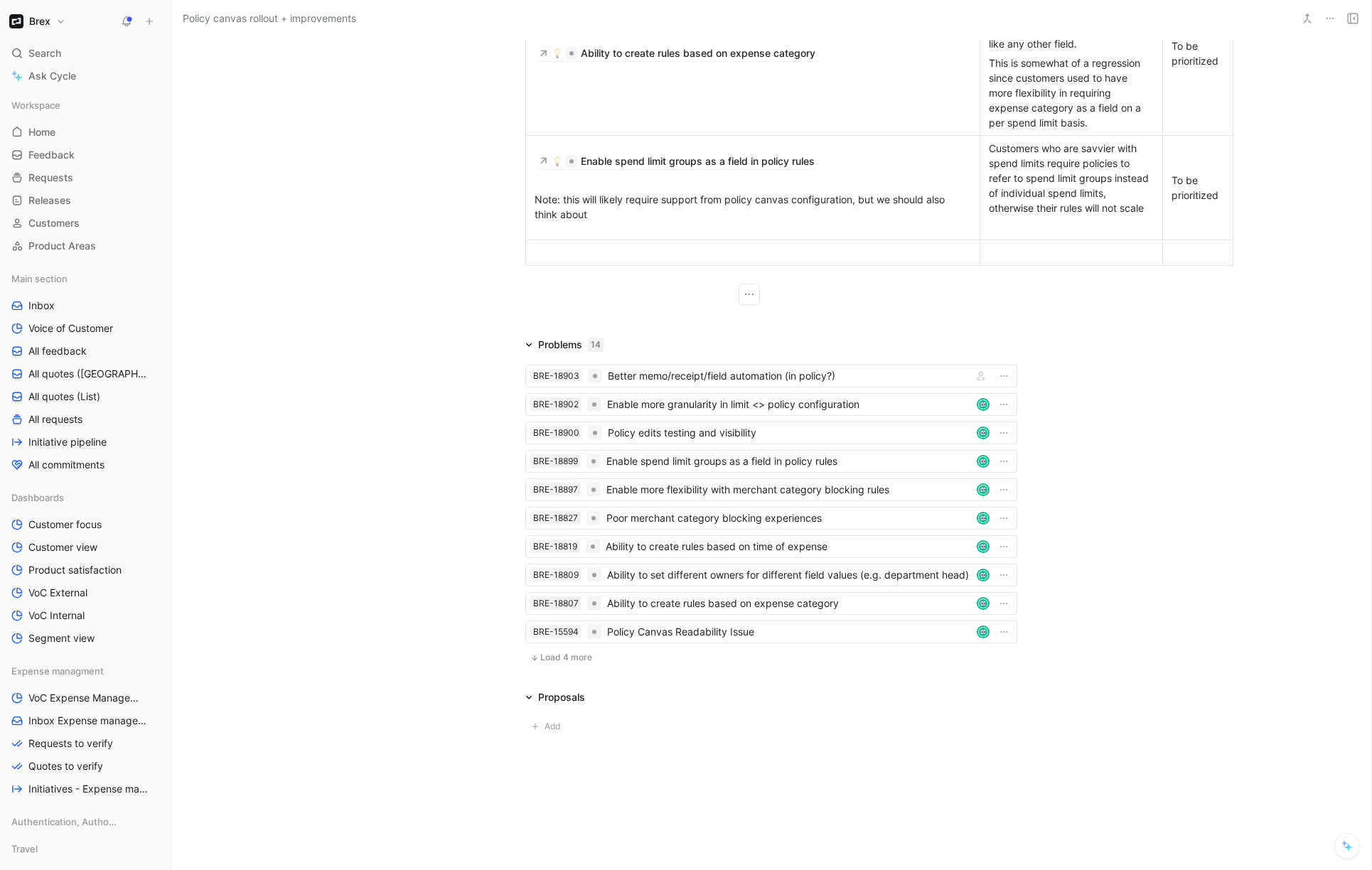
click at [705, 260] on div at bounding box center [752, 253] width 437 height 15
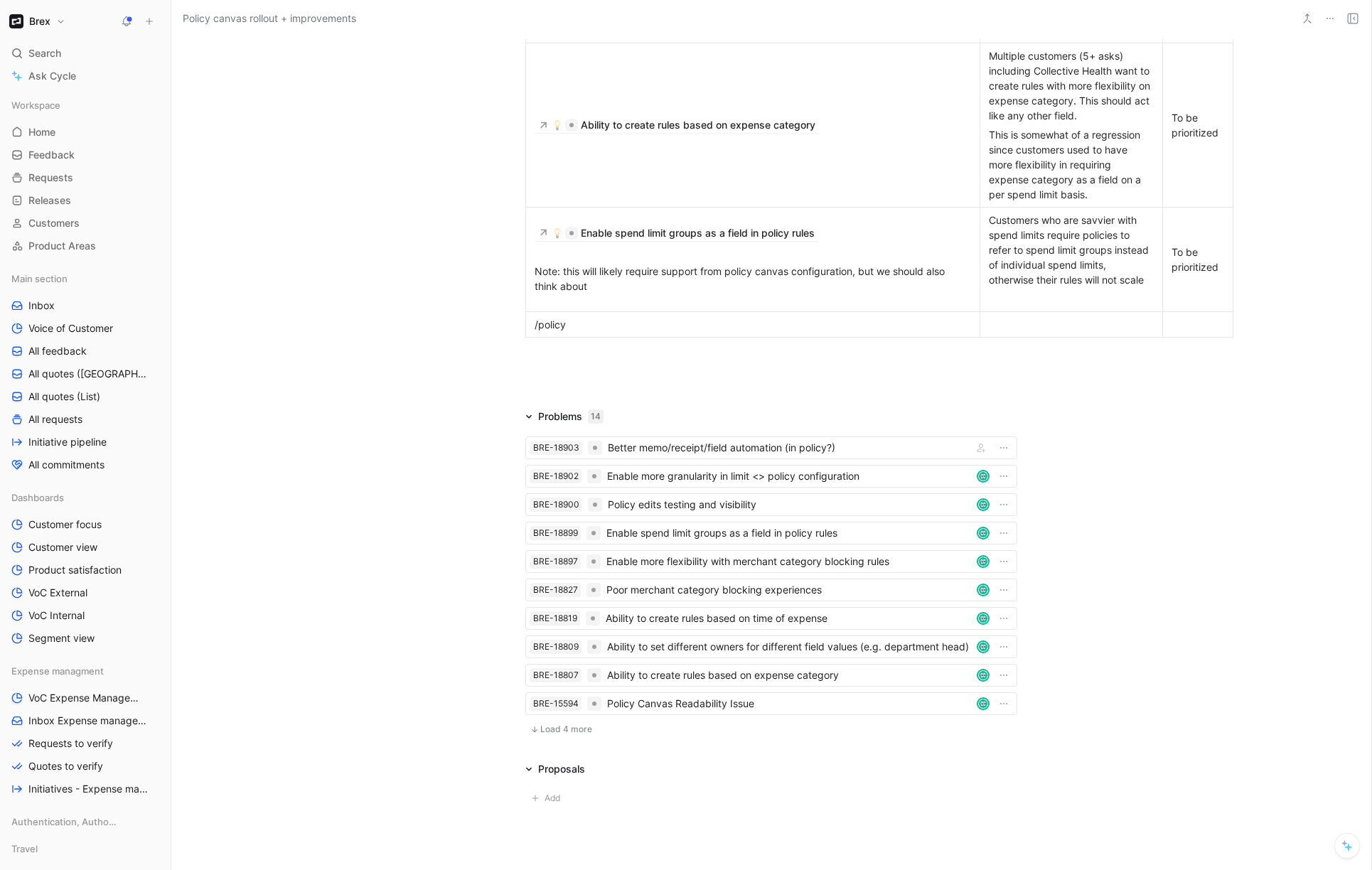
scroll to position [822, 0]
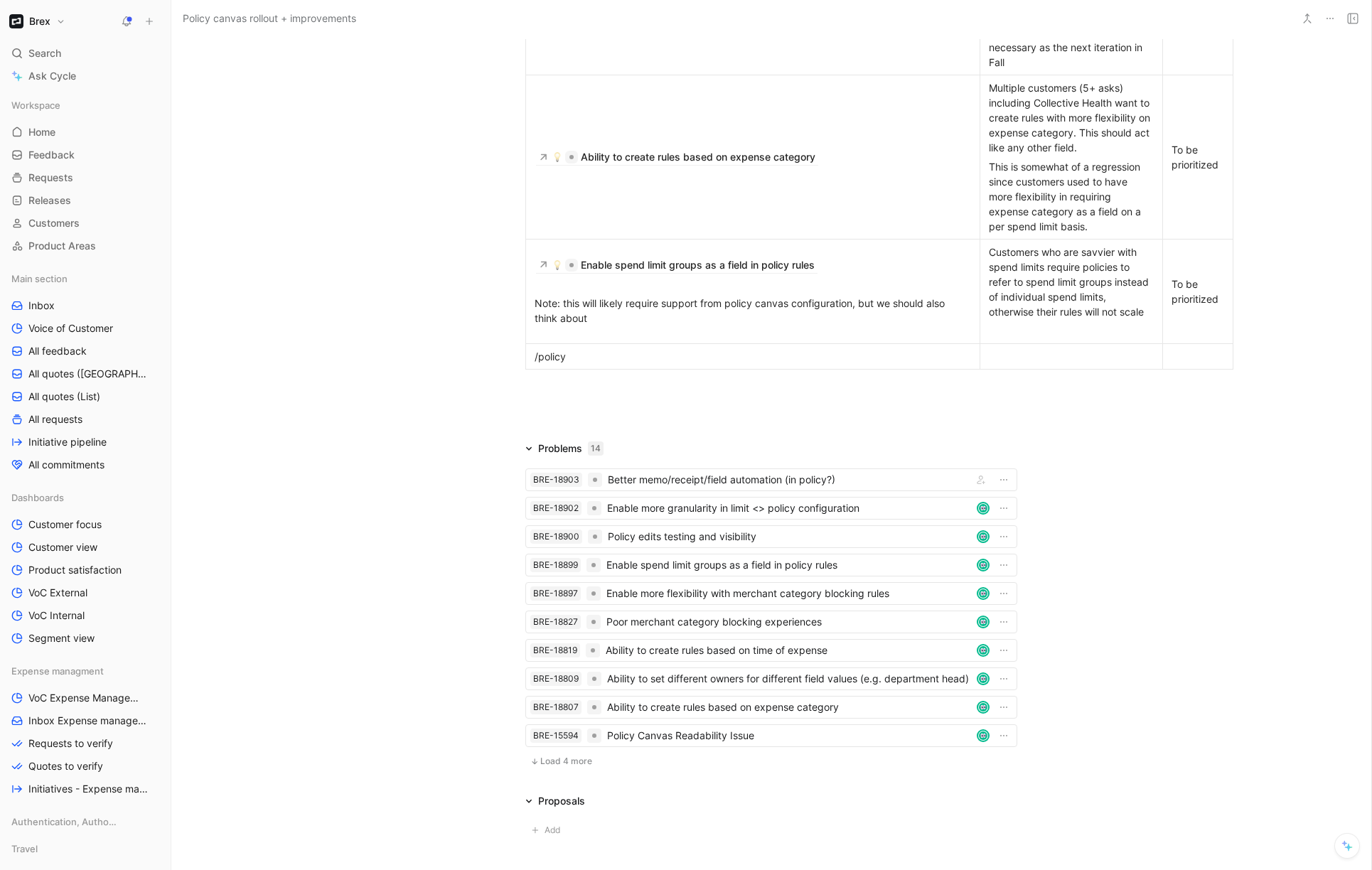
click at [578, 364] on div "/policy" at bounding box center [752, 356] width 437 height 15
click at [547, 364] on div "/policy" at bounding box center [752, 356] width 437 height 15
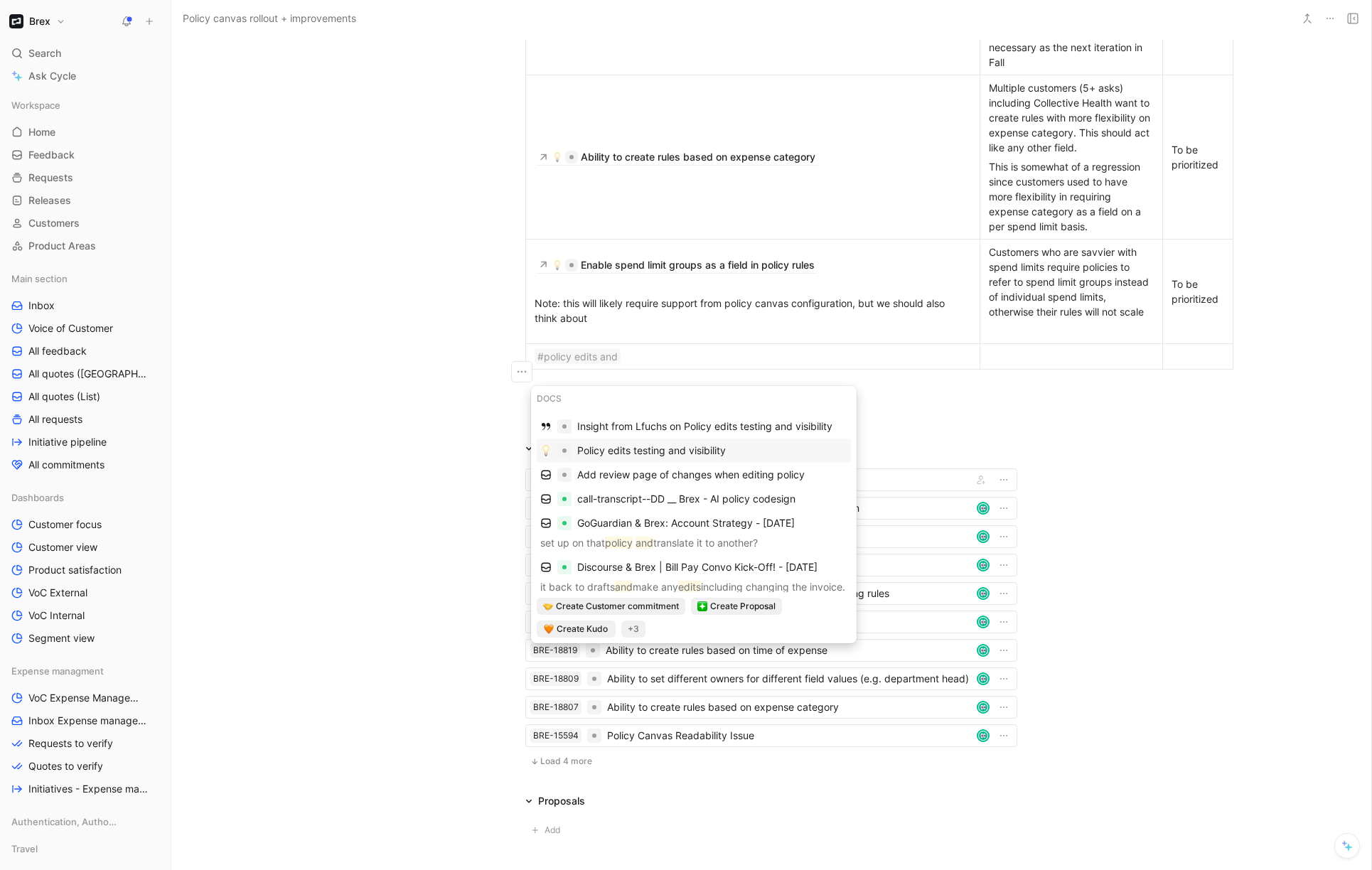
click at [629, 452] on span "Policy edits testing and visibility" at bounding box center [651, 450] width 149 height 12
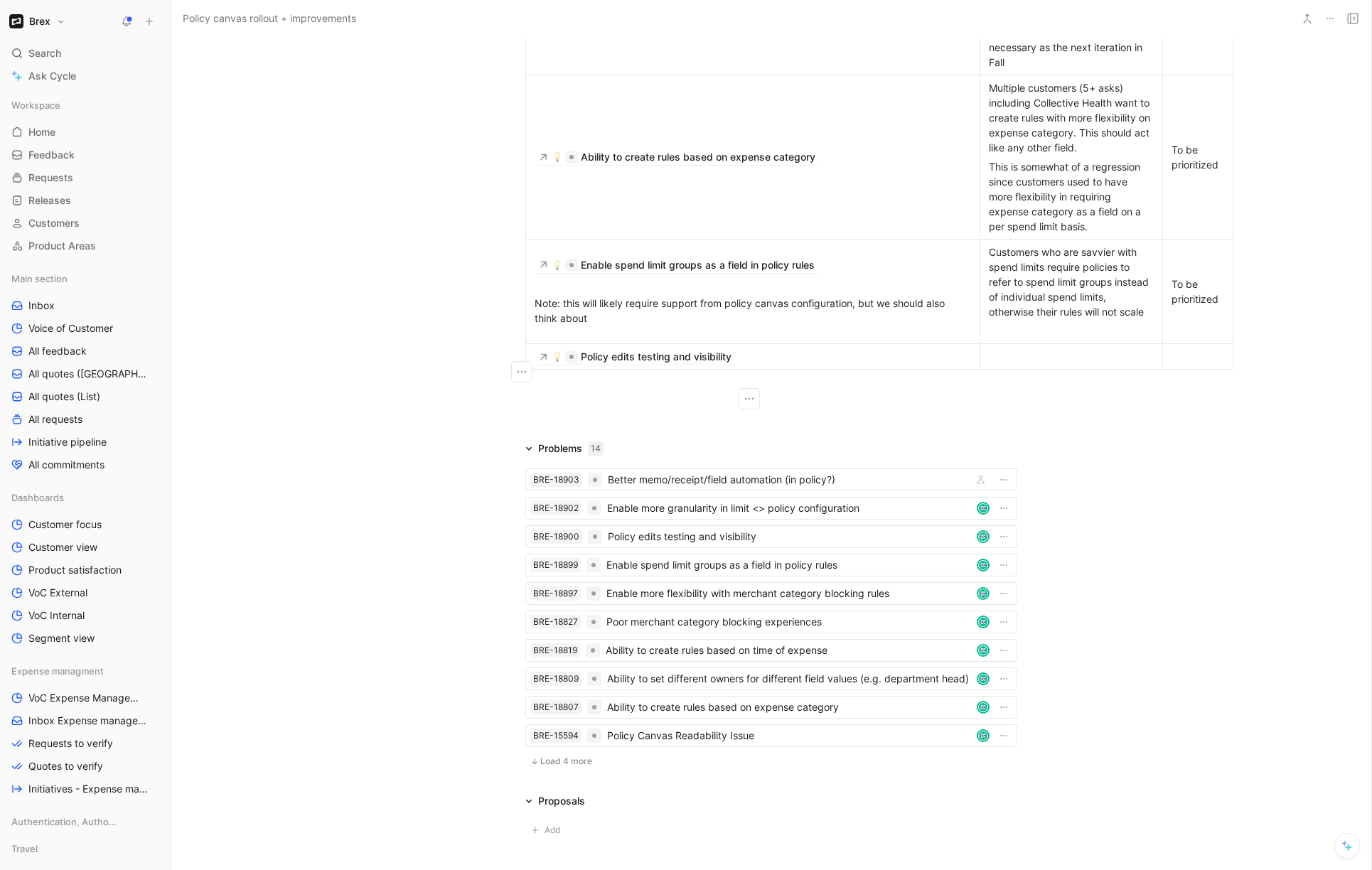
click at [1048, 364] on div at bounding box center [1071, 356] width 165 height 15
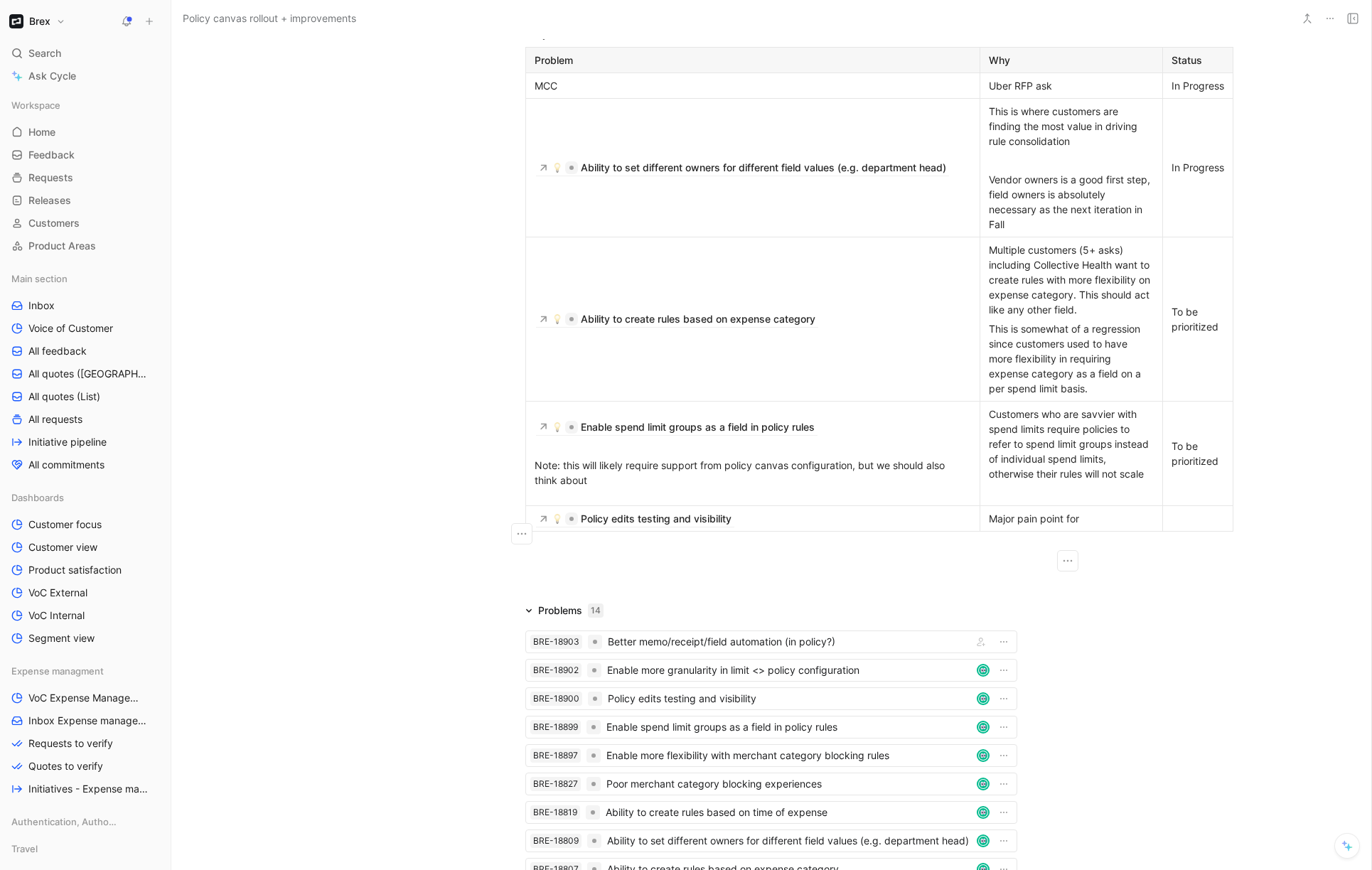
scroll to position [634, 0]
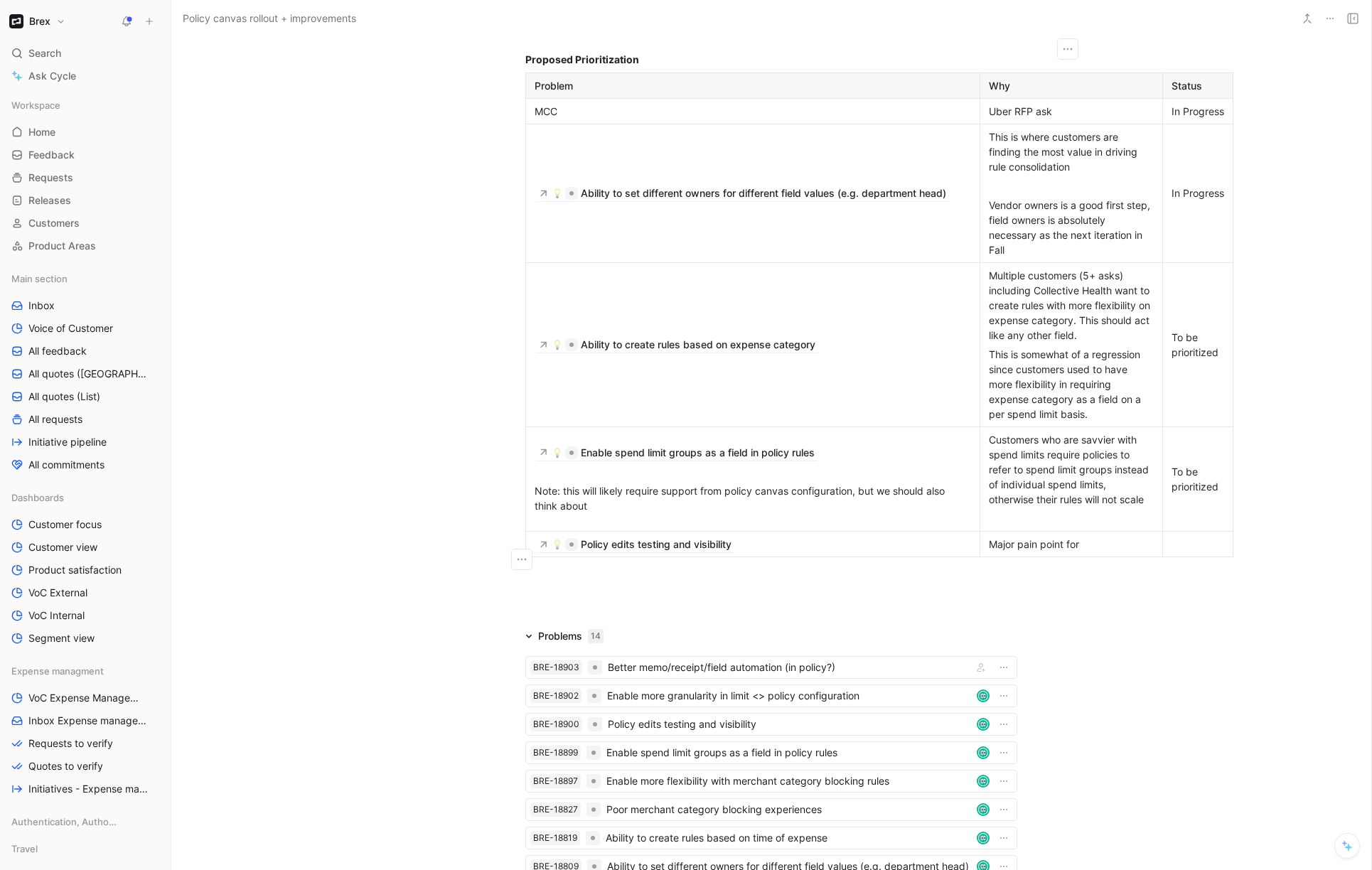
click at [1181, 552] on div at bounding box center [1197, 544] width 52 height 15
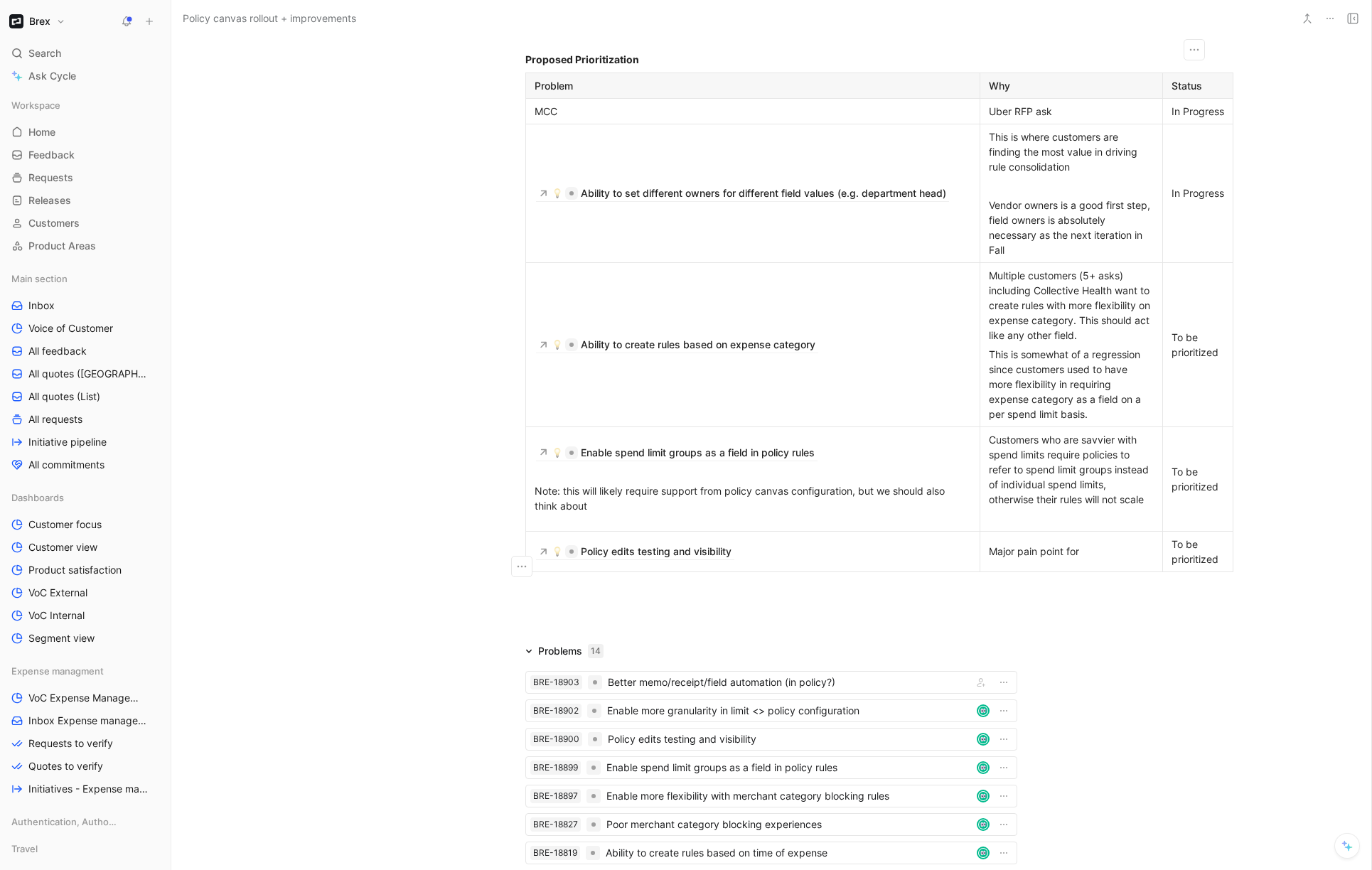
click at [932, 560] on div "Policy edits testing and visibility" at bounding box center [752, 551] width 437 height 16
click at [515, 571] on div "Problem Why Status MCC Uber RFP ask In Progress Ability to set different owners…" at bounding box center [771, 322] width 546 height 500
click at [514, 565] on icon "button" at bounding box center [521, 566] width 14 height 14
click at [524, 601] on span "Add row below" at bounding box center [522, 599] width 69 height 12
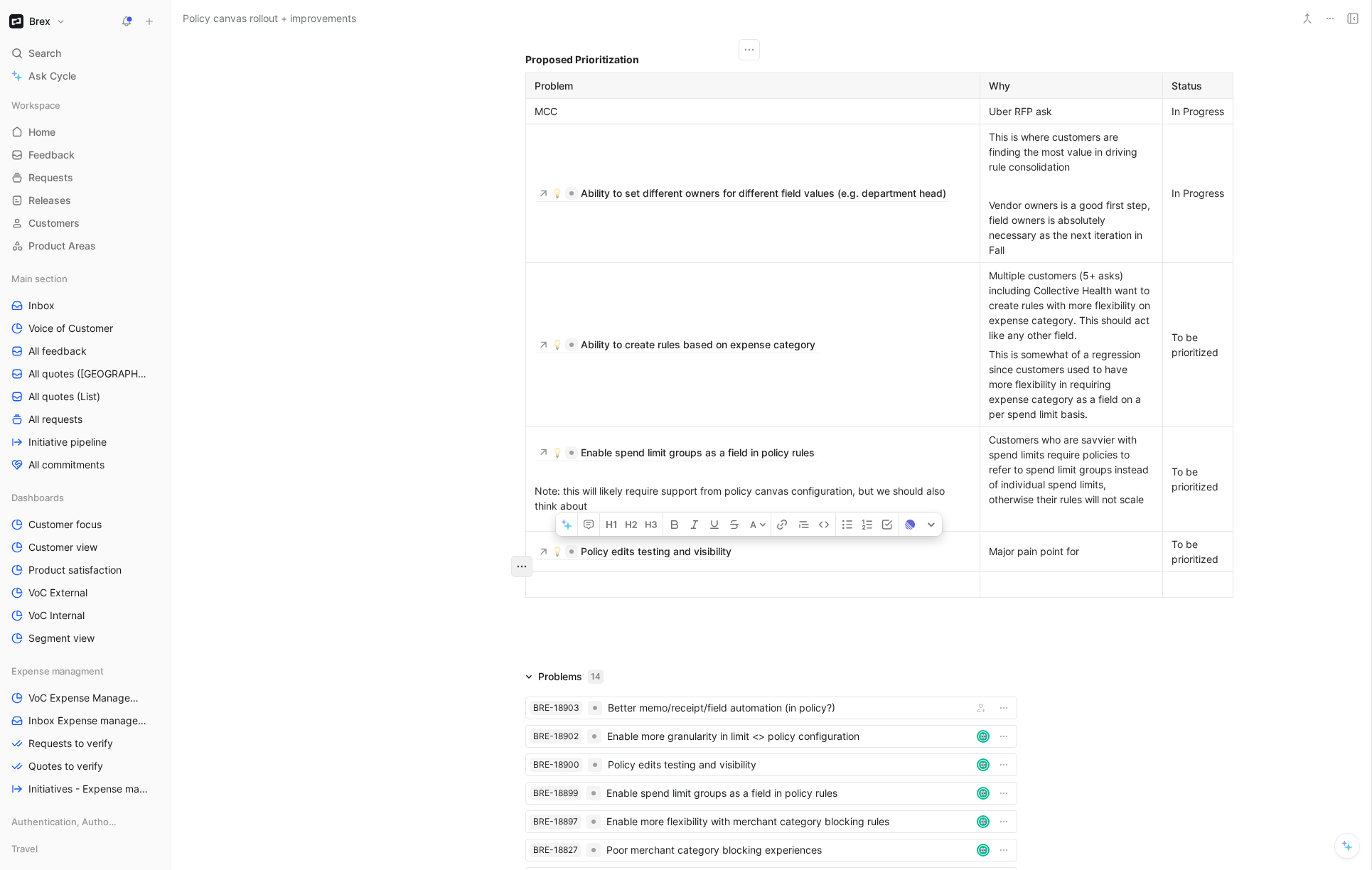
click at [514, 565] on icon "button" at bounding box center [521, 566] width 14 height 14
click at [514, 602] on span "Add row below" at bounding box center [522, 599] width 69 height 12
click at [603, 592] on div at bounding box center [752, 585] width 437 height 15
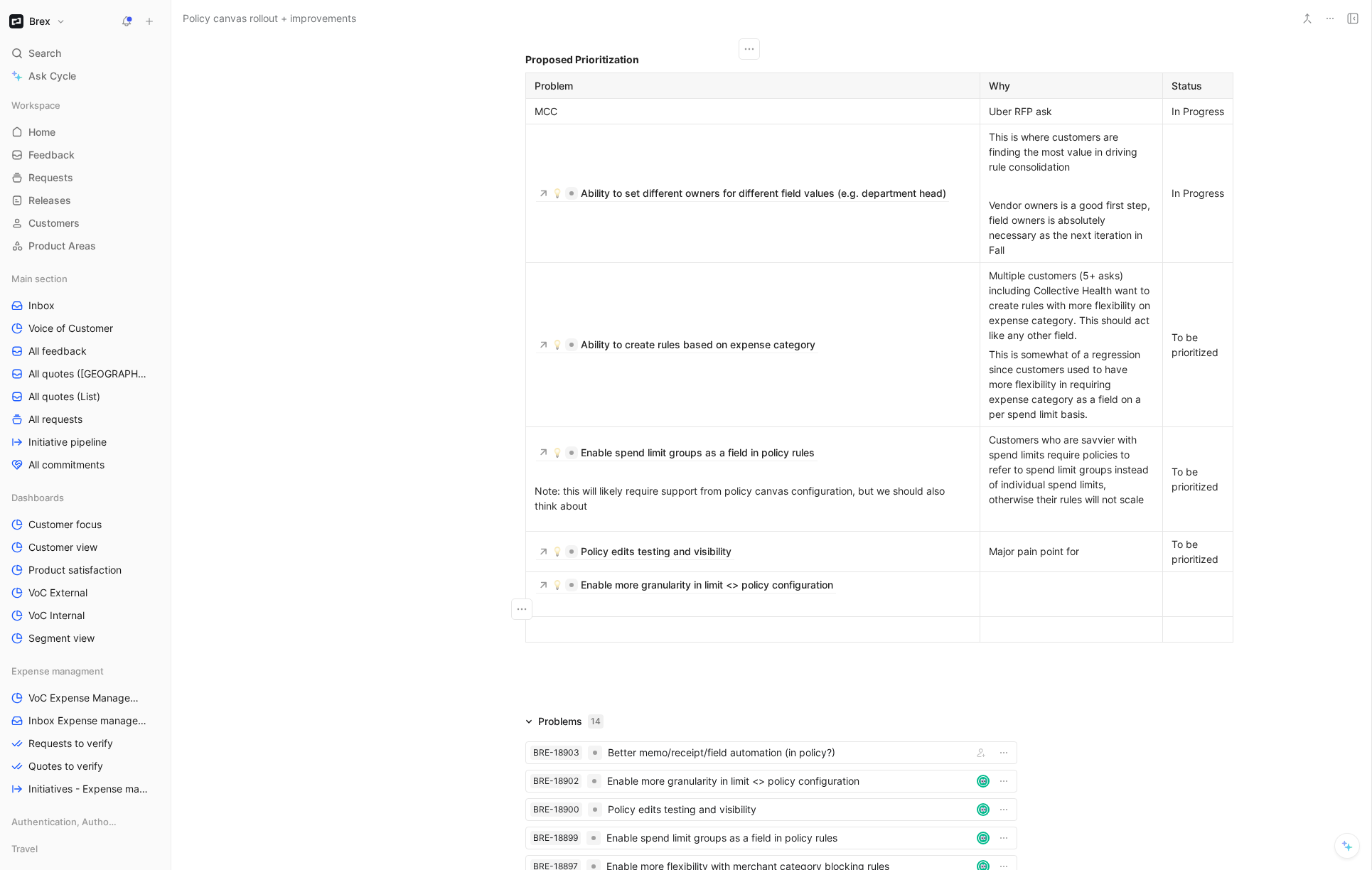
click at [1056, 595] on td at bounding box center [1071, 594] width 182 height 46
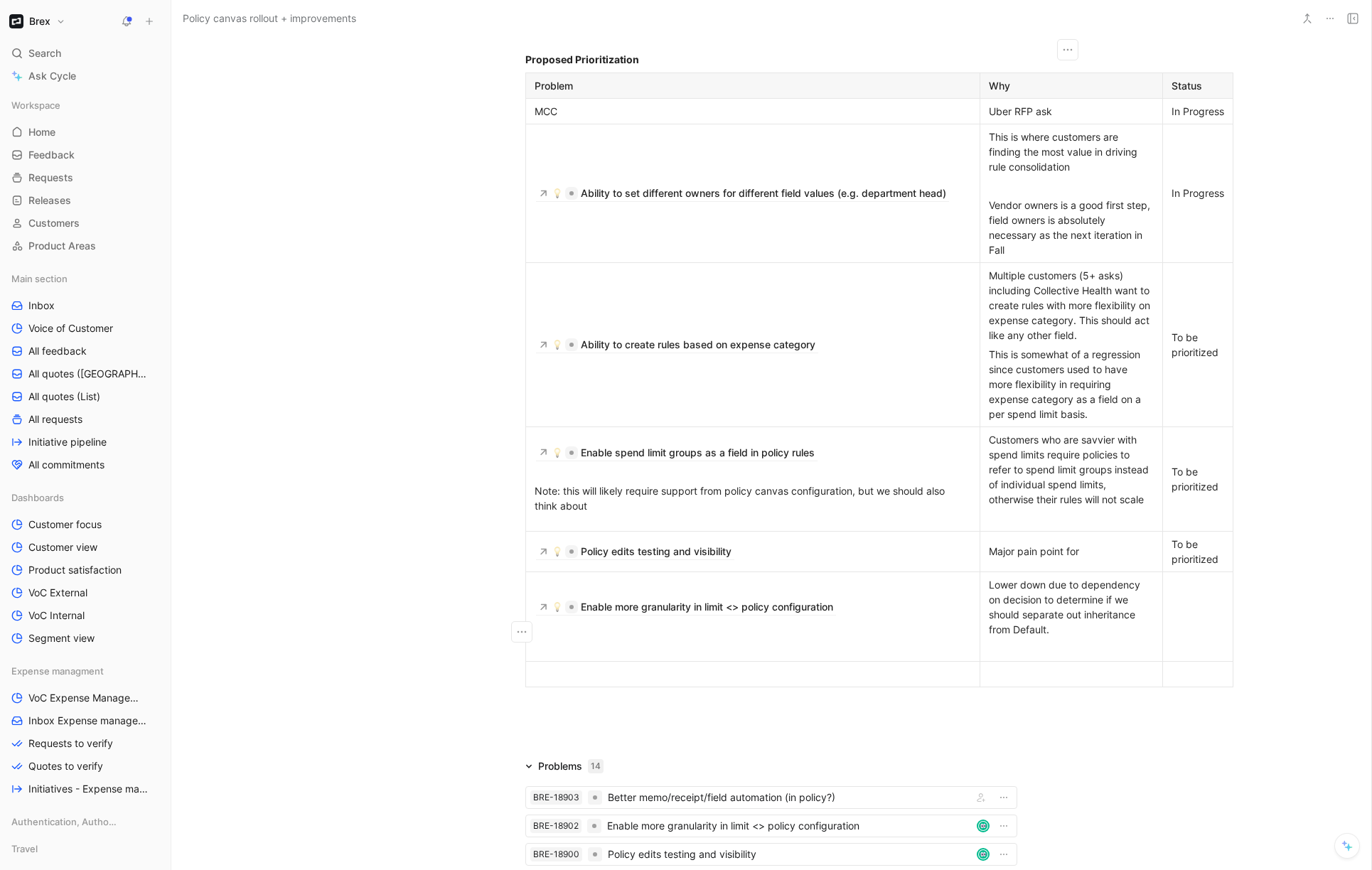
click at [861, 633] on div at bounding box center [752, 626] width 437 height 15
click at [1207, 625] on div at bounding box center [1197, 616] width 52 height 15
click at [1070, 656] on div at bounding box center [1071, 649] width 165 height 15
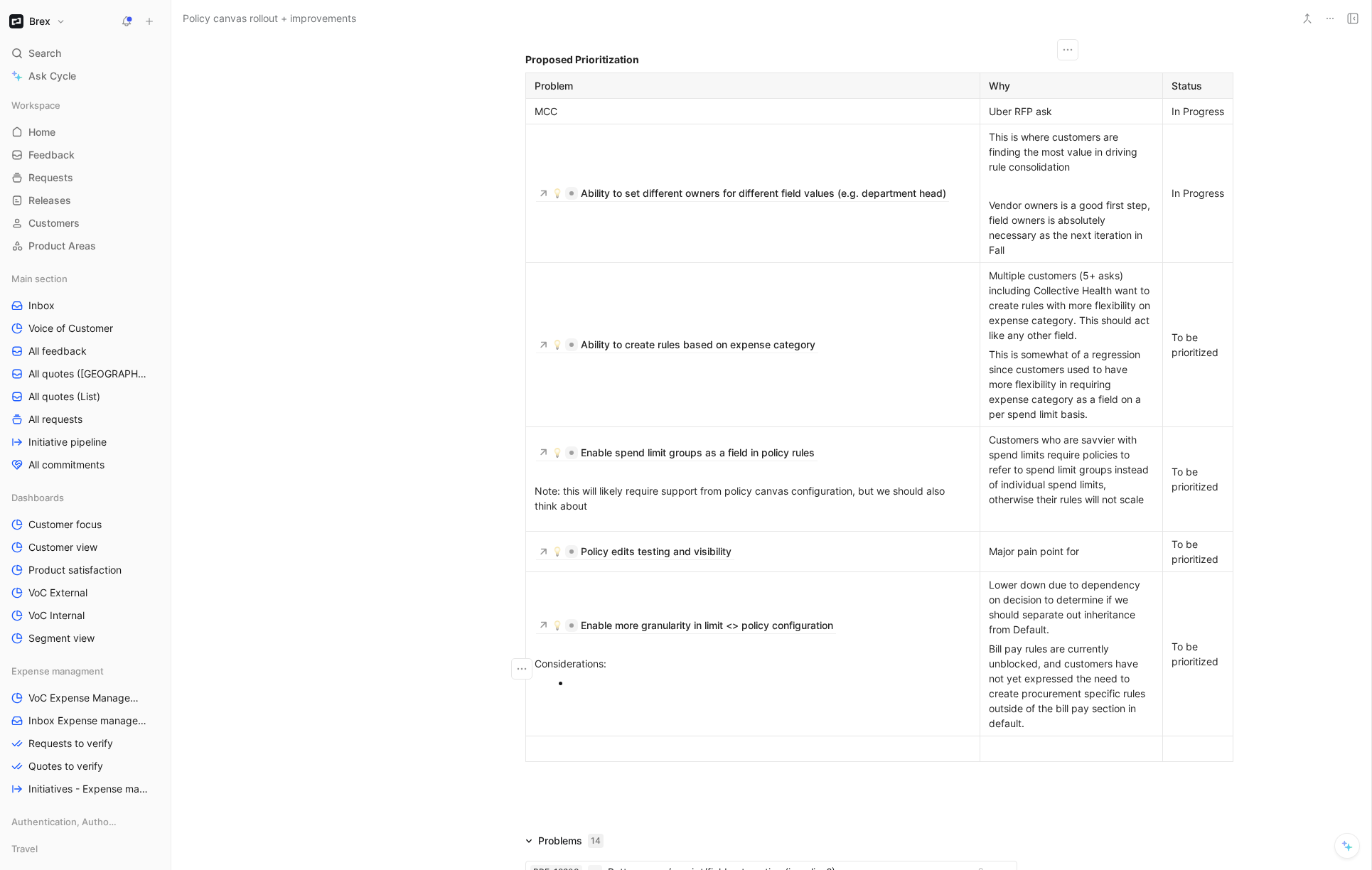
click at [640, 690] on div at bounding box center [760, 683] width 380 height 15
click at [609, 757] on div at bounding box center [752, 749] width 437 height 15
